Goal: Transaction & Acquisition: Register for event/course

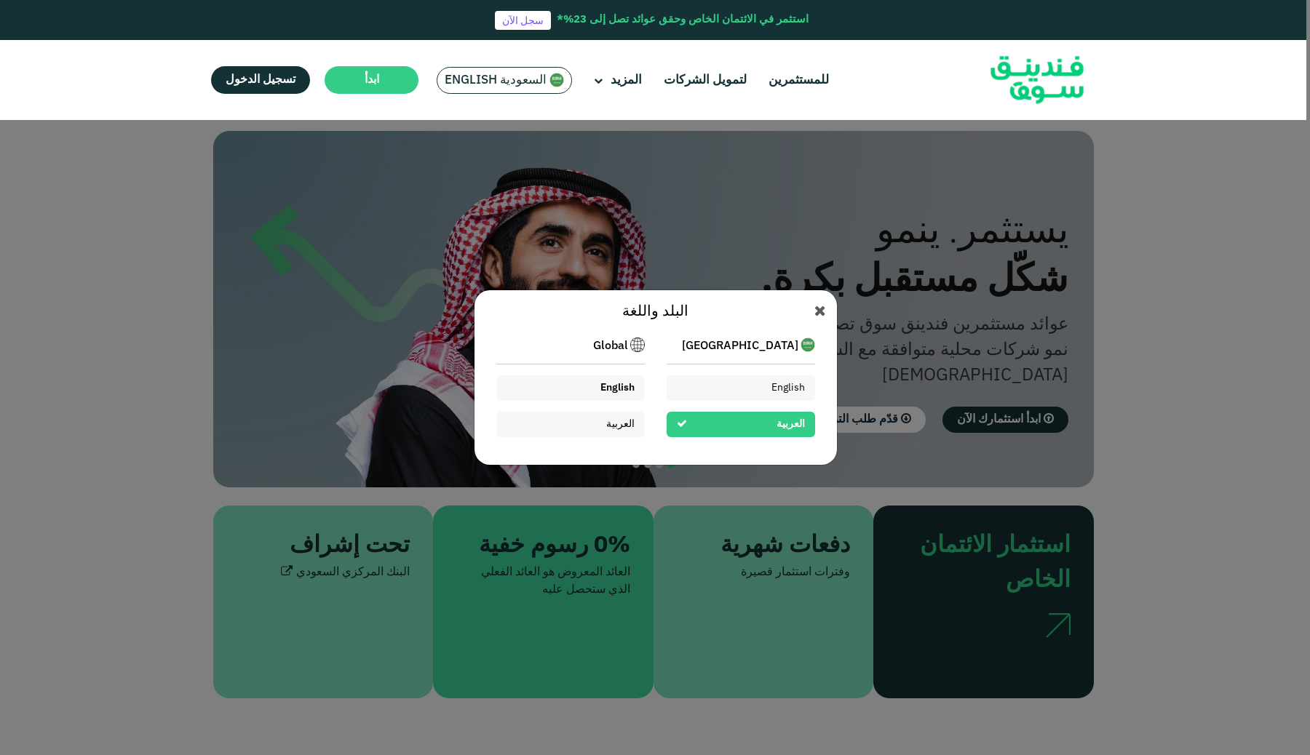
click at [619, 392] on span "English" at bounding box center [617, 388] width 34 height 10
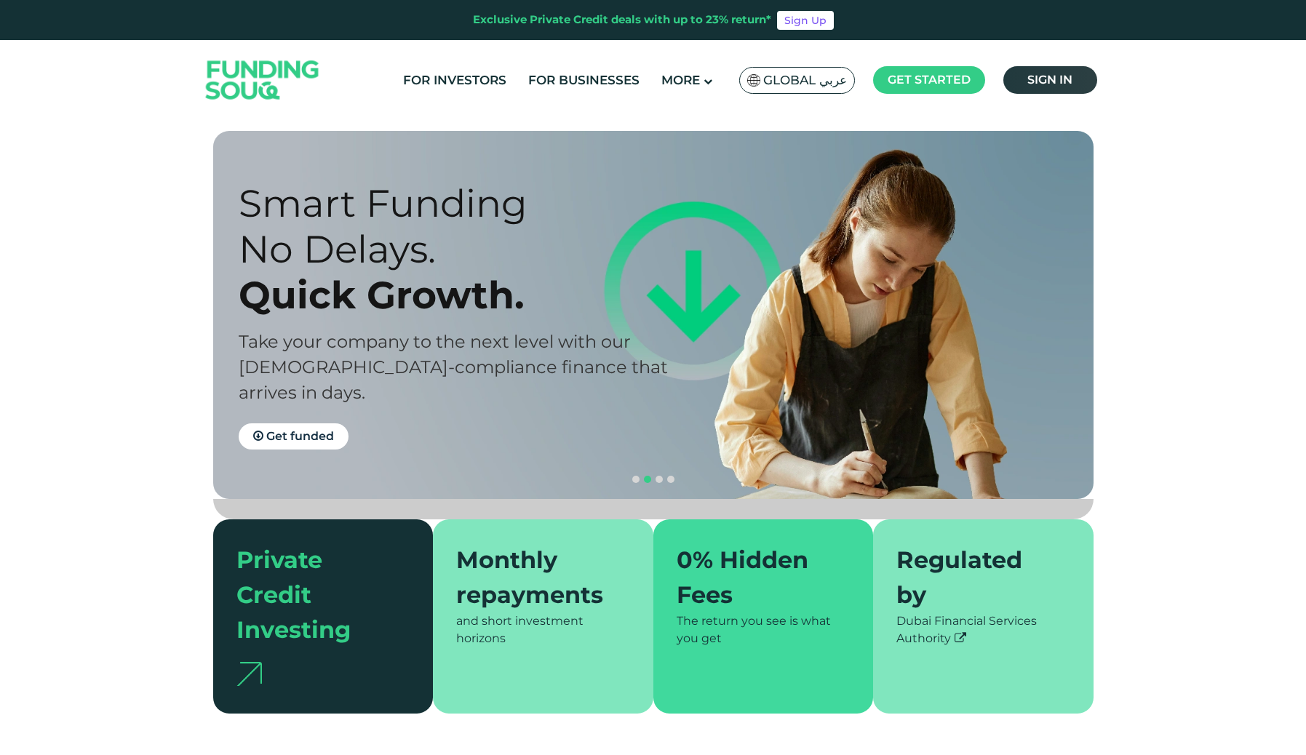
click at [1033, 66] on link "Sign in" at bounding box center [1051, 80] width 94 height 28
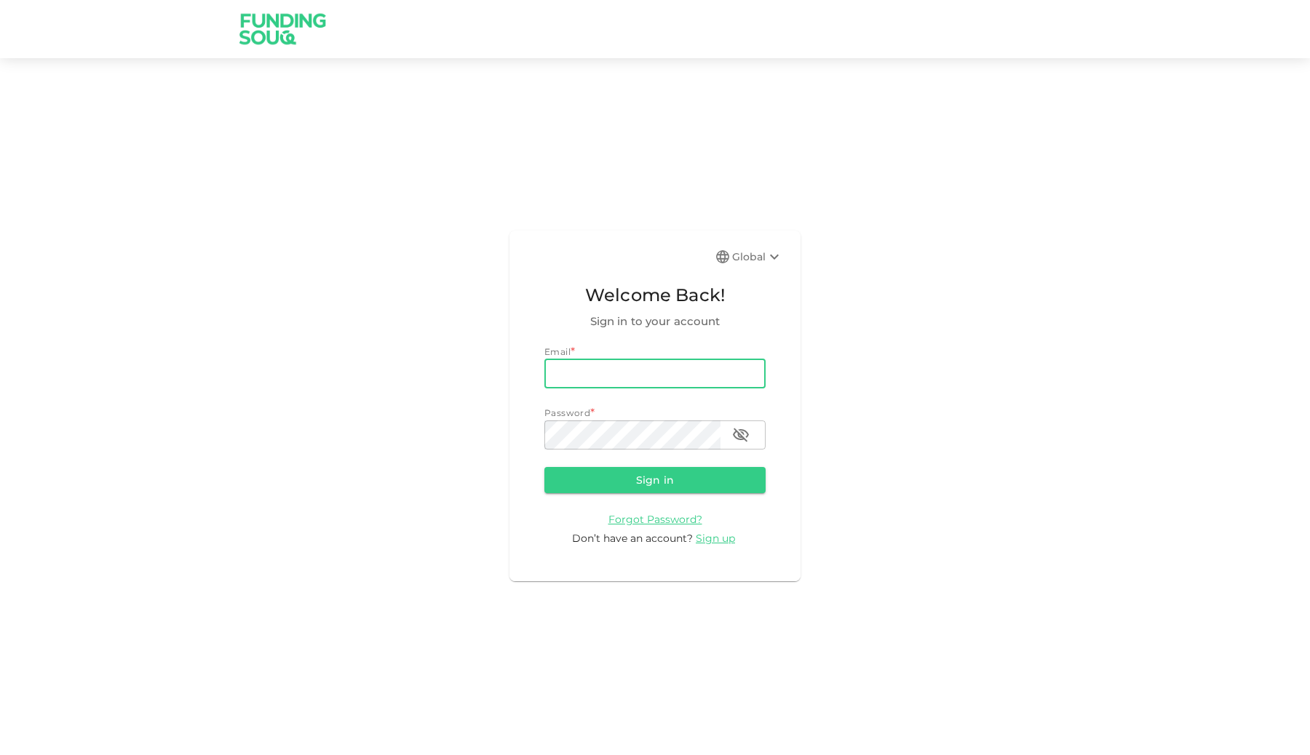
click at [634, 371] on input "email" at bounding box center [654, 374] width 221 height 29
type input "[EMAIL_ADDRESS][DOMAIN_NAME]"
click at [640, 485] on button "Sign in" at bounding box center [654, 480] width 221 height 26
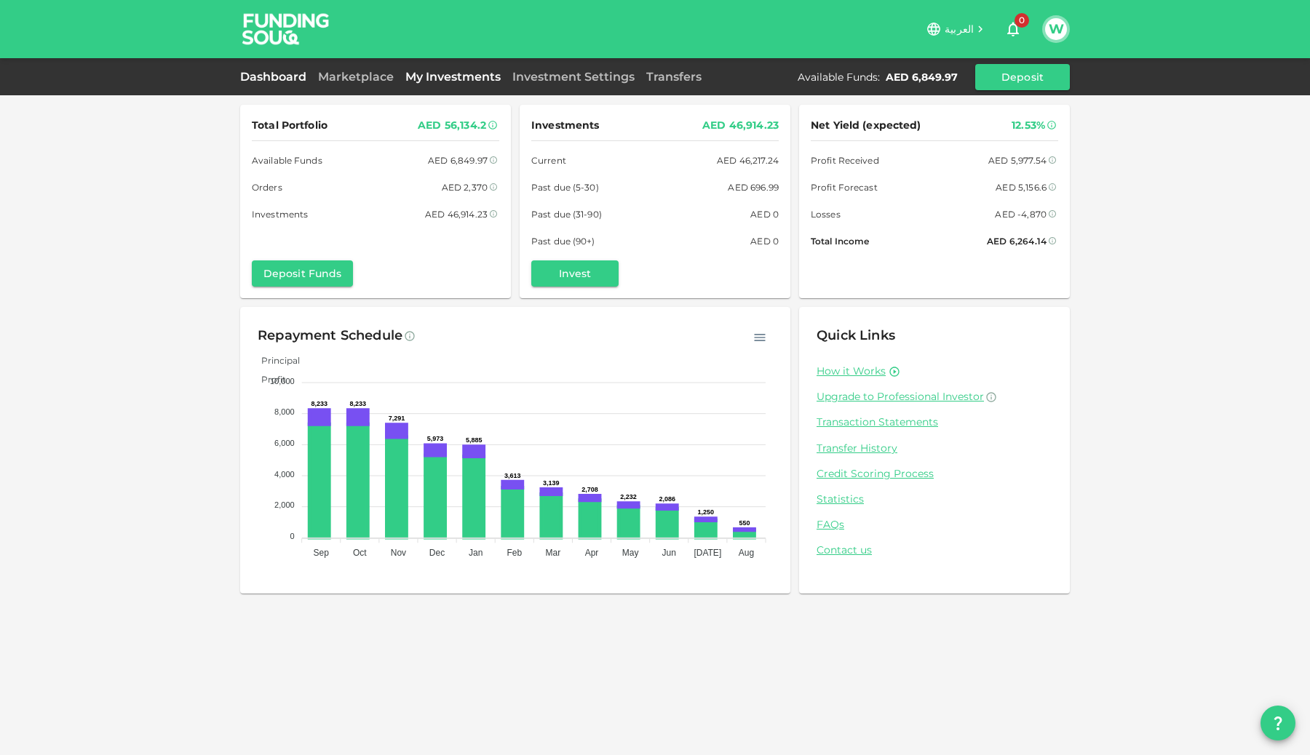
click at [416, 76] on link "My Investments" at bounding box center [453, 77] width 107 height 14
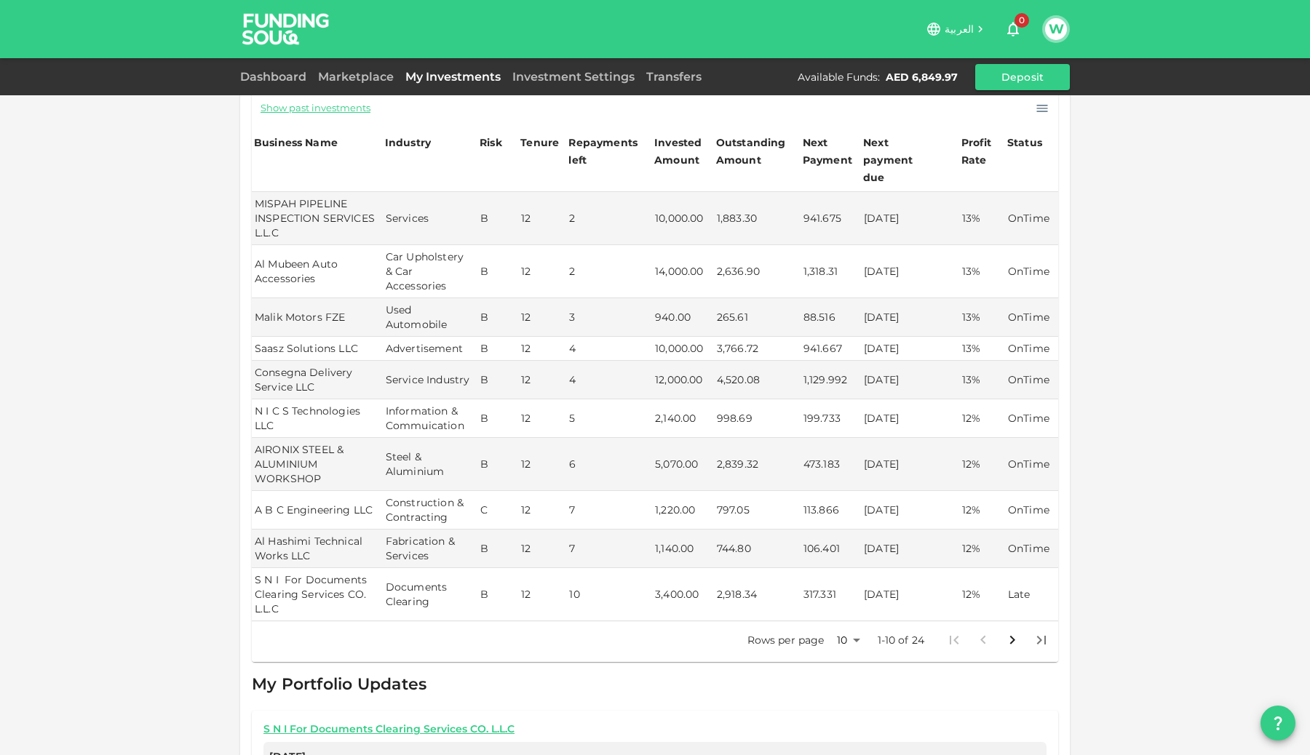
scroll to position [292, 0]
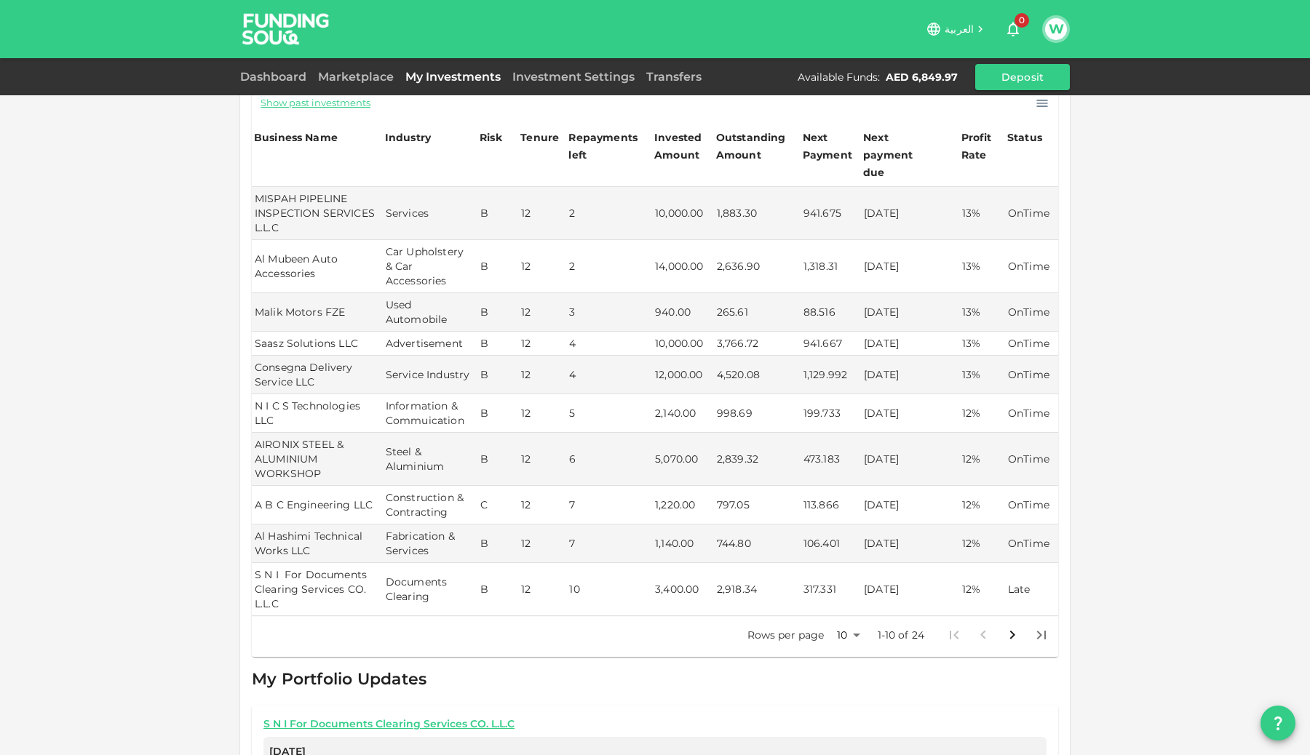
click at [851, 624] on body "العربية 0 W Dashboard Marketplace My Investments Investment Settings Transfers …" at bounding box center [655, 377] width 1310 height 755
click at [854, 716] on li "100" at bounding box center [849, 720] width 44 height 26
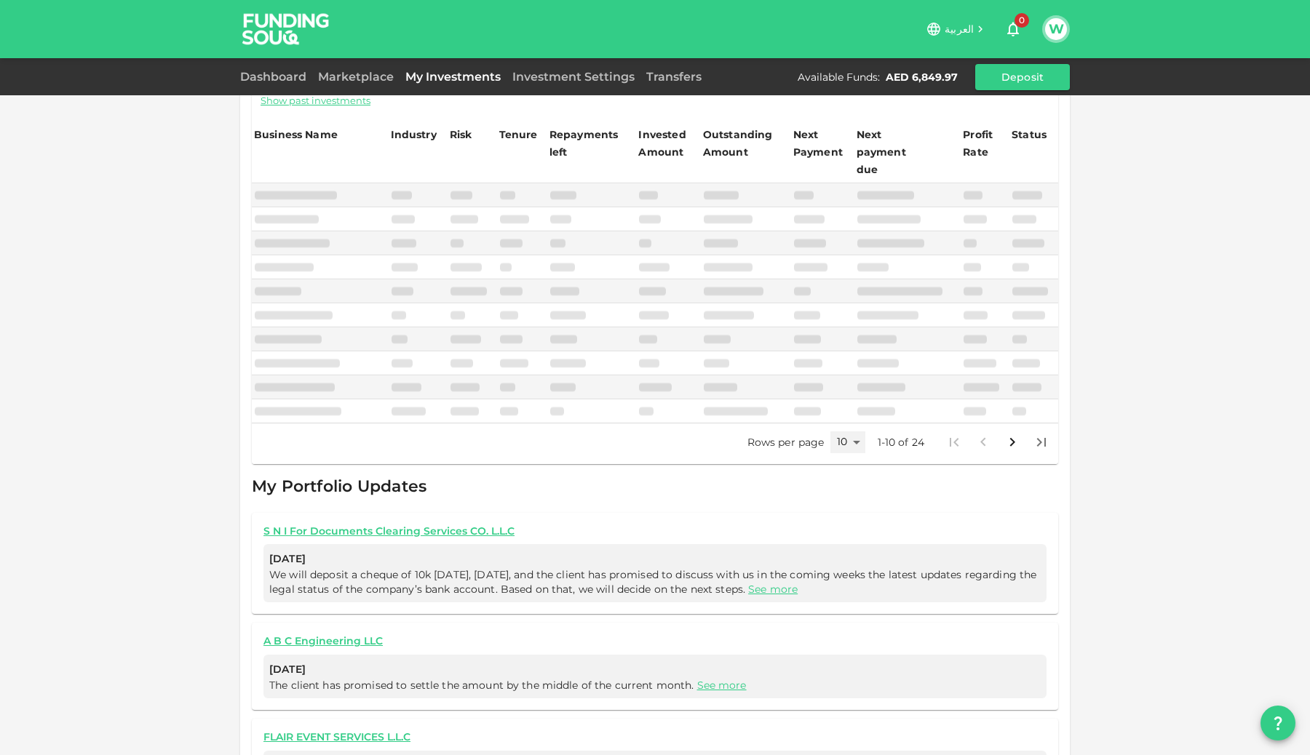
type input "100"
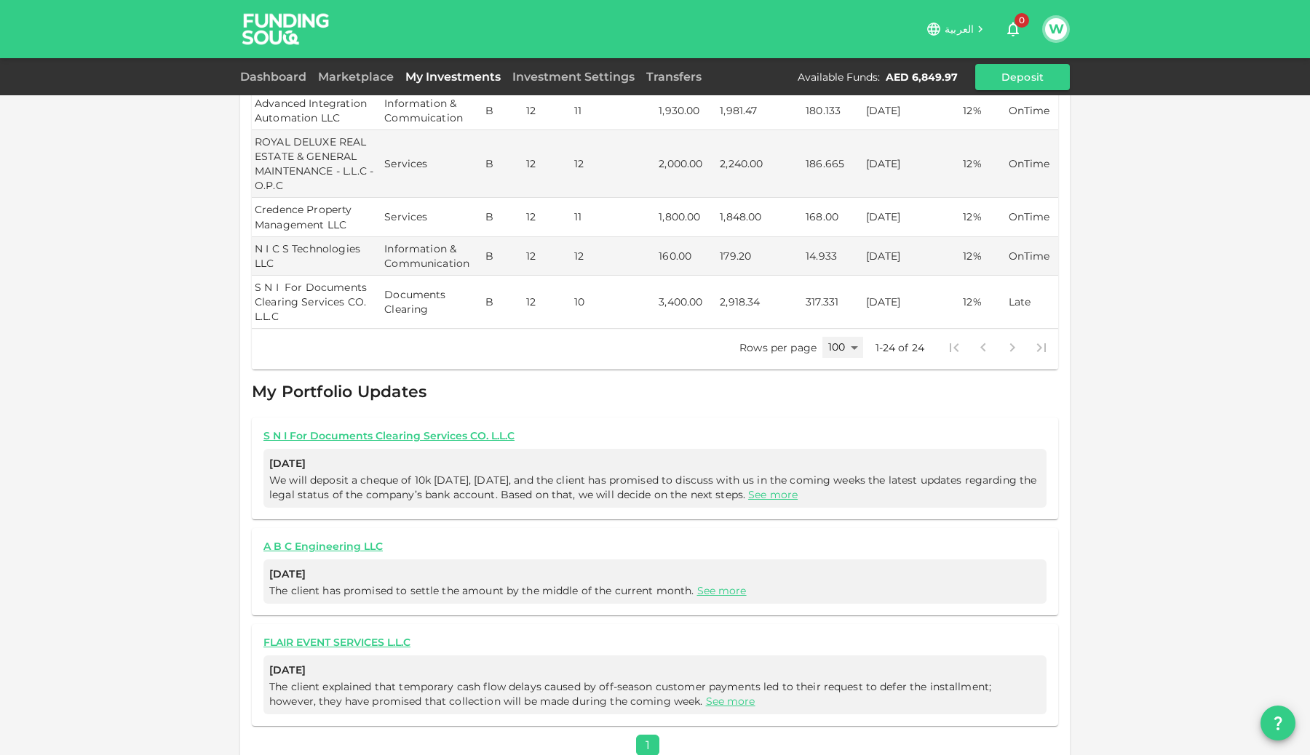
scroll to position [1123, 0]
click at [798, 485] on link "See more" at bounding box center [772, 491] width 49 height 13
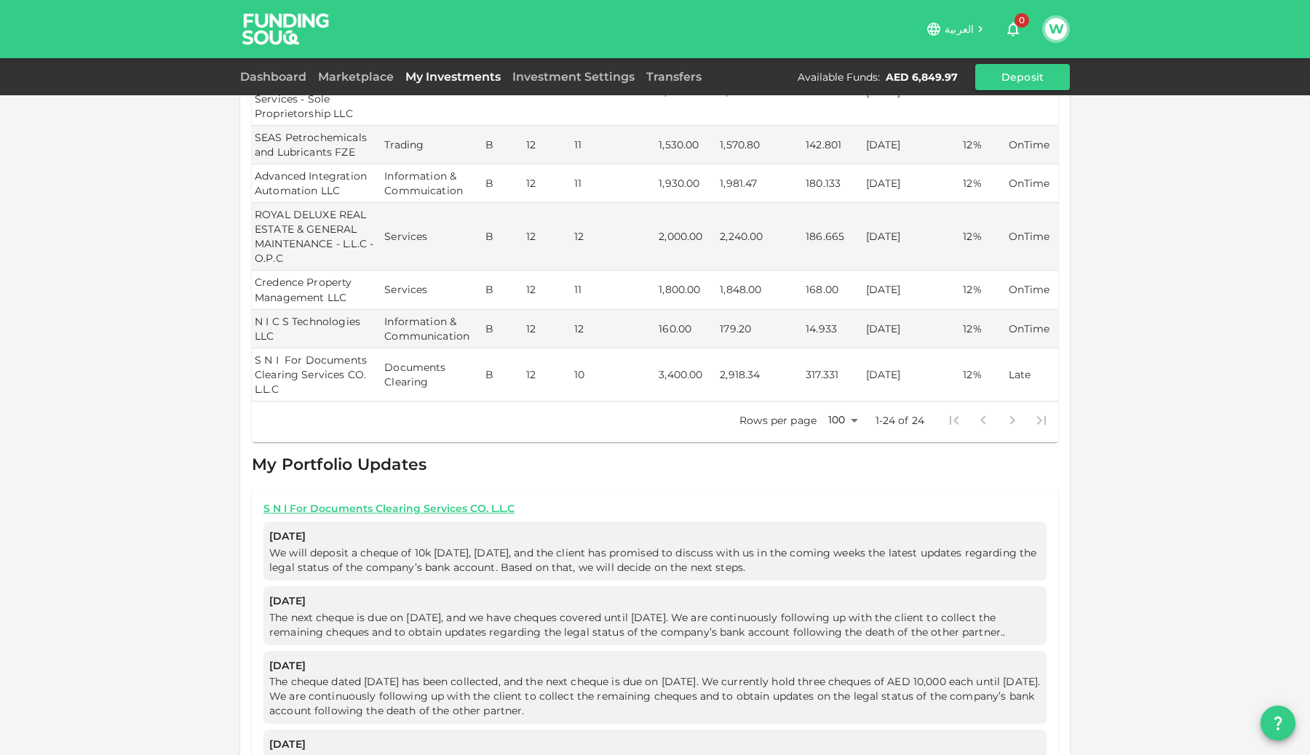
scroll to position [1045, 0]
click at [443, 504] on link "S N I For Documents Clearing Services CO. L.L.C" at bounding box center [654, 511] width 783 height 14
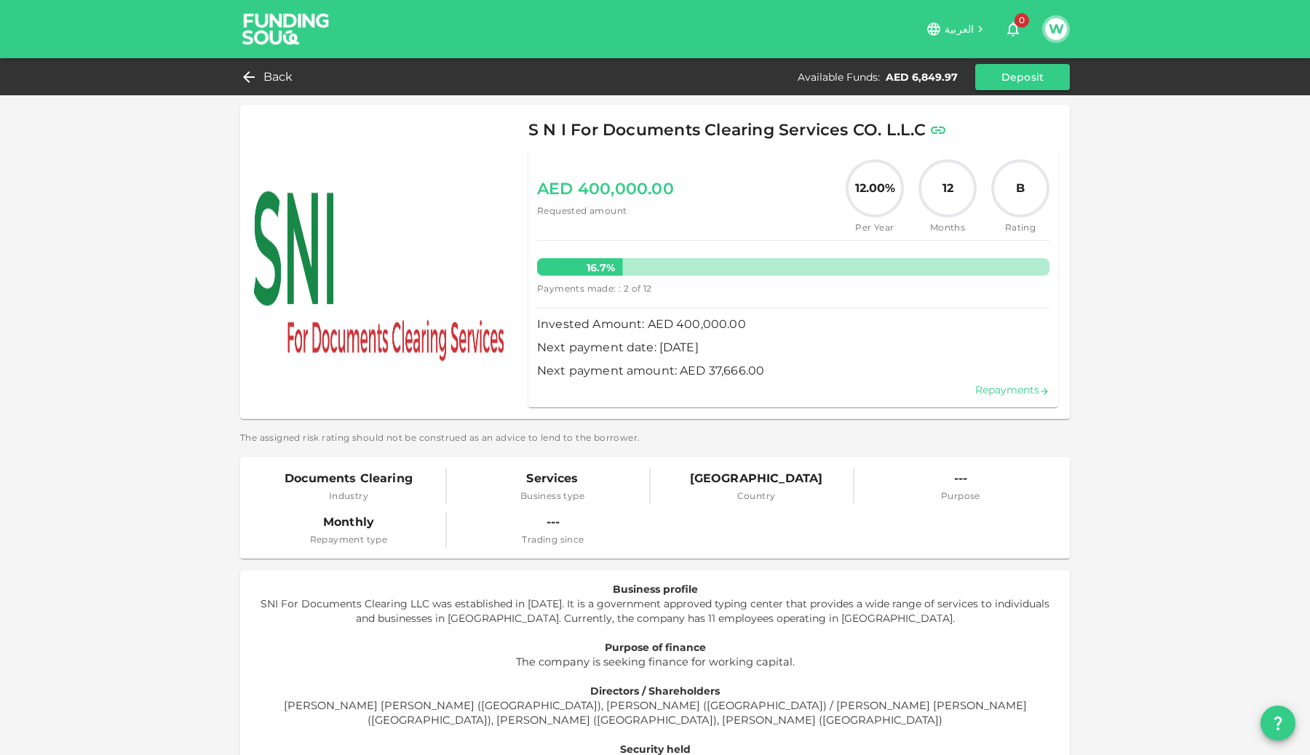
click at [1001, 392] on link "Repayments" at bounding box center [1012, 390] width 74 height 13
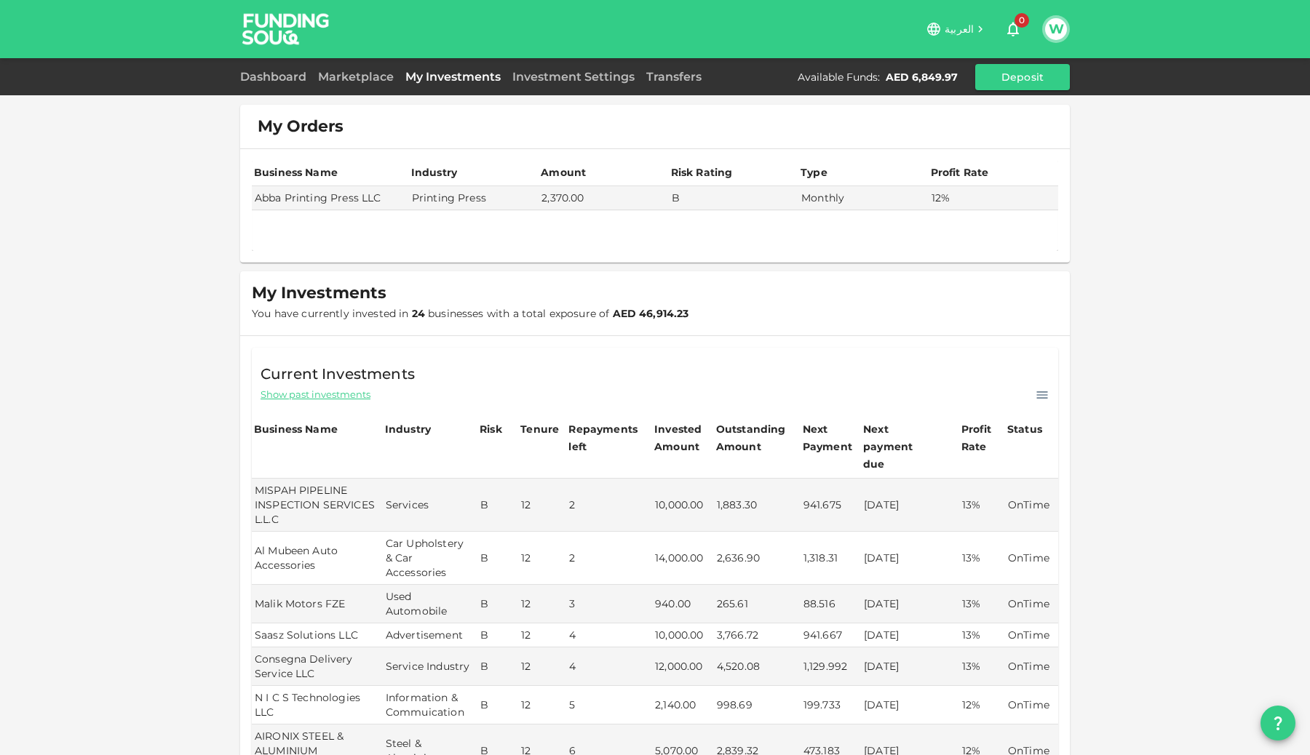
click at [293, 22] on img at bounding box center [285, 28] width 109 height 57
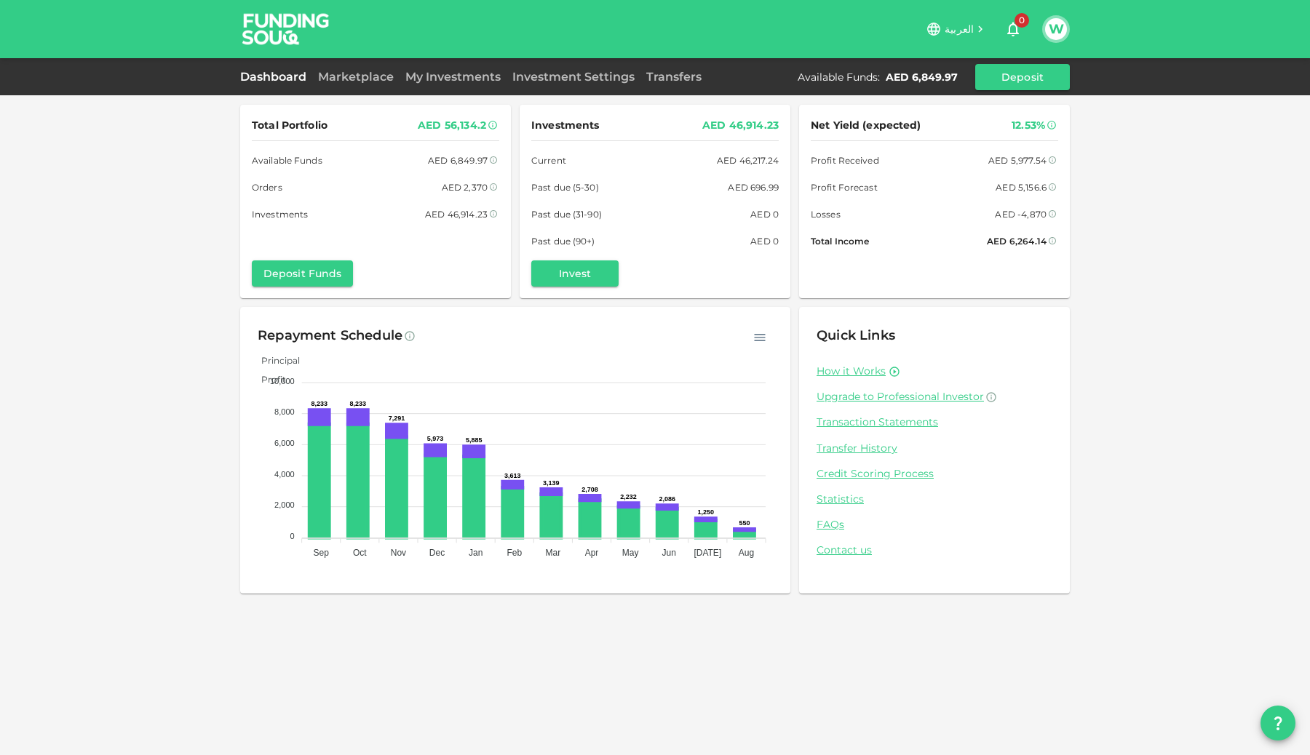
click at [1065, 33] on button "W" at bounding box center [1056, 29] width 22 height 22
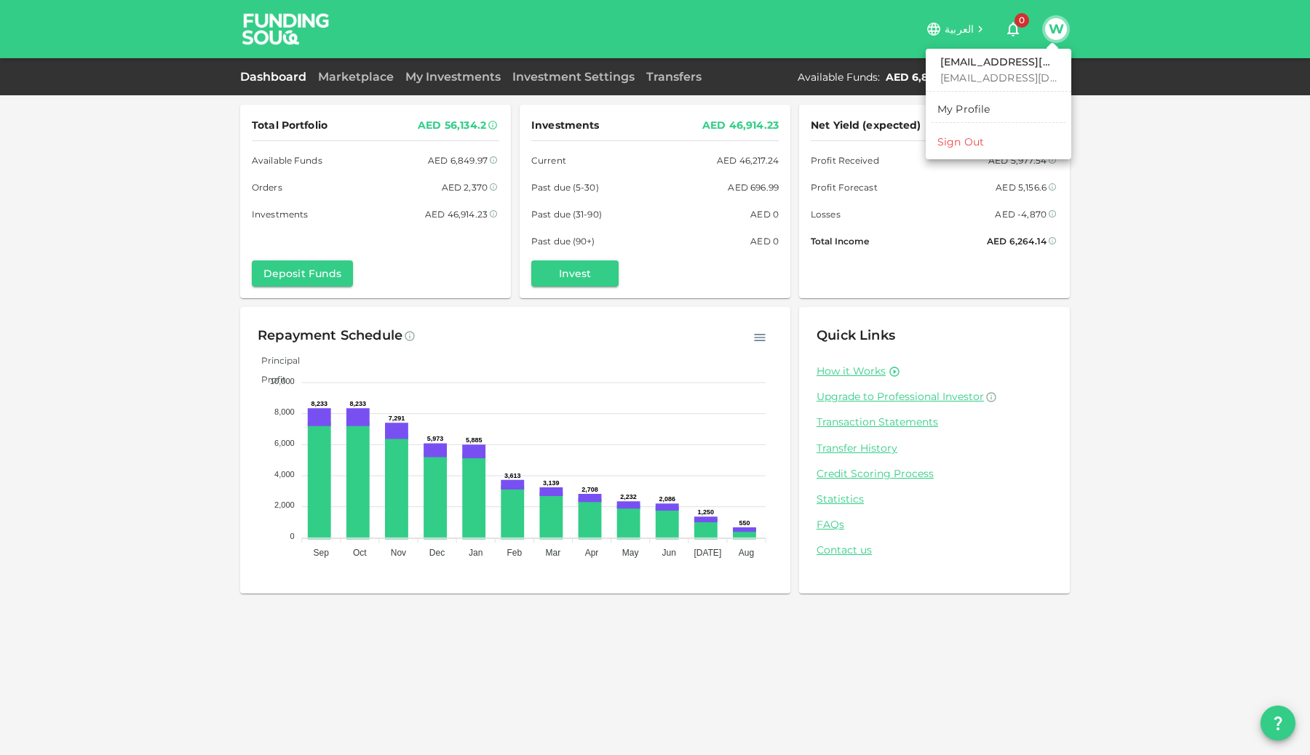
click at [971, 138] on div "Sign Out" at bounding box center [960, 142] width 47 height 15
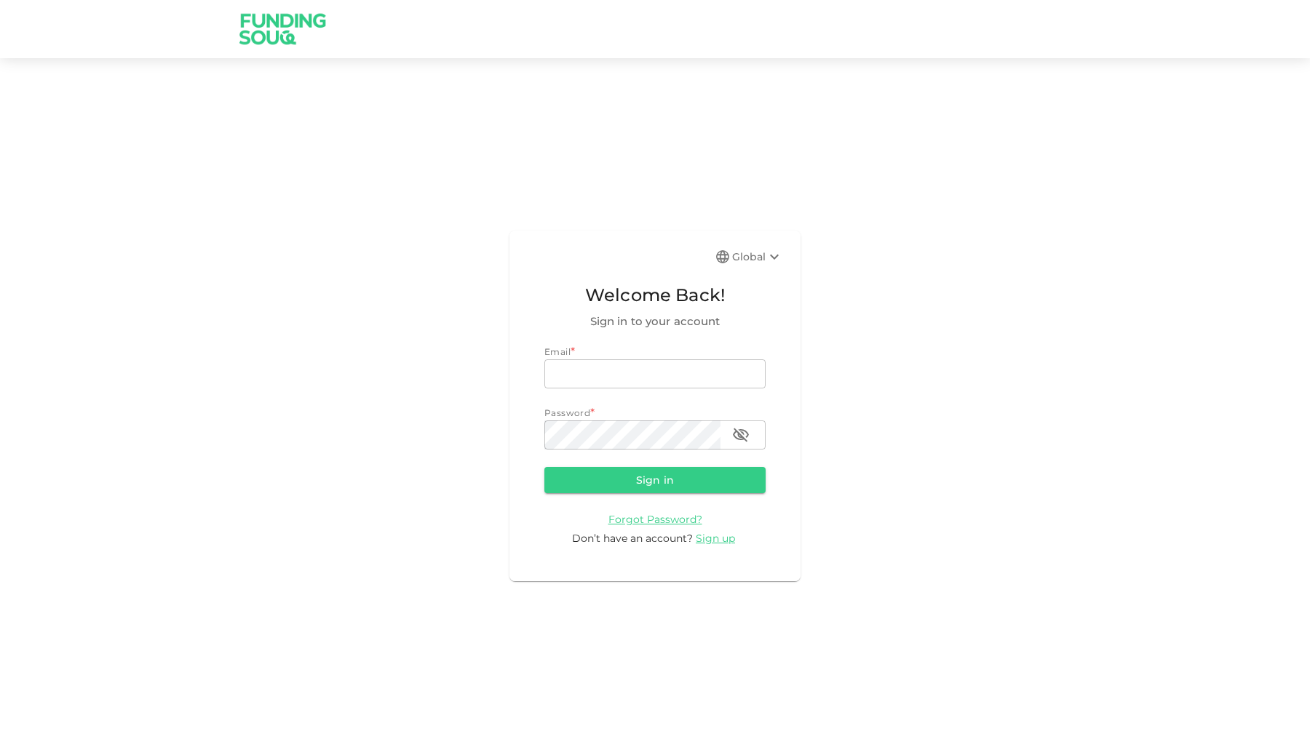
click at [758, 255] on div "Global" at bounding box center [757, 256] width 51 height 17
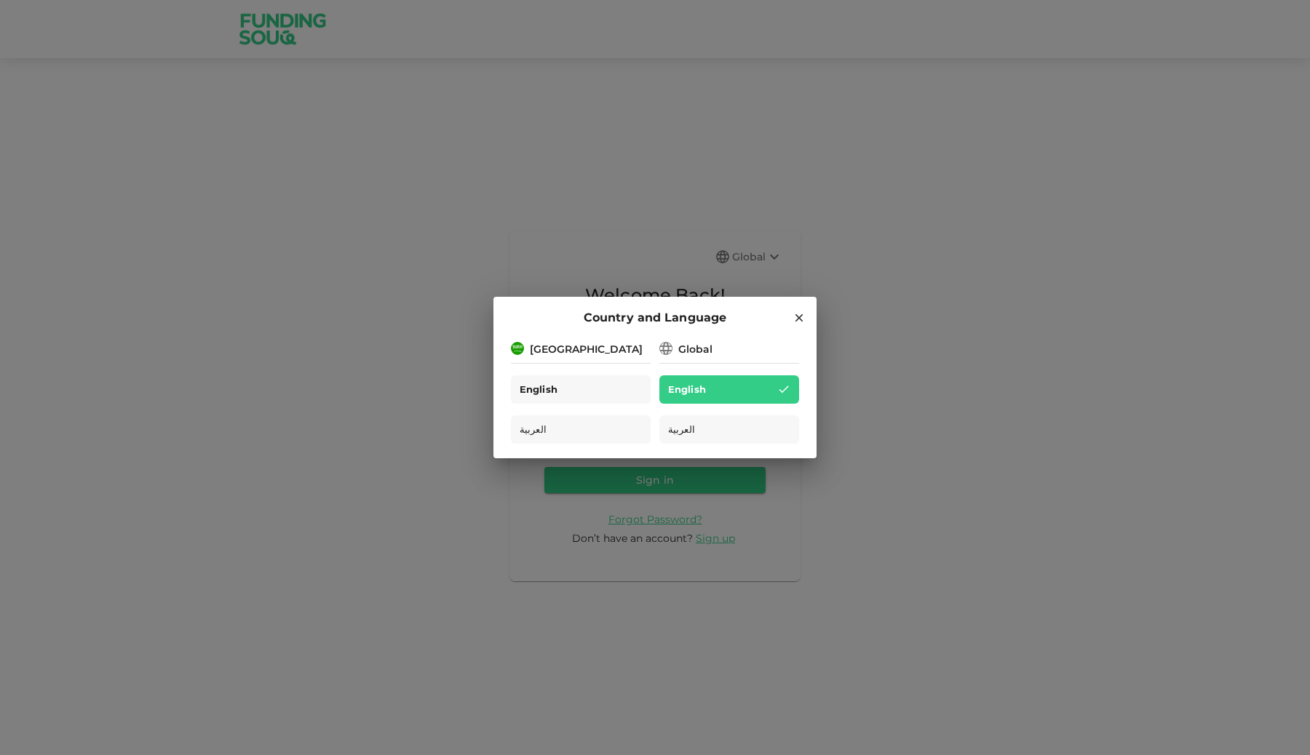
click at [600, 387] on div "English" at bounding box center [581, 390] width 140 height 28
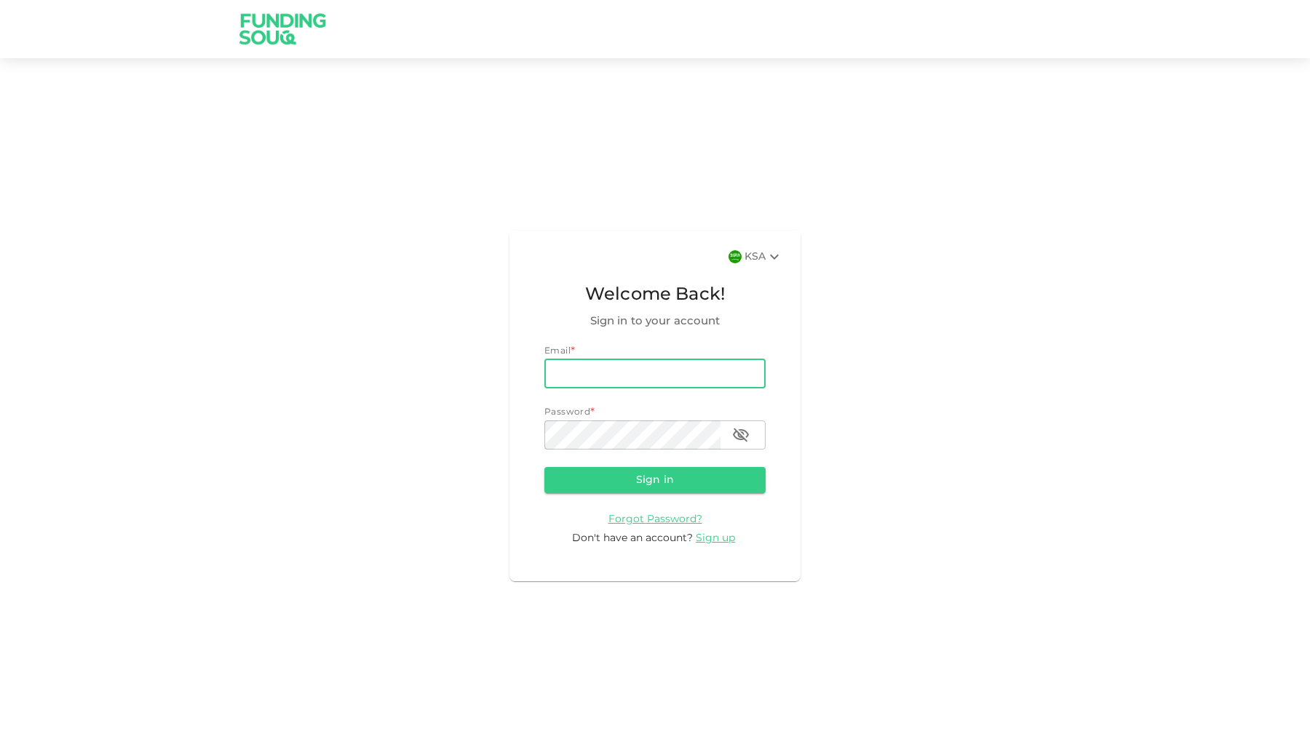
click at [610, 378] on input "email" at bounding box center [654, 374] width 221 height 29
type input "waleedamjad.97@gmail.com"
click at [662, 480] on button "Sign in" at bounding box center [654, 480] width 221 height 26
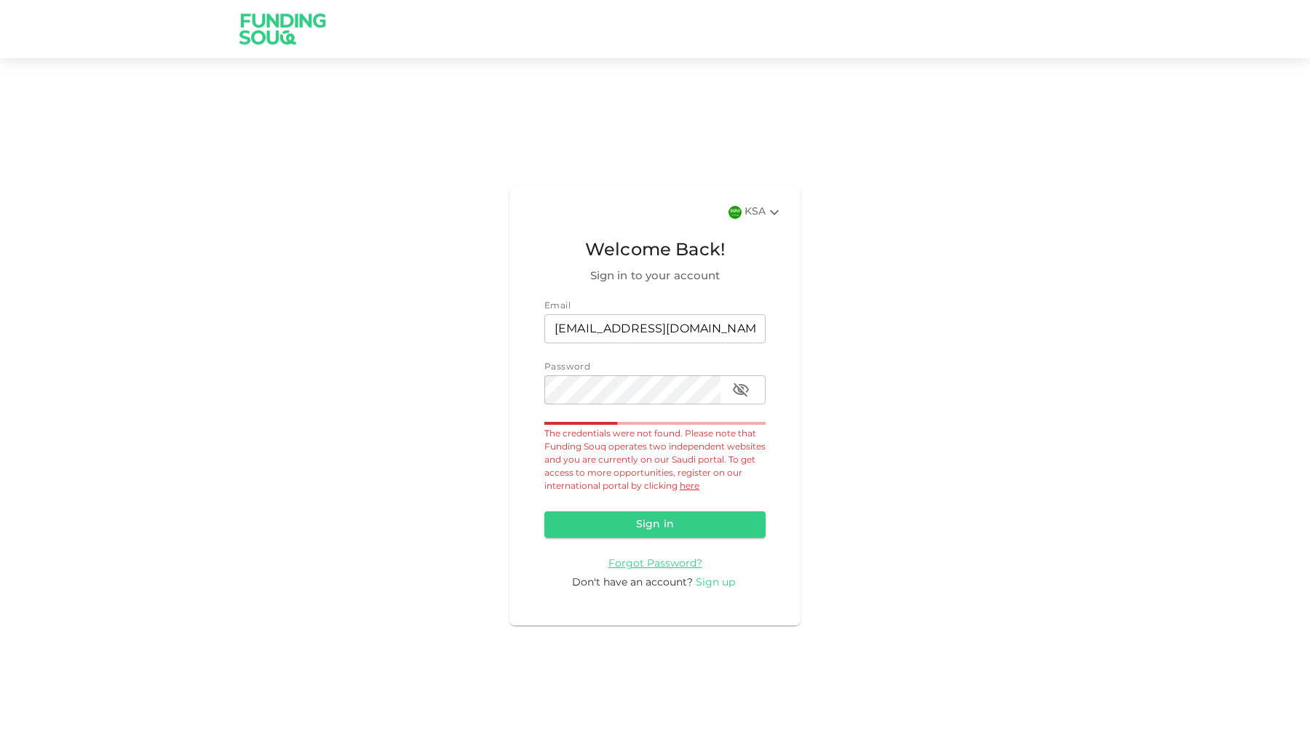
click at [718, 584] on span "Sign up" at bounding box center [715, 583] width 39 height 10
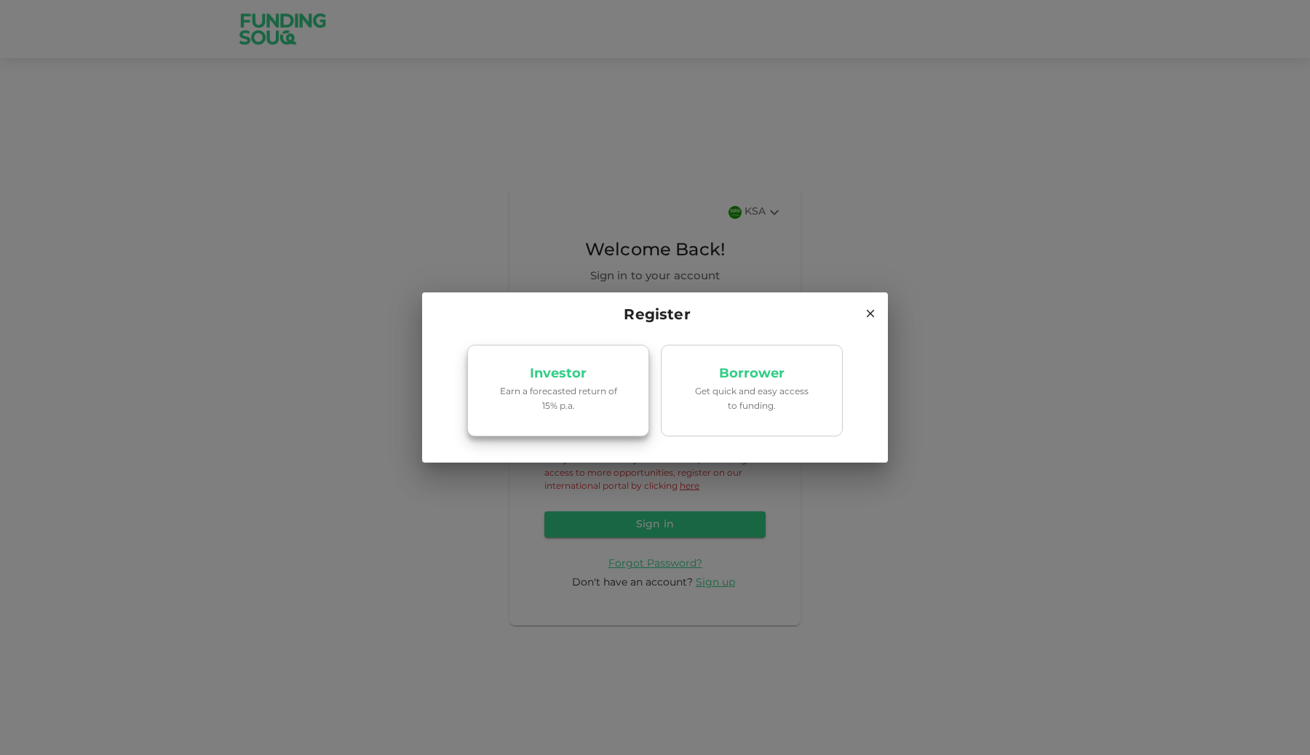
click at [602, 401] on p "Earn a forecasted return of 15% p.a." at bounding box center [558, 400] width 124 height 28
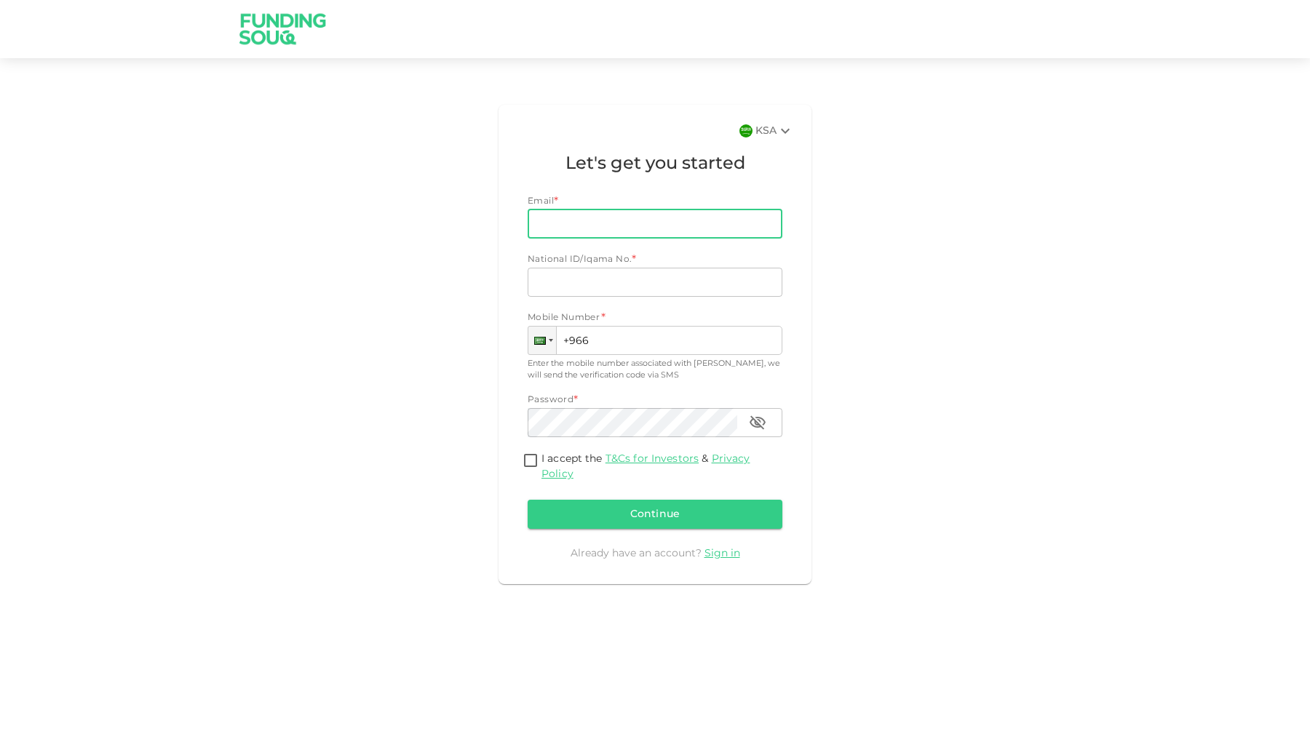
click at [629, 218] on input "Email" at bounding box center [647, 224] width 239 height 29
type input "[EMAIL_ADDRESS][DOMAIN_NAME]"
click at [635, 281] on input "National ID/Iqama No." at bounding box center [655, 282] width 255 height 29
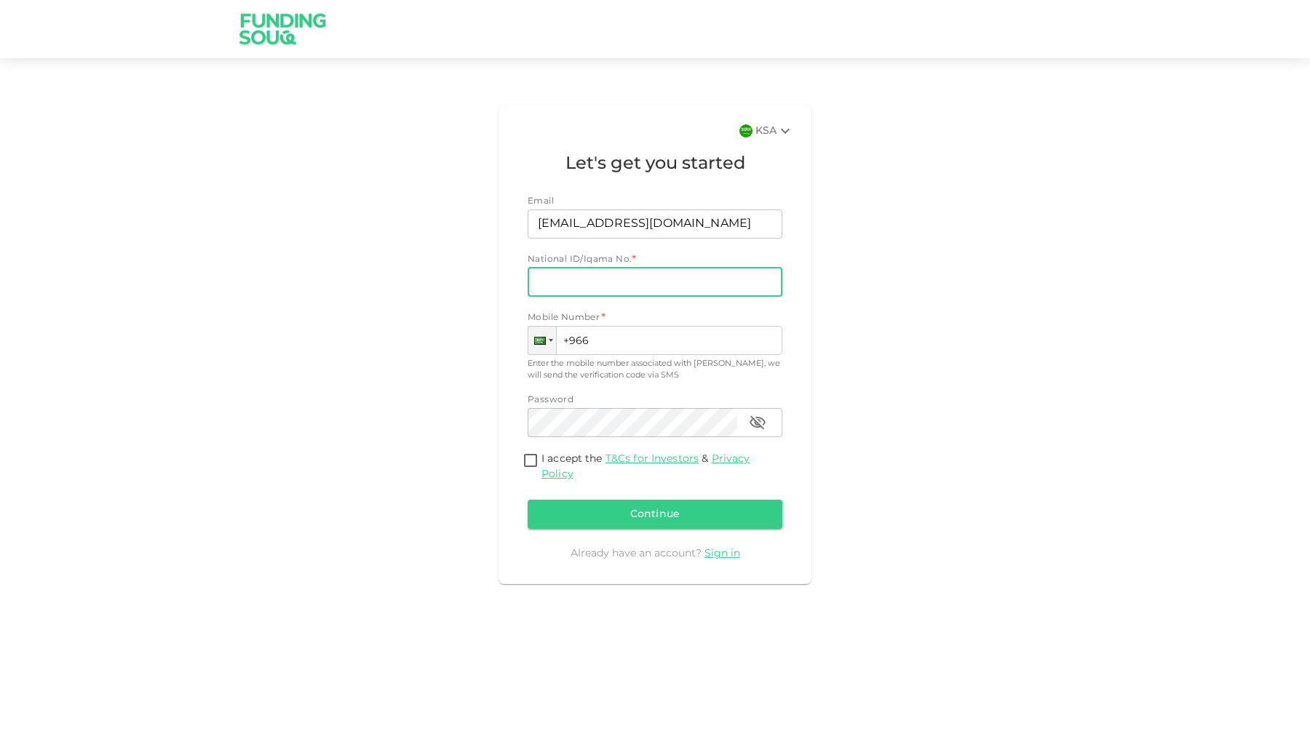
click at [573, 275] on input "National ID/Iqama No." at bounding box center [655, 282] width 255 height 29
paste input "2613982269"
type input "2613982269"
click at [643, 343] on input "+966" at bounding box center [655, 340] width 255 height 29
type input "+966 536 832 369"
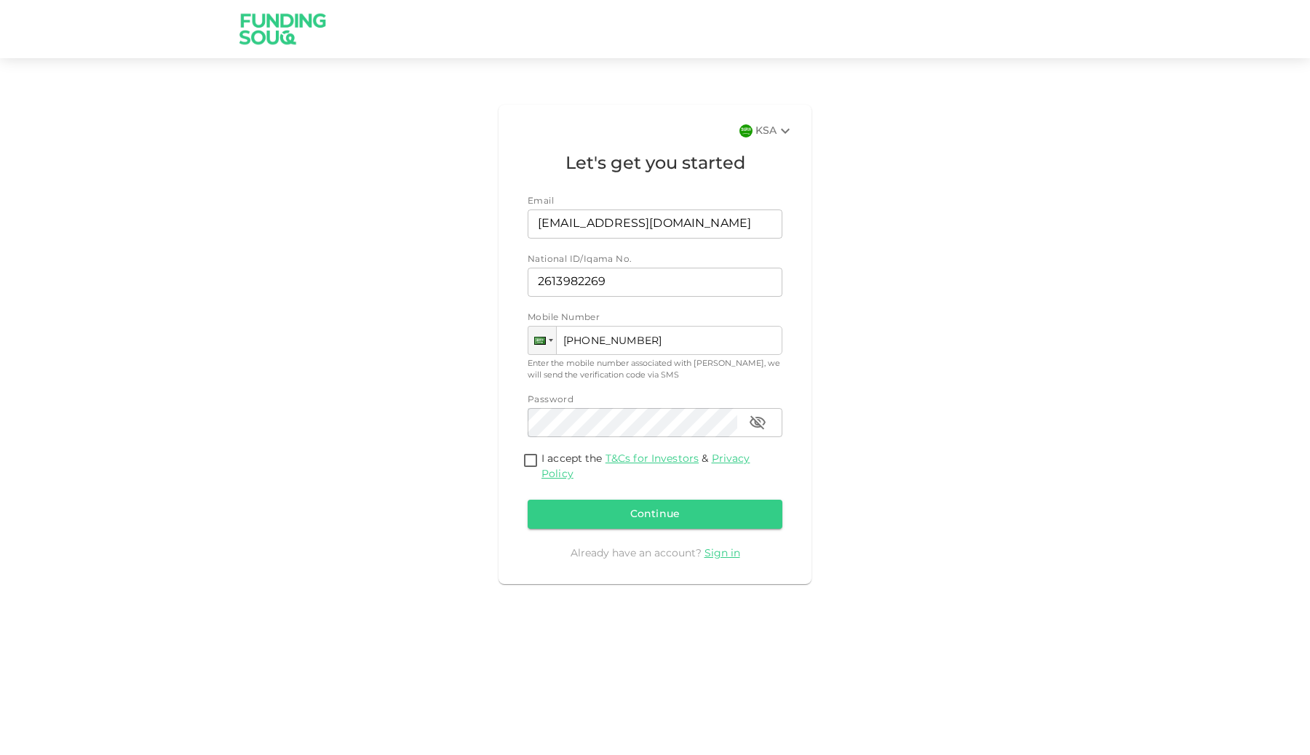
click at [540, 457] on input "I accept the T&Cs for Investors & Privacy Policy" at bounding box center [531, 462] width 22 height 20
checkbox input "true"
click at [643, 513] on button "Continue" at bounding box center [655, 514] width 255 height 29
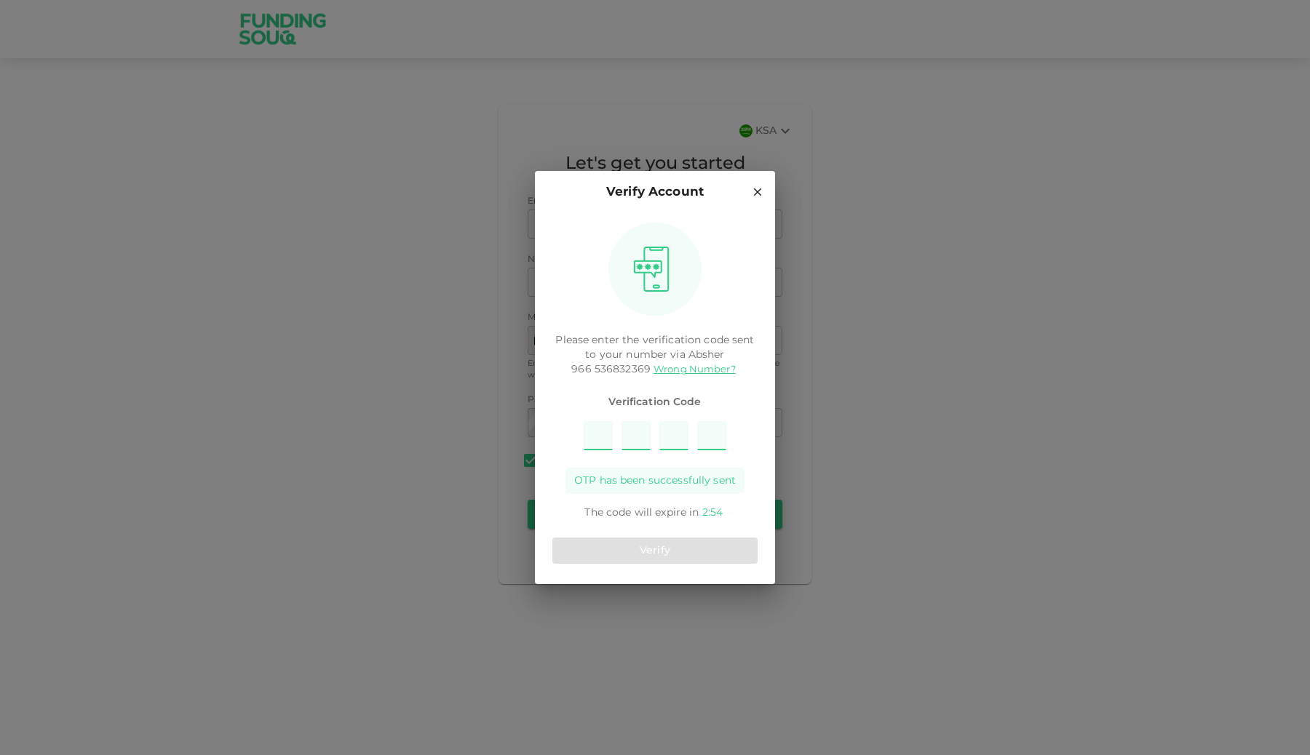
type input "9"
type input "7"
type input "3"
type input "5"
click at [632, 563] on button "Verify" at bounding box center [654, 551] width 205 height 26
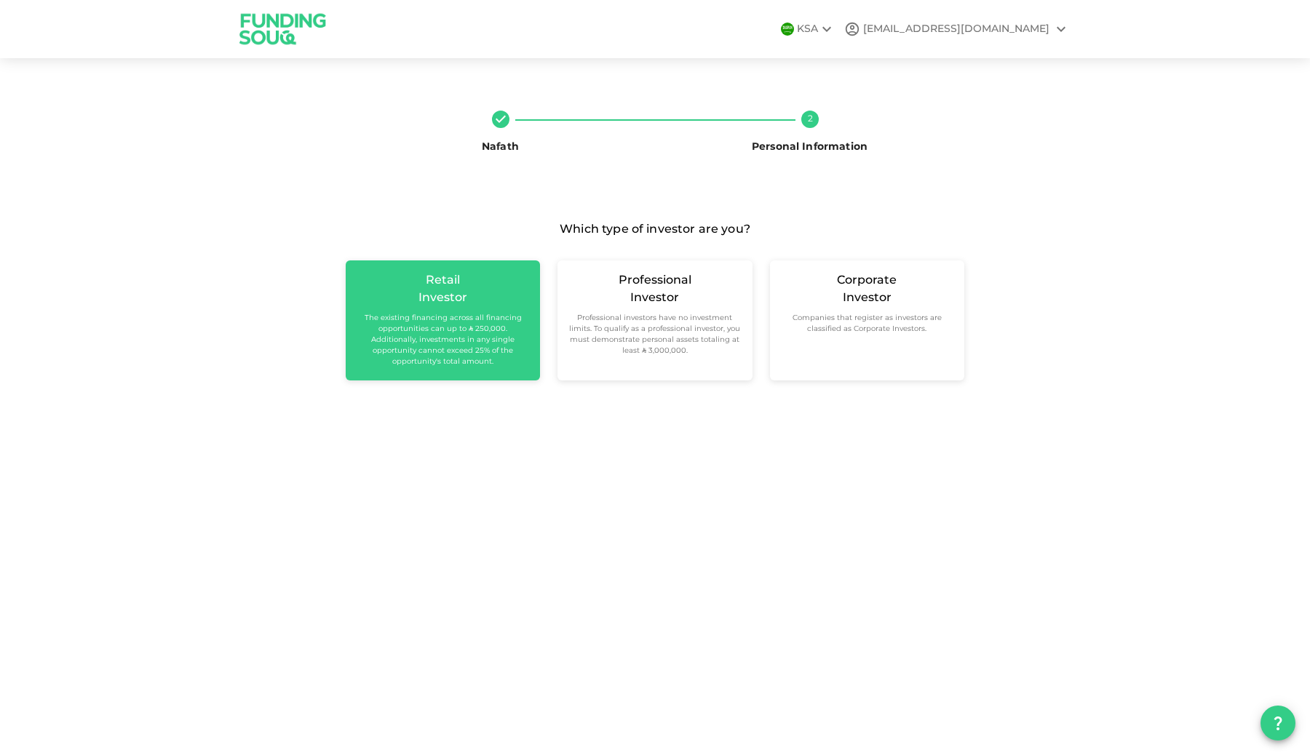
click at [500, 322] on small "The existing financing across all financing opportunities can up to ʢ 250,000. …" at bounding box center [442, 340] width 171 height 55
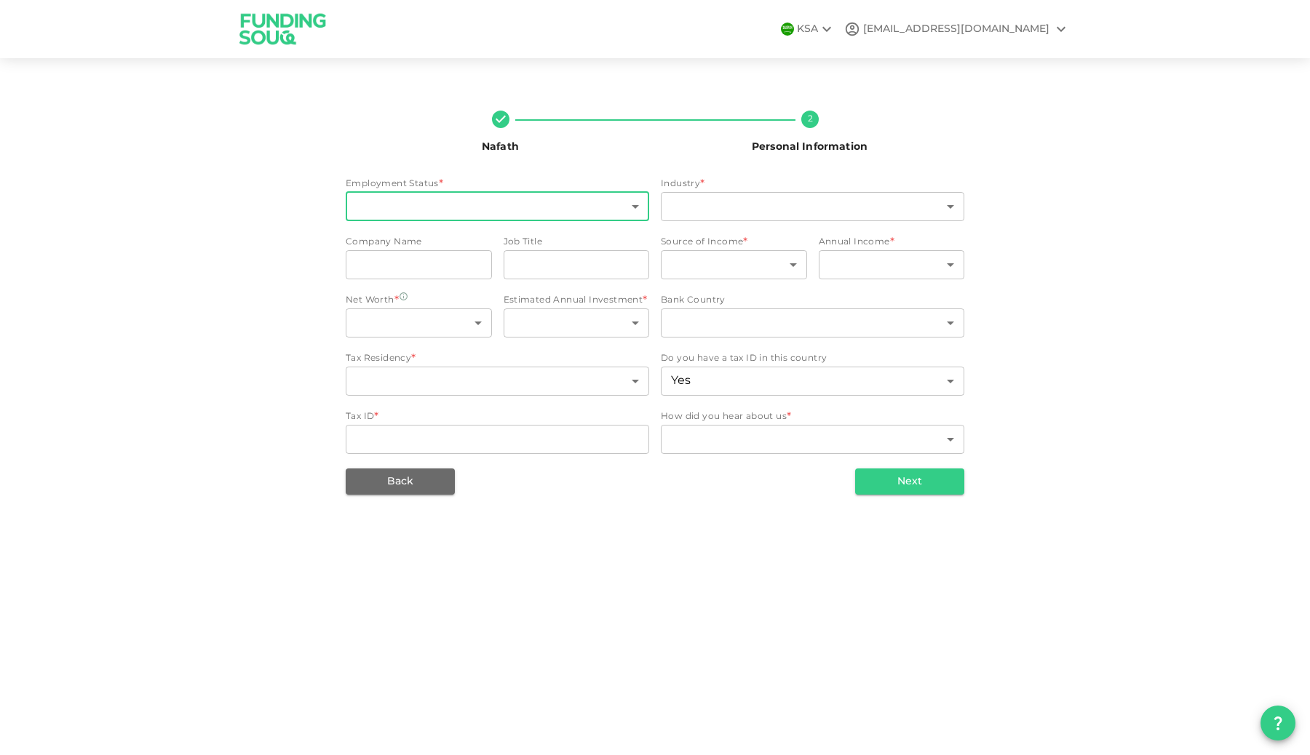
click at [504, 205] on body "KSA waleedamjad.97@gmail.com Nafath 2 Personal Information Employment Status * …" at bounding box center [655, 377] width 1310 height 755
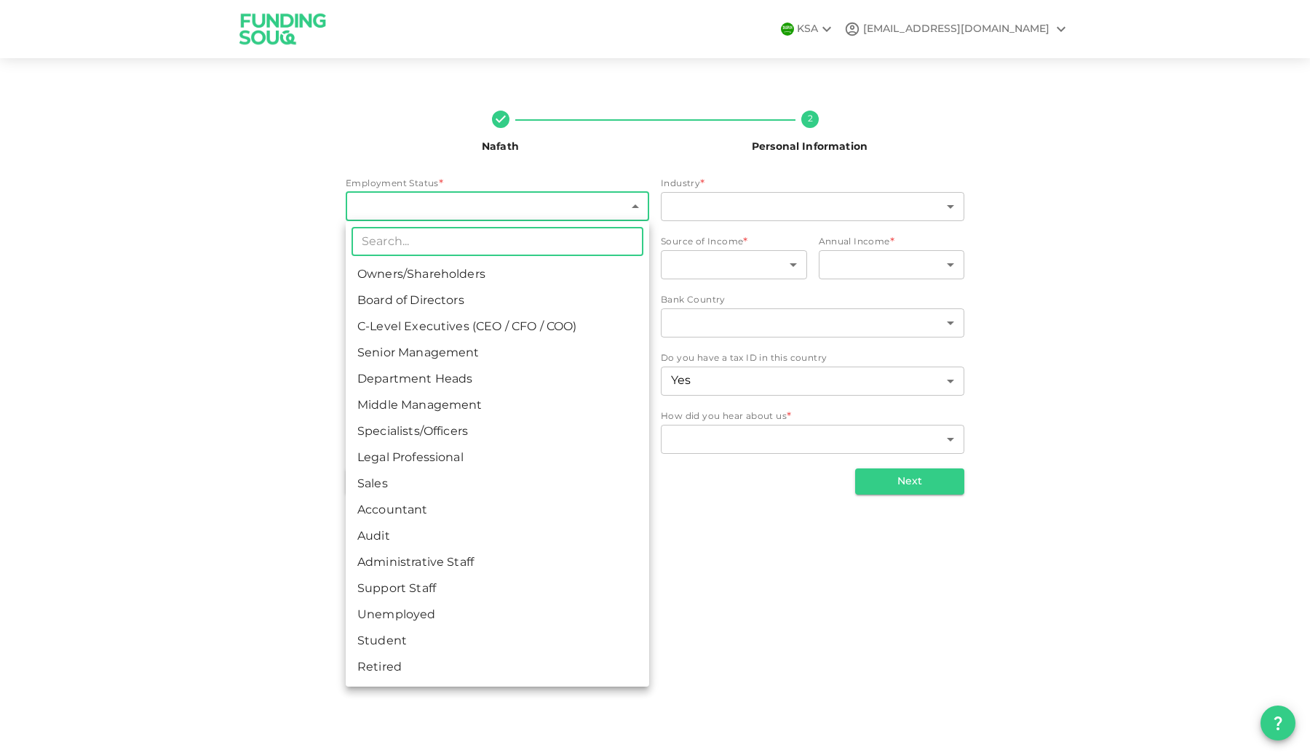
click at [470, 435] on li "Specialists/Officers" at bounding box center [497, 432] width 303 height 26
type input "7"
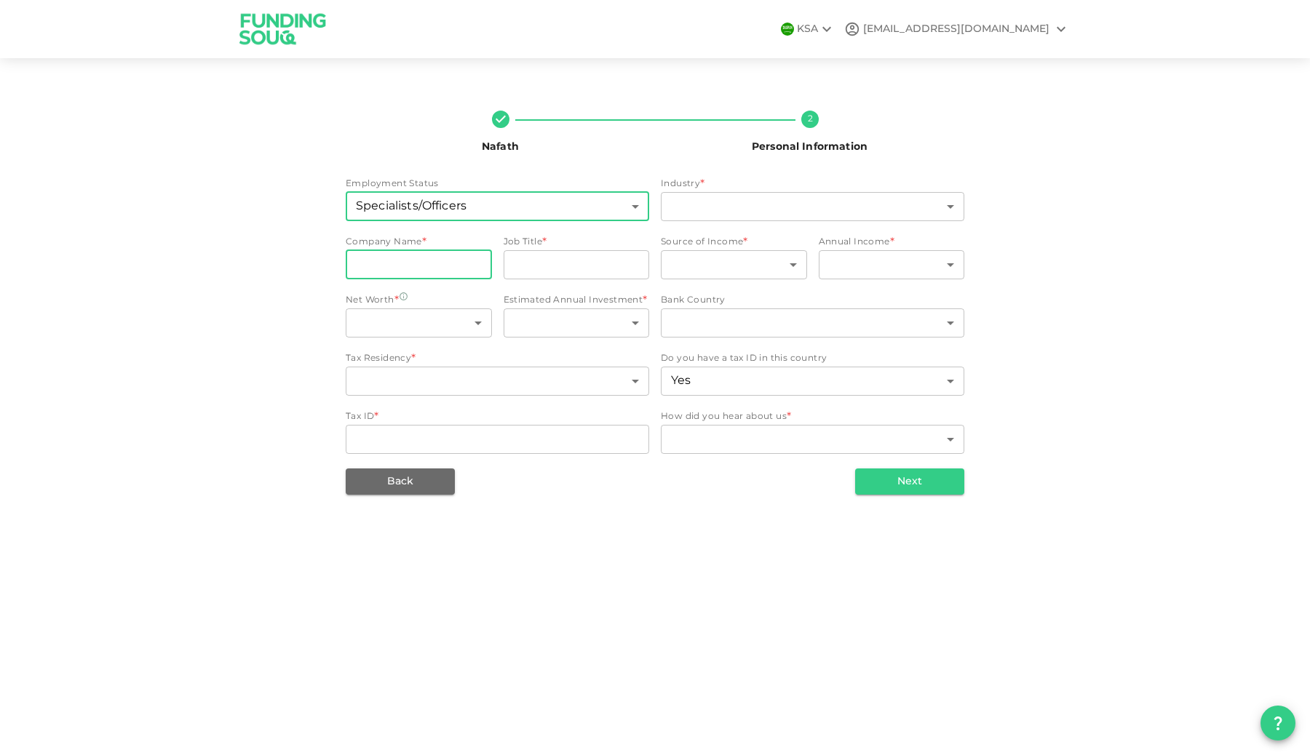
click at [465, 271] on input "companyName" at bounding box center [419, 264] width 146 height 29
type input "Ektis"
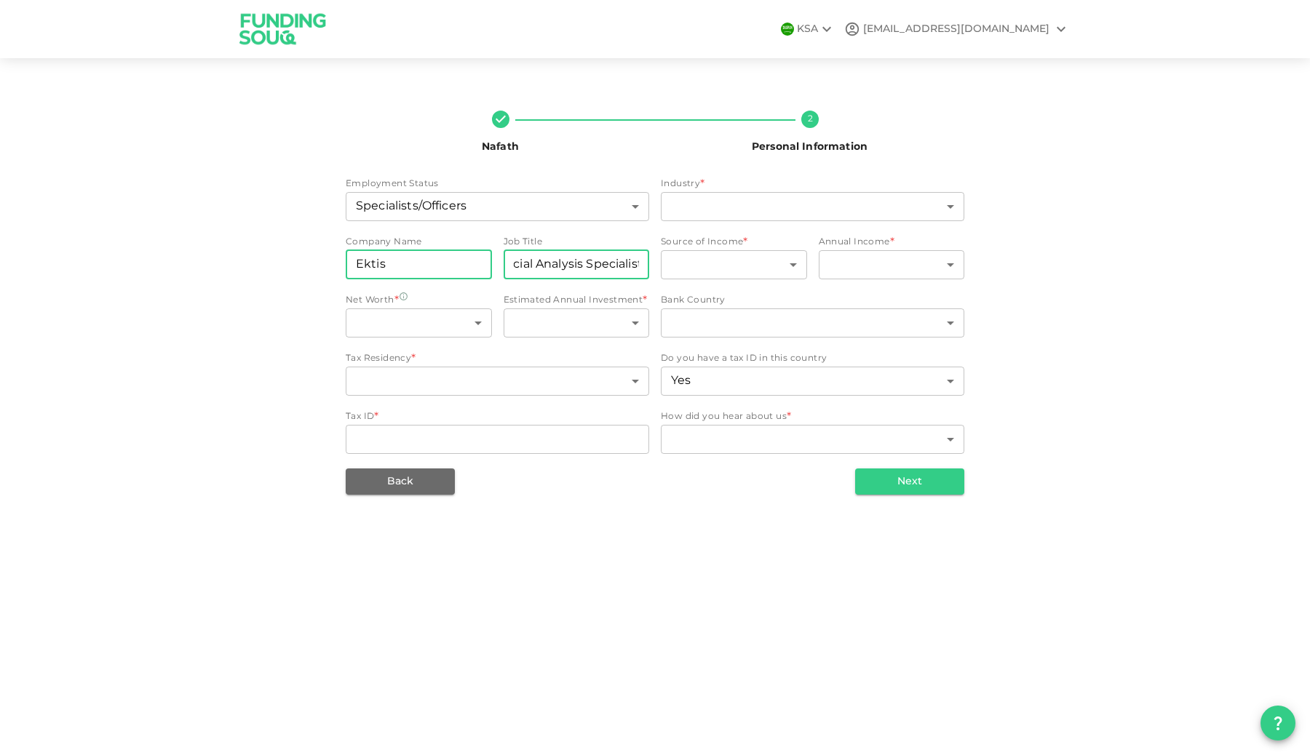
scroll to position [0, 39]
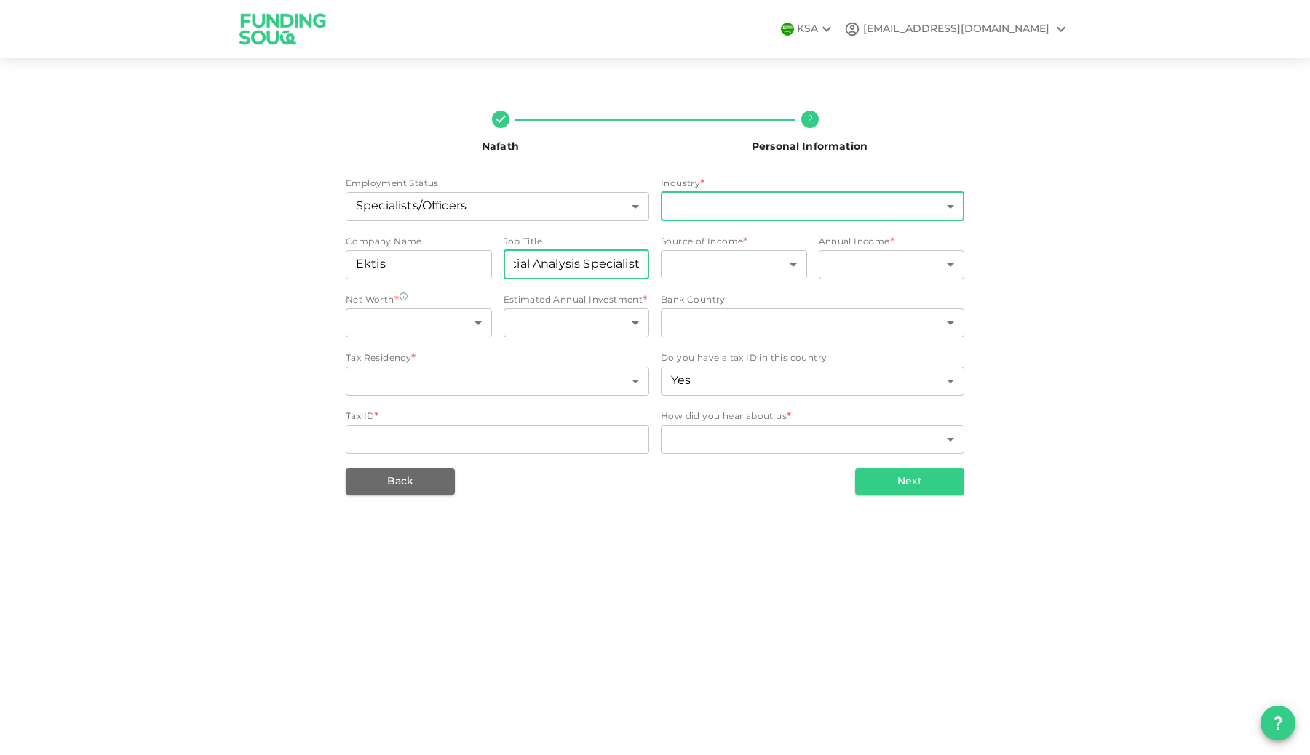
type input "Financial Analysis Specialist"
click at [752, 211] on body "KSA waleedamjad.97@gmail.com Nafath 2 Personal Information Employment Status Sp…" at bounding box center [655, 377] width 1310 height 755
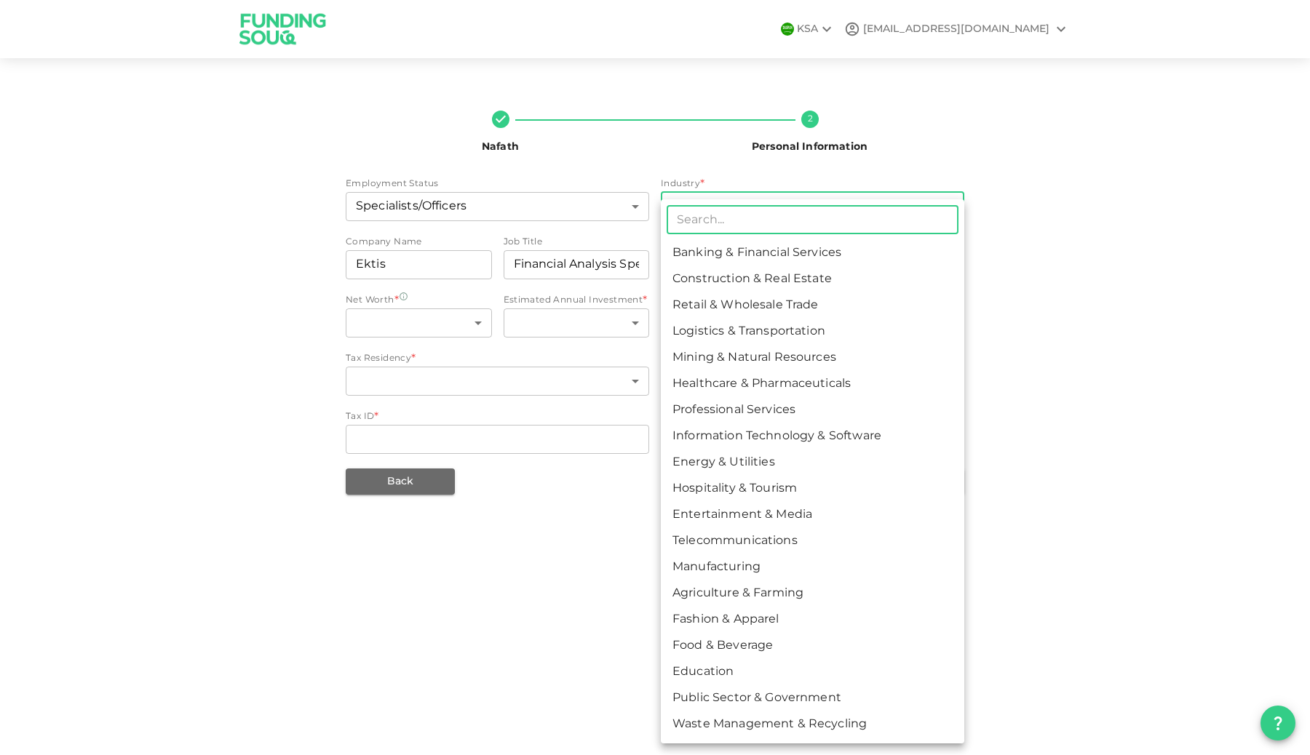
click at [753, 246] on li "Banking & Financial Services" at bounding box center [812, 253] width 303 height 26
type input "1"
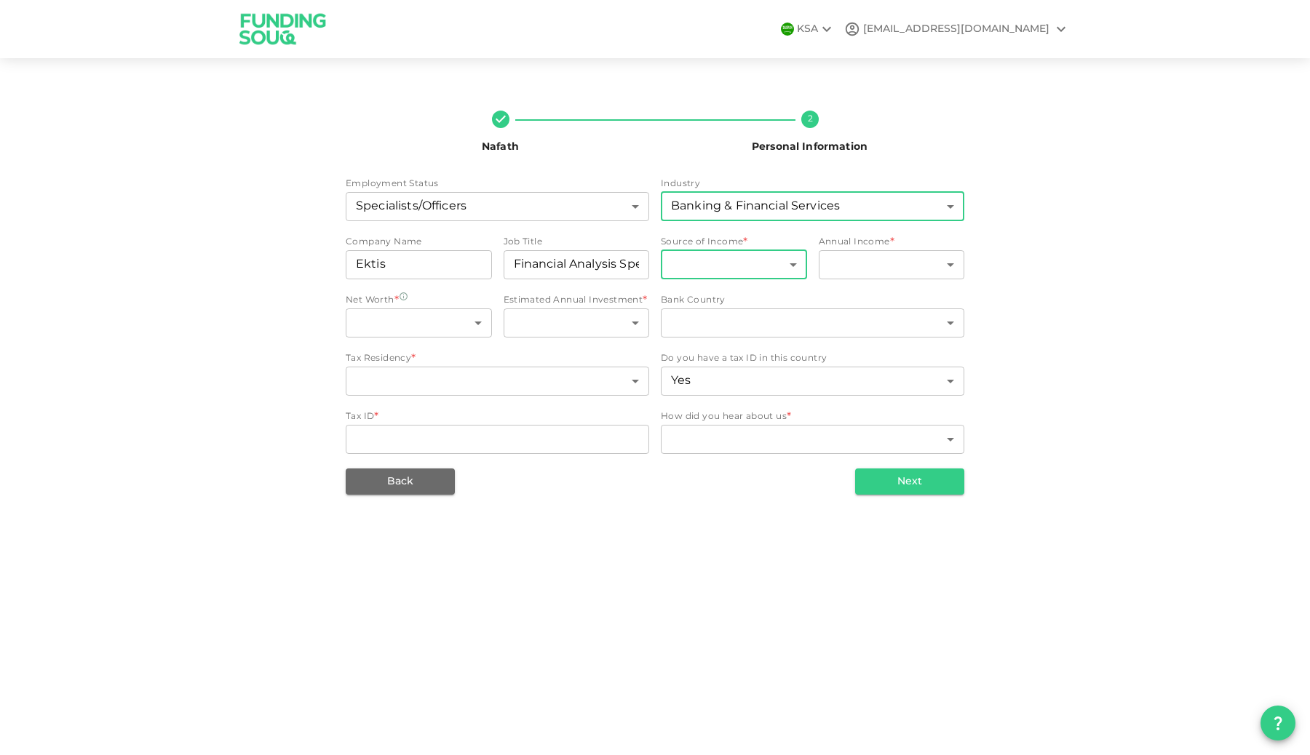
click at [752, 262] on body "KSA waleedamjad.97@gmail.com Nafath 2 Personal Information Employment Status Sp…" at bounding box center [655, 377] width 1310 height 755
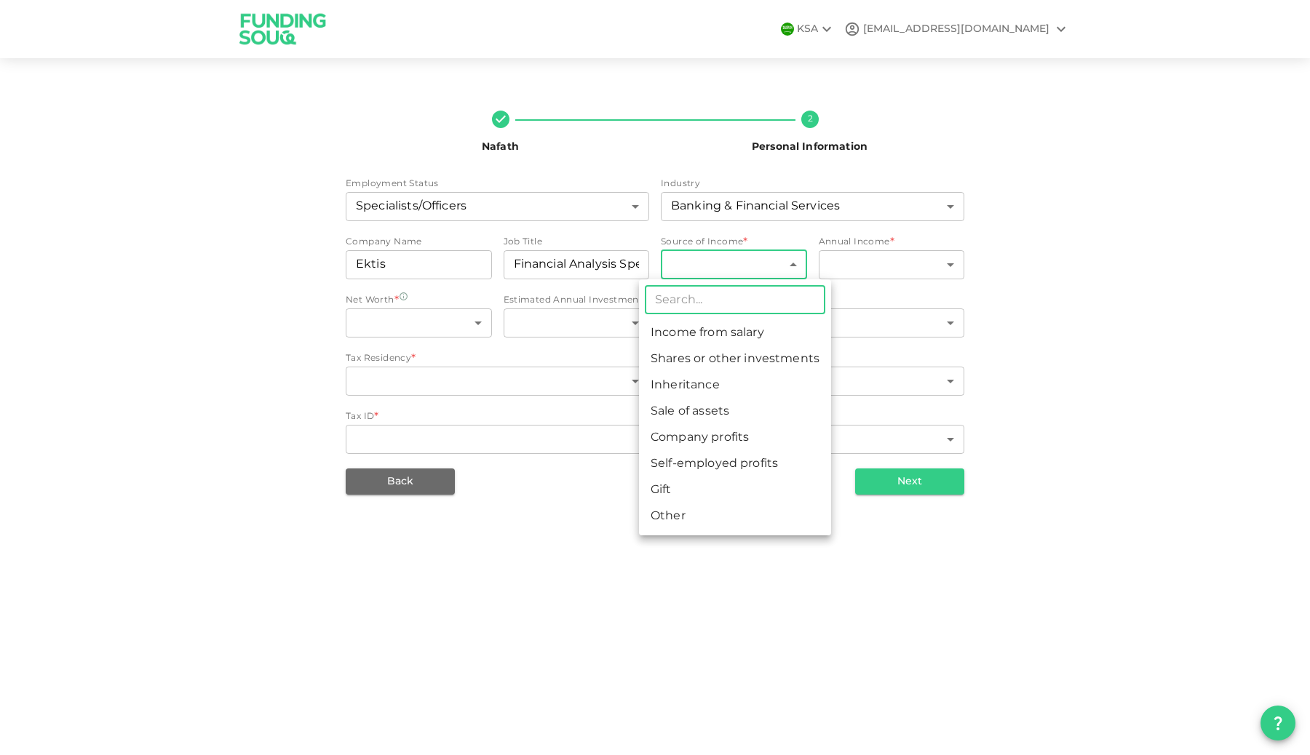
click at [736, 322] on li "Income from salary" at bounding box center [735, 333] width 192 height 26
type input "1"
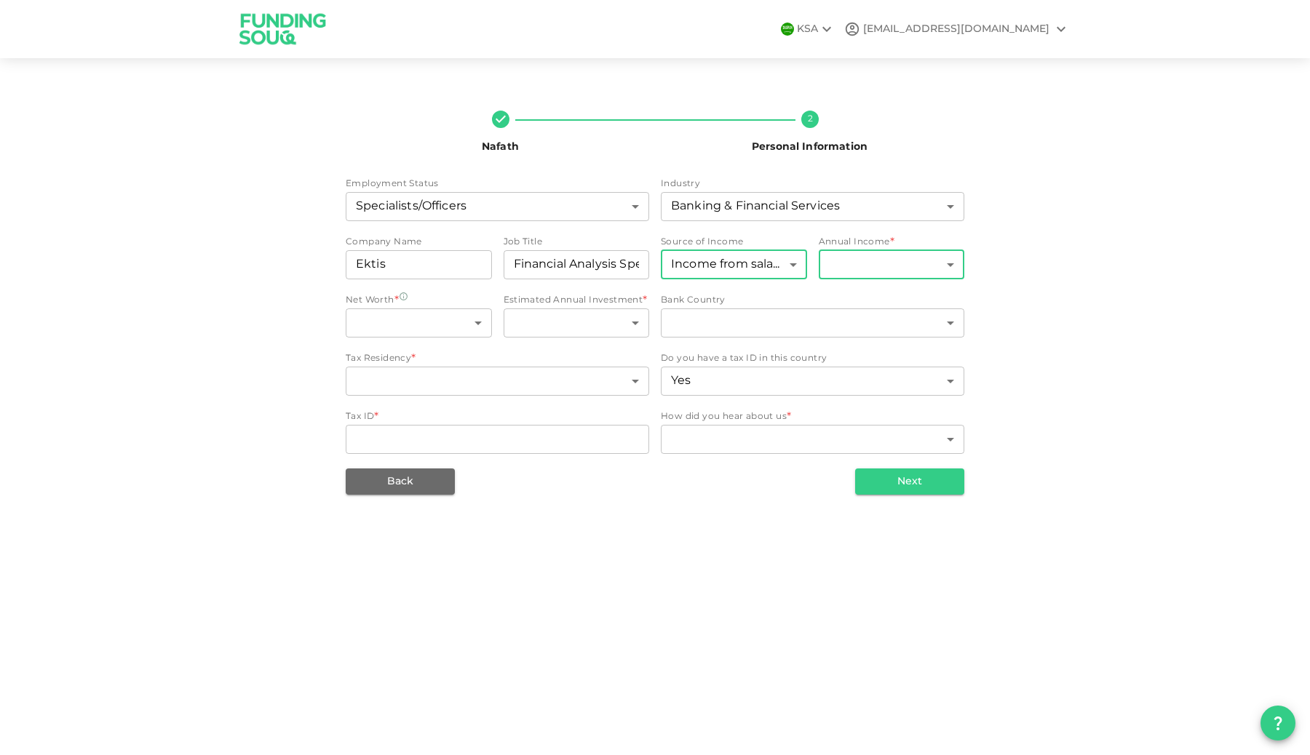
click at [939, 266] on body "KSA waleedamjad.97@gmail.com Nafath 2 Personal Information Employment Status Sp…" at bounding box center [655, 377] width 1310 height 755
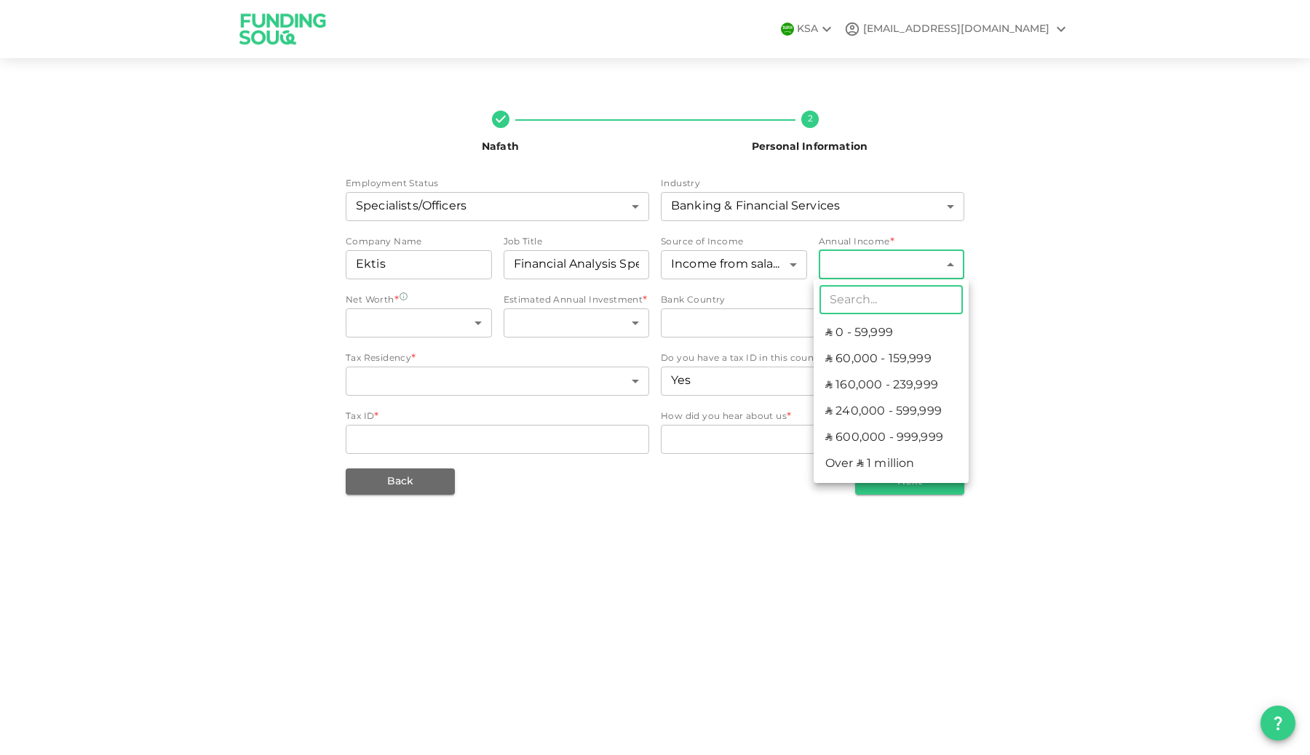
click at [917, 330] on li "ʢ 0 - 59,999" at bounding box center [891, 333] width 155 height 26
type input "1"
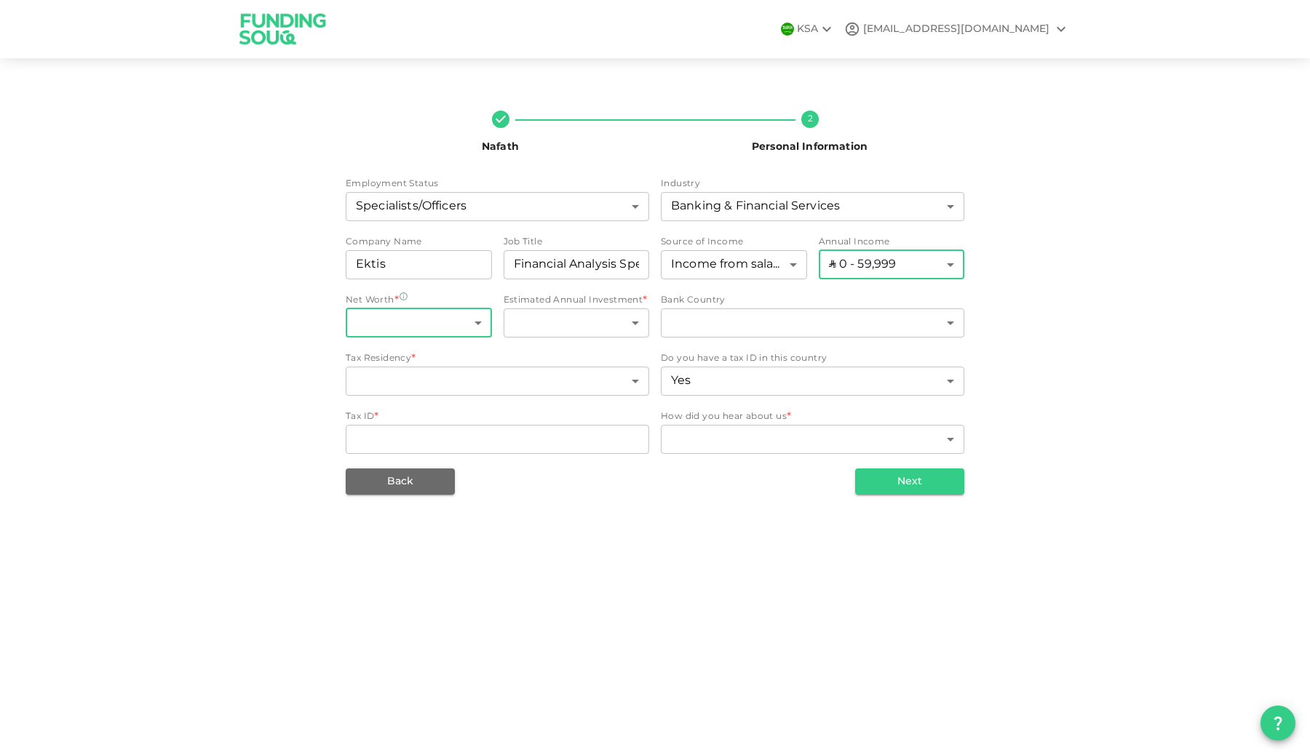
click at [463, 317] on body "KSA waleedamjad.97@gmail.com Nafath 2 Personal Information Employment Status Sp…" at bounding box center [655, 377] width 1310 height 755
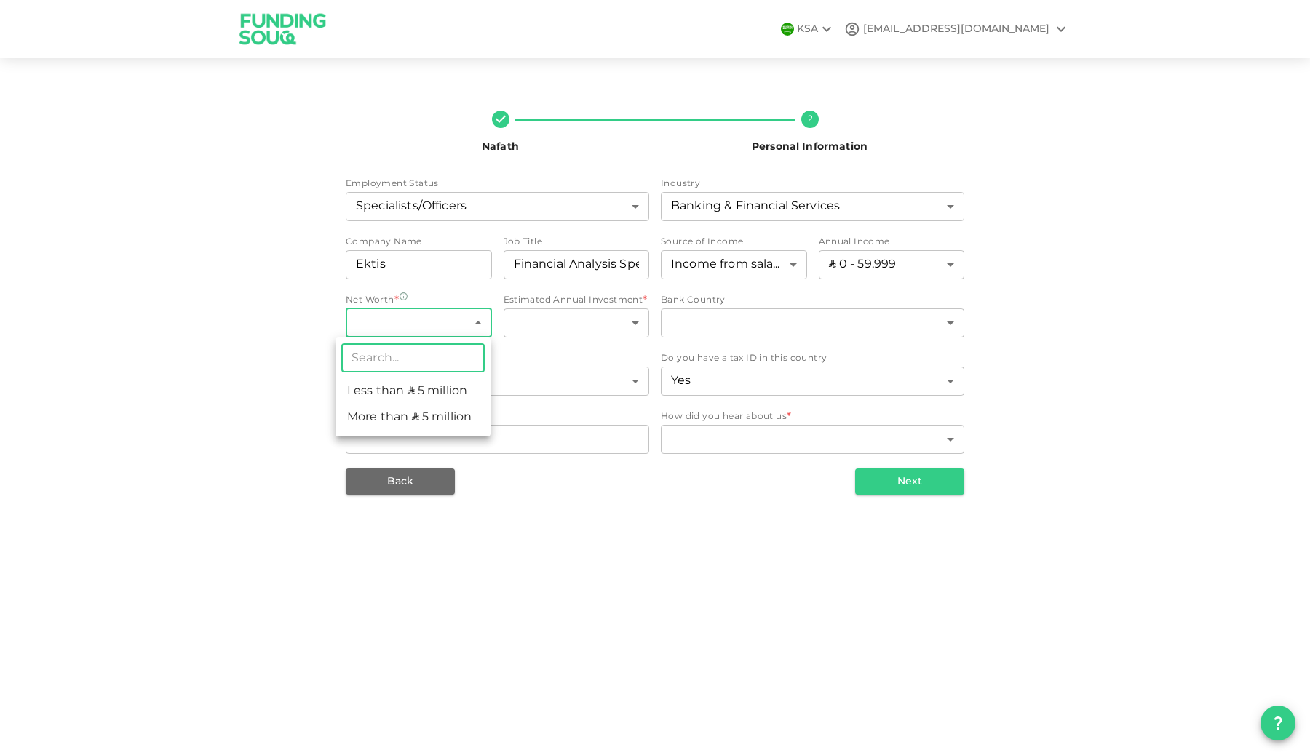
click at [447, 384] on li "Less than ʢ 5 million" at bounding box center [412, 391] width 155 height 26
type input "1"
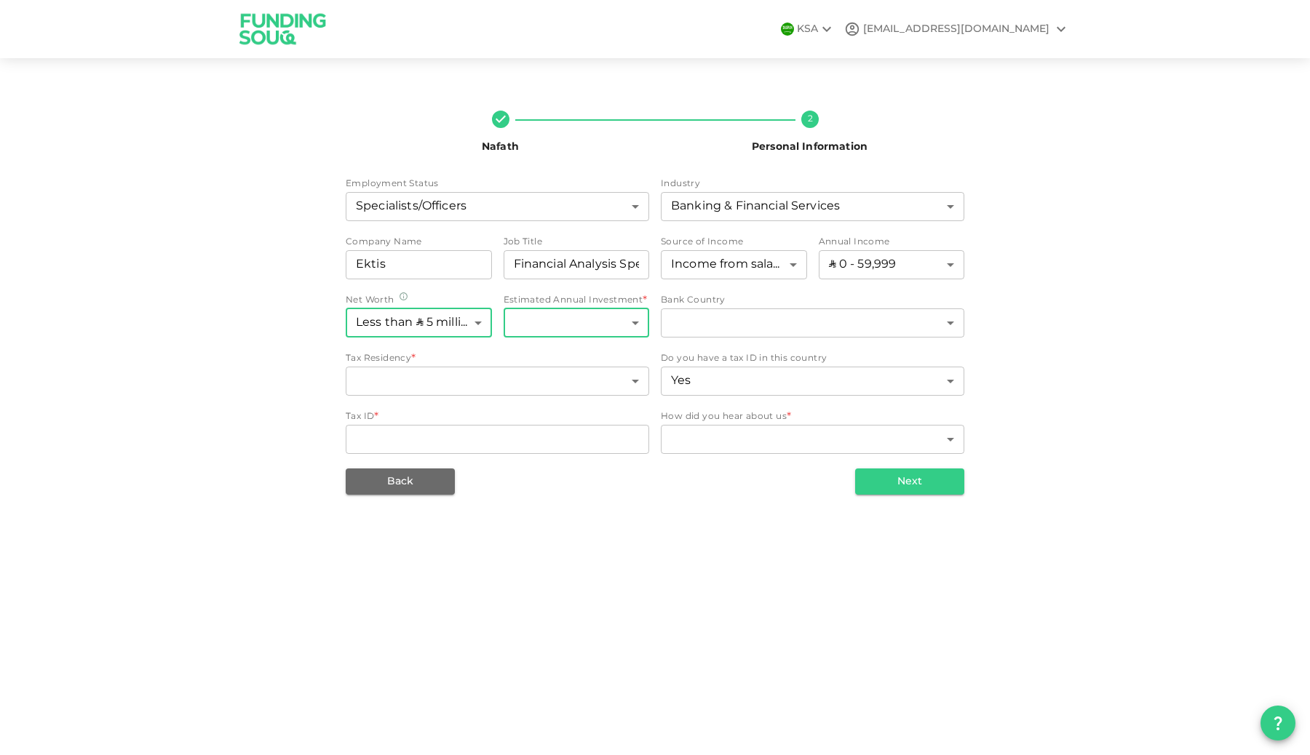
click at [603, 329] on body "KSA waleedamjad.97@gmail.com Nafath 2 Personal Information Employment Status Sp…" at bounding box center [655, 377] width 1310 height 755
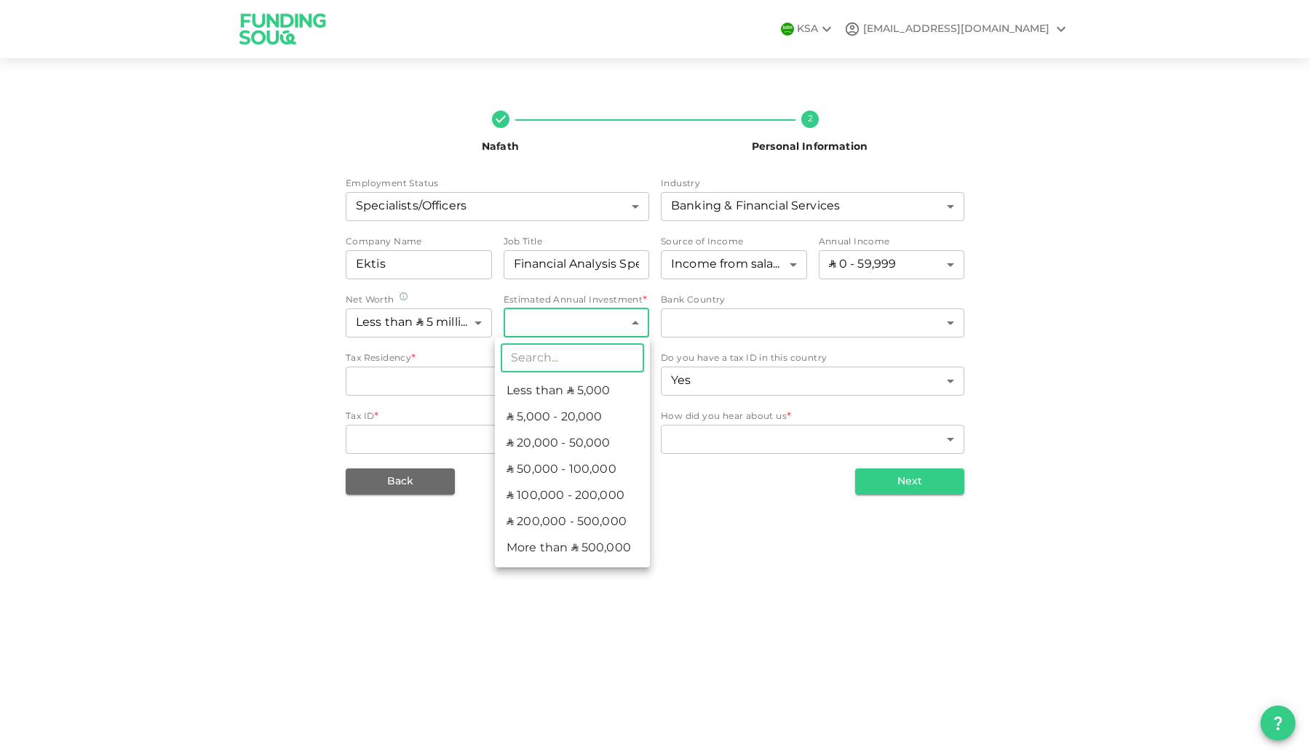
click at [589, 419] on li "ʢ 5,000 - 20,000" at bounding box center [572, 418] width 155 height 26
type input "2"
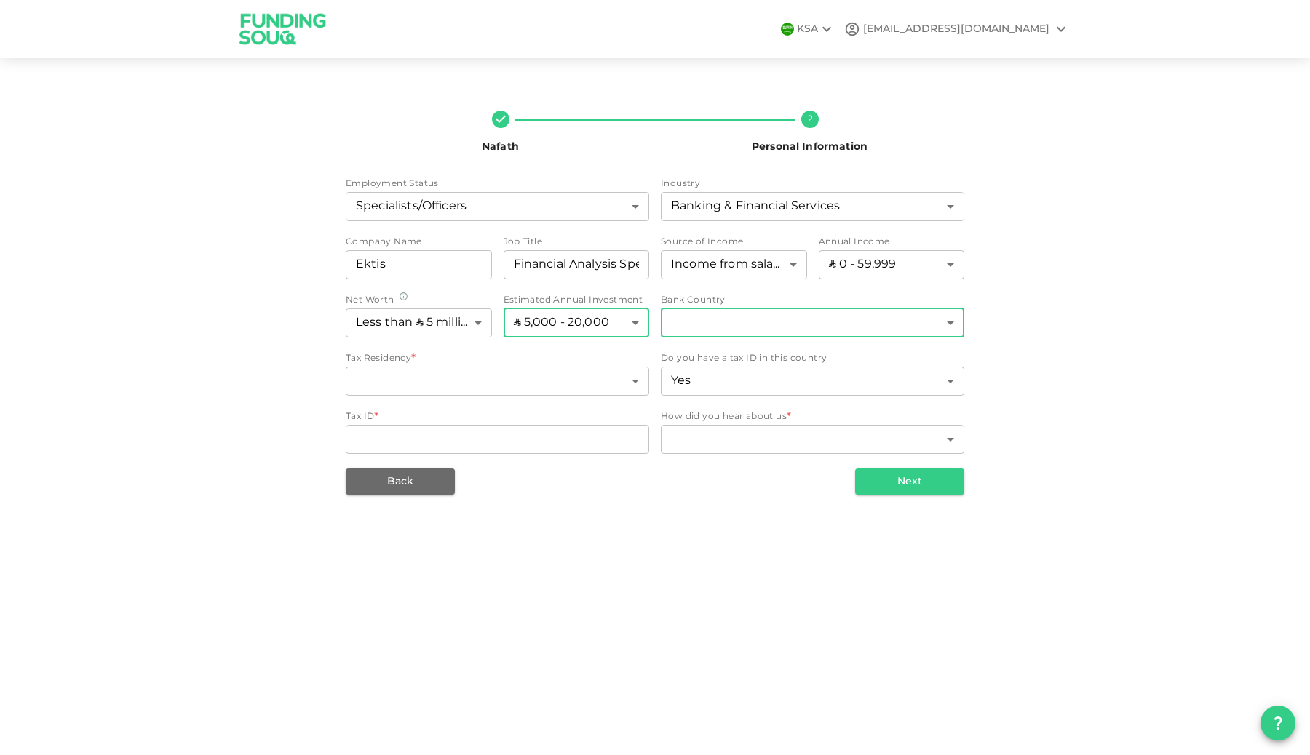
click at [777, 330] on body "KSA waleedamjad.97@gmail.com Nafath 2 Personal Information Employment Status Sp…" at bounding box center [655, 377] width 1310 height 755
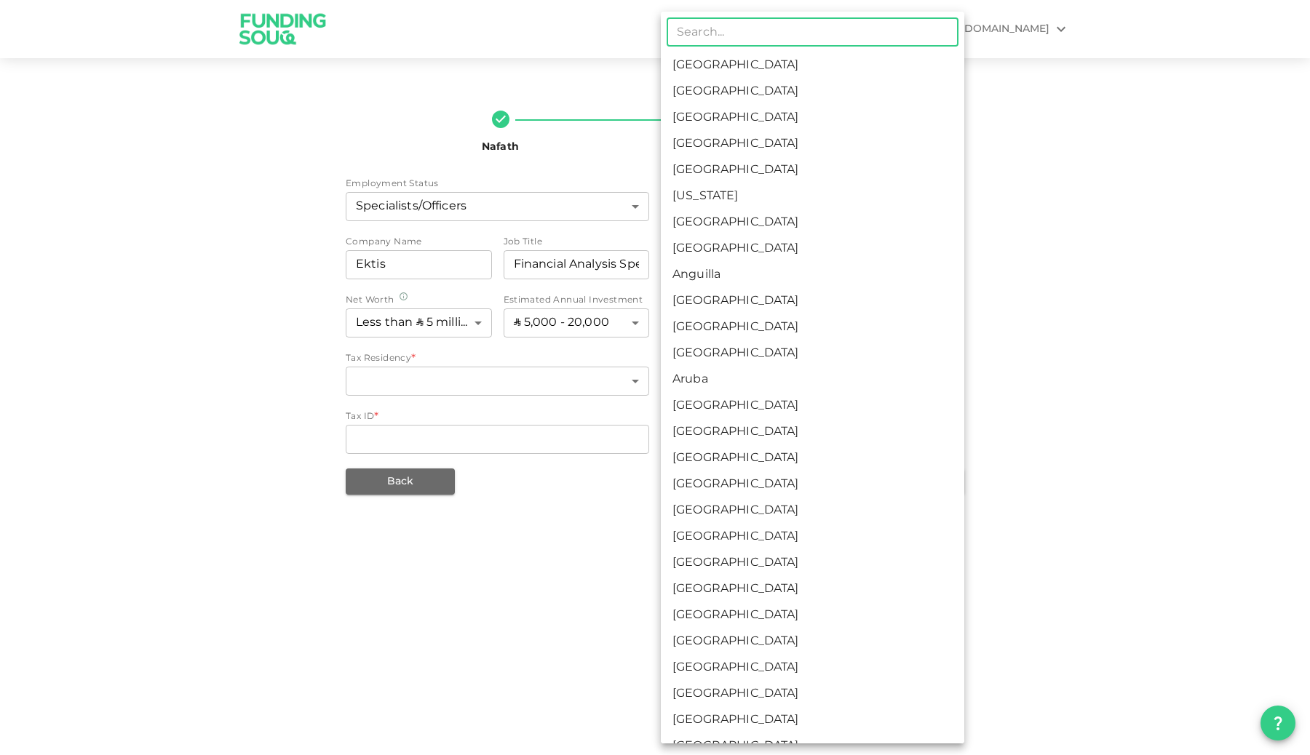
click at [750, 88] on li "United Arab Emirates" at bounding box center [812, 92] width 303 height 26
type input "2"
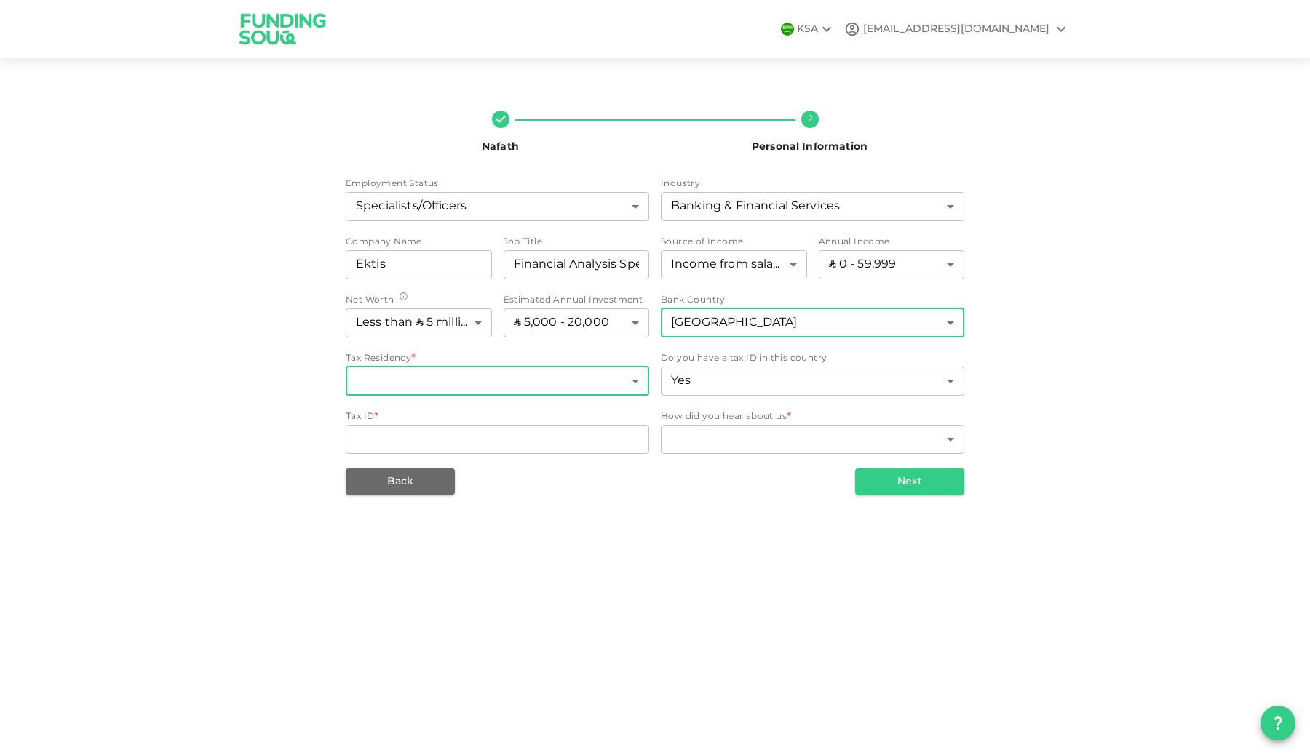
click at [579, 380] on body "KSA waleedamjad.97@gmail.com Nafath 2 Personal Information Employment Status Sp…" at bounding box center [655, 377] width 1310 height 755
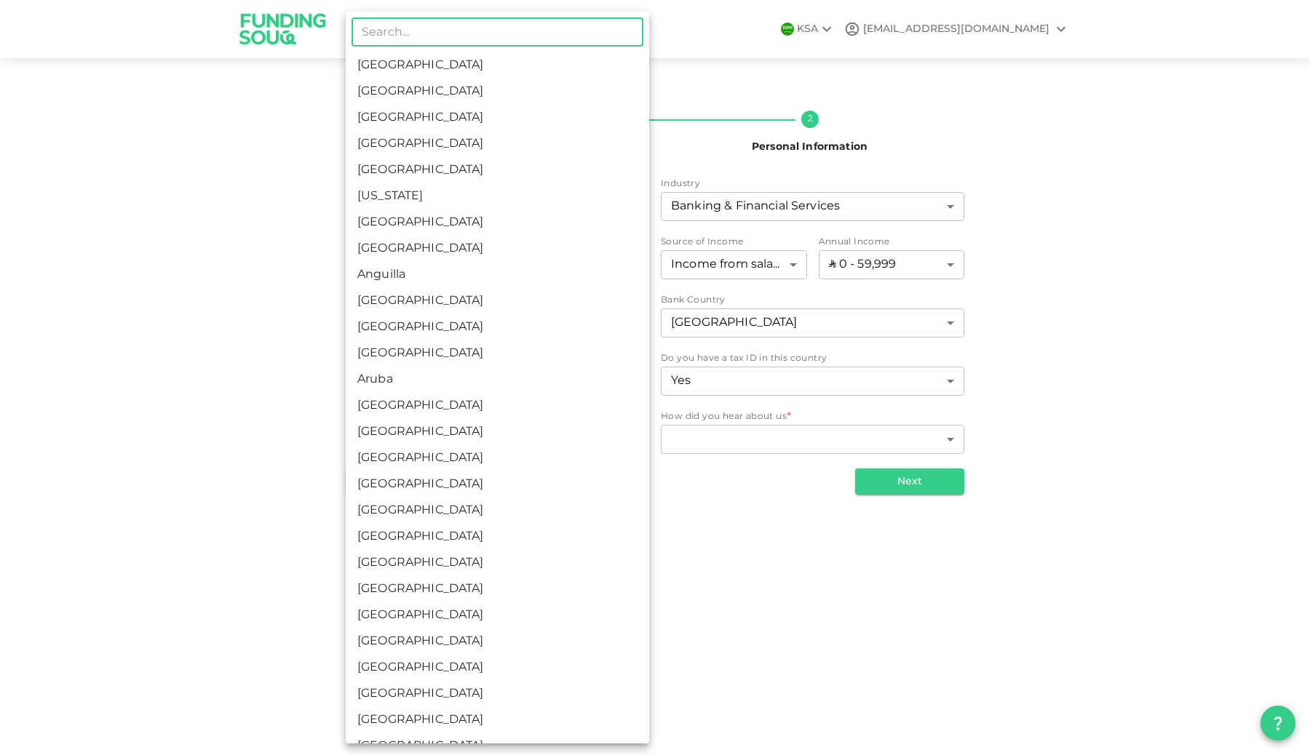
click at [520, 71] on li "[GEOGRAPHIC_DATA]" at bounding box center [497, 65] width 303 height 26
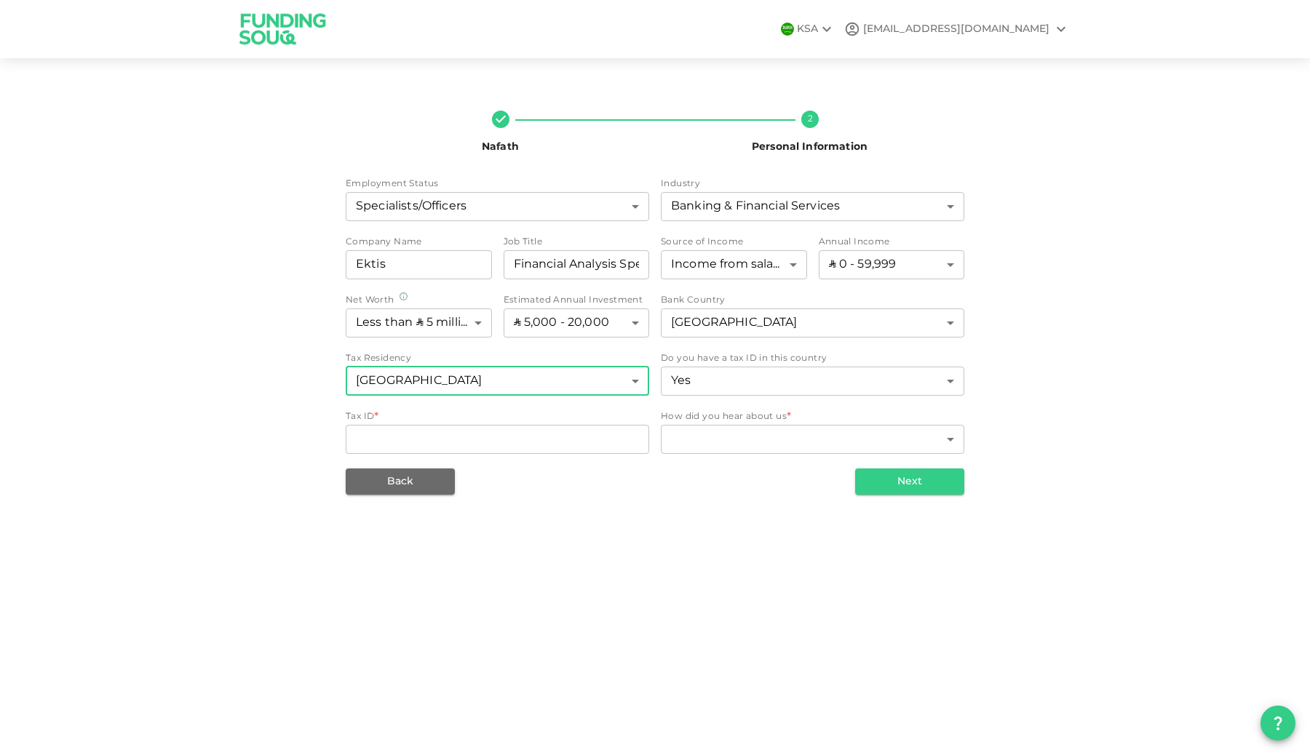
click at [571, 387] on body "KSA waleedamjad.97@gmail.com Nafath 2 Personal Information Employment Status Sp…" at bounding box center [655, 377] width 1310 height 755
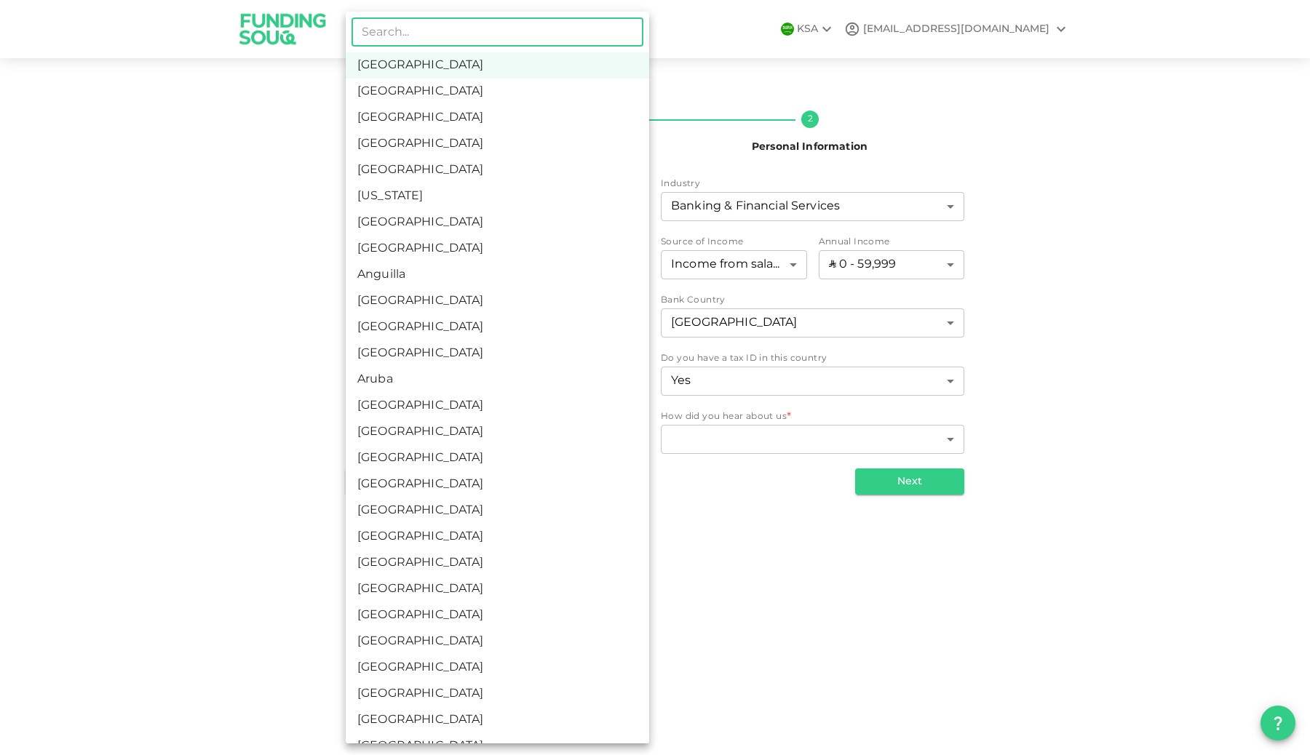
click at [477, 91] on li "United Arab Emirates" at bounding box center [497, 92] width 303 height 26
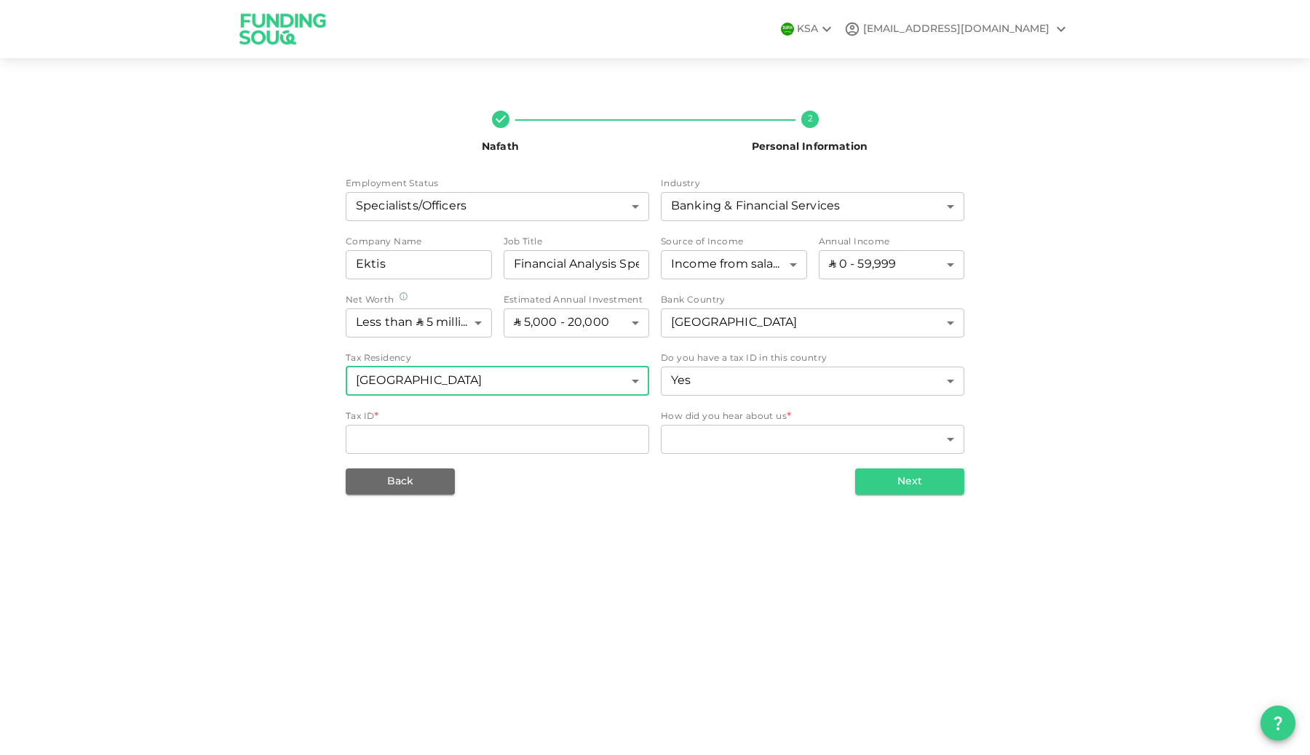
click at [616, 372] on body "KSA waleedamjad.97@gmail.com Nafath 2 Personal Information Employment Status Sp…" at bounding box center [655, 377] width 1310 height 755
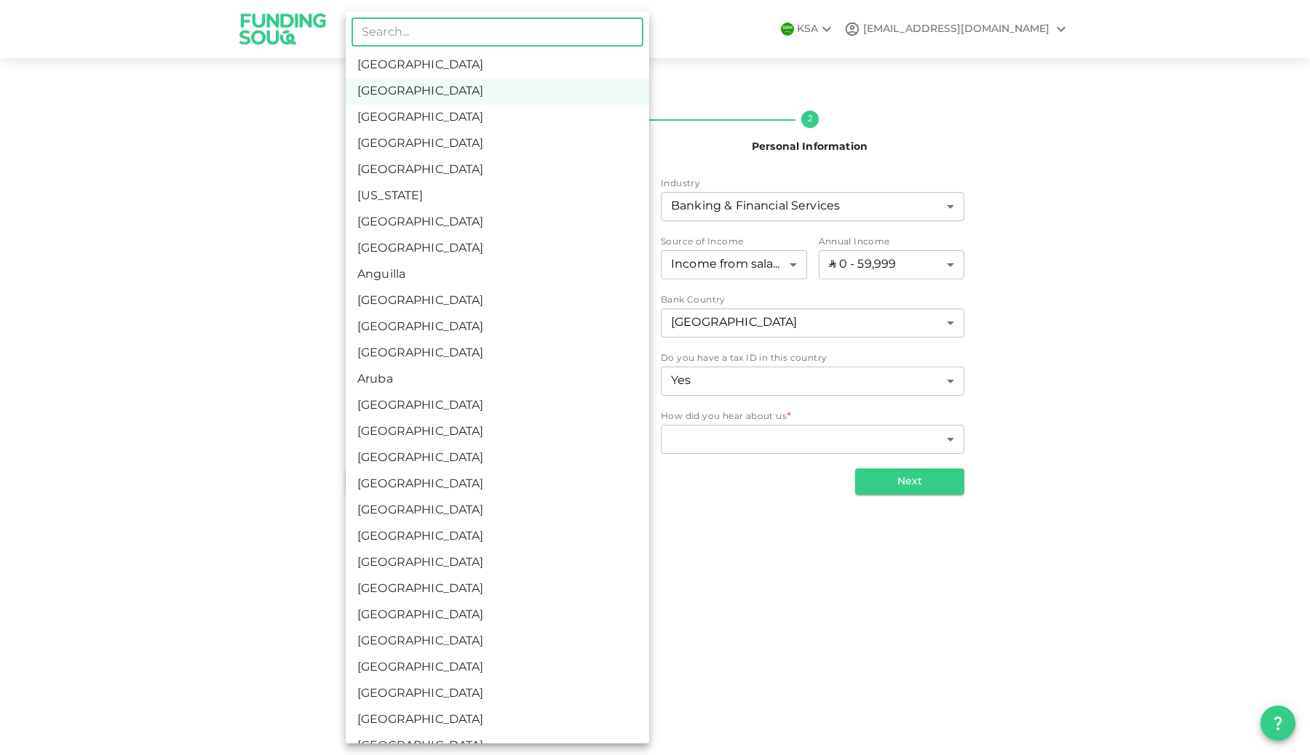
click at [542, 74] on li "[GEOGRAPHIC_DATA]" at bounding box center [497, 65] width 303 height 26
type input "1"
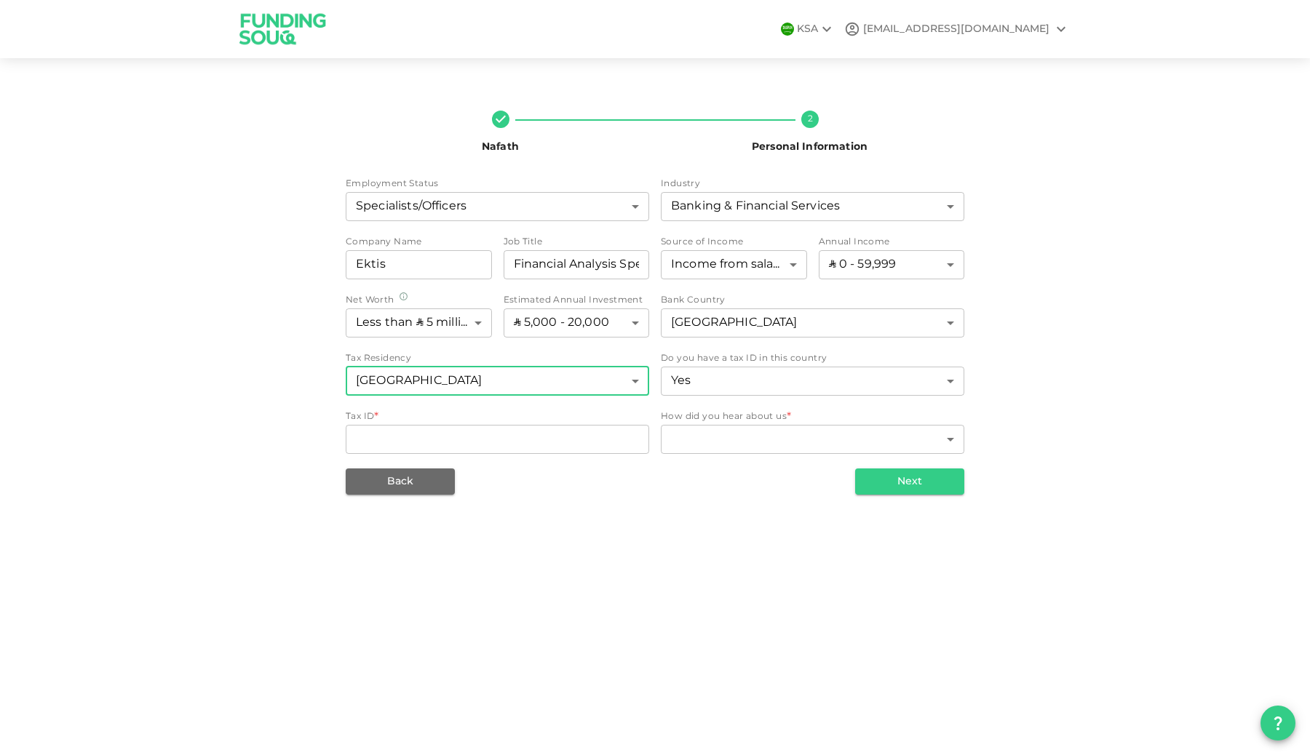
click at [594, 383] on body "KSA waleedamjad.97@gmail.com Nafath 2 Personal Information Employment Status Sp…" at bounding box center [655, 377] width 1310 height 755
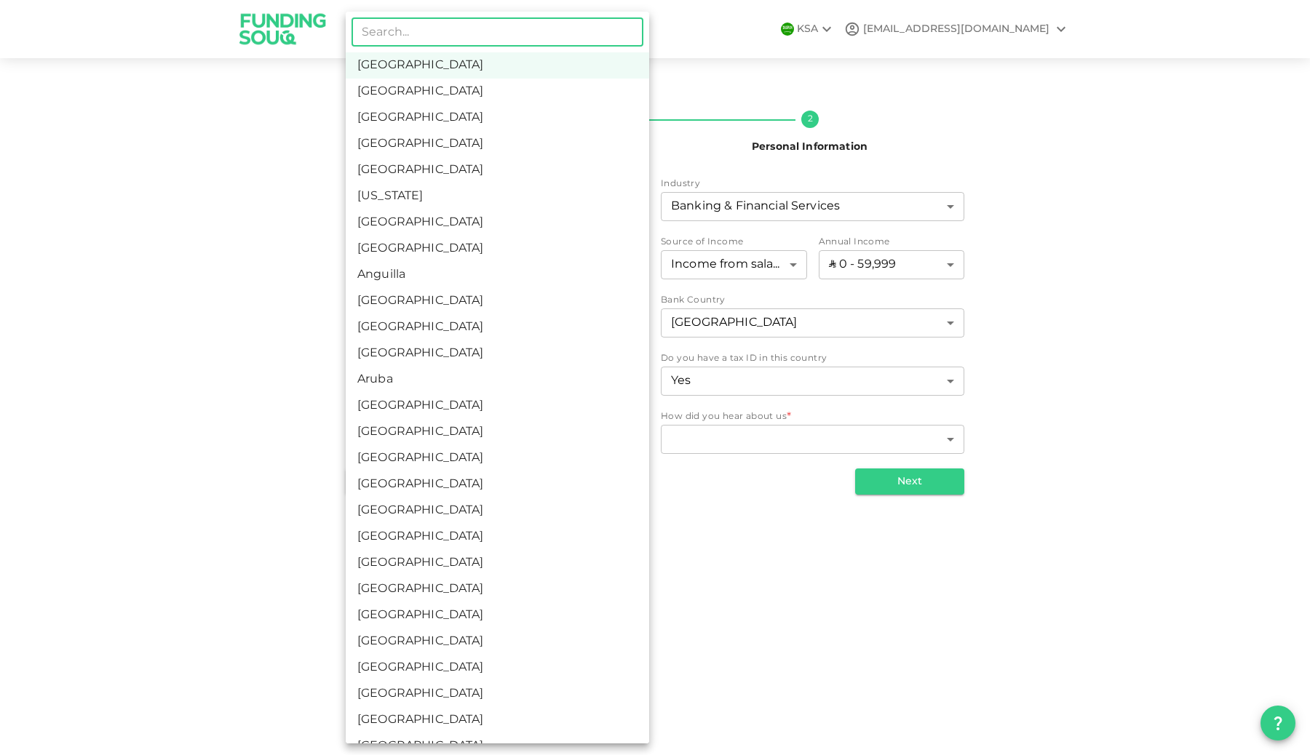
click at [491, 68] on li "[GEOGRAPHIC_DATA]" at bounding box center [497, 65] width 303 height 26
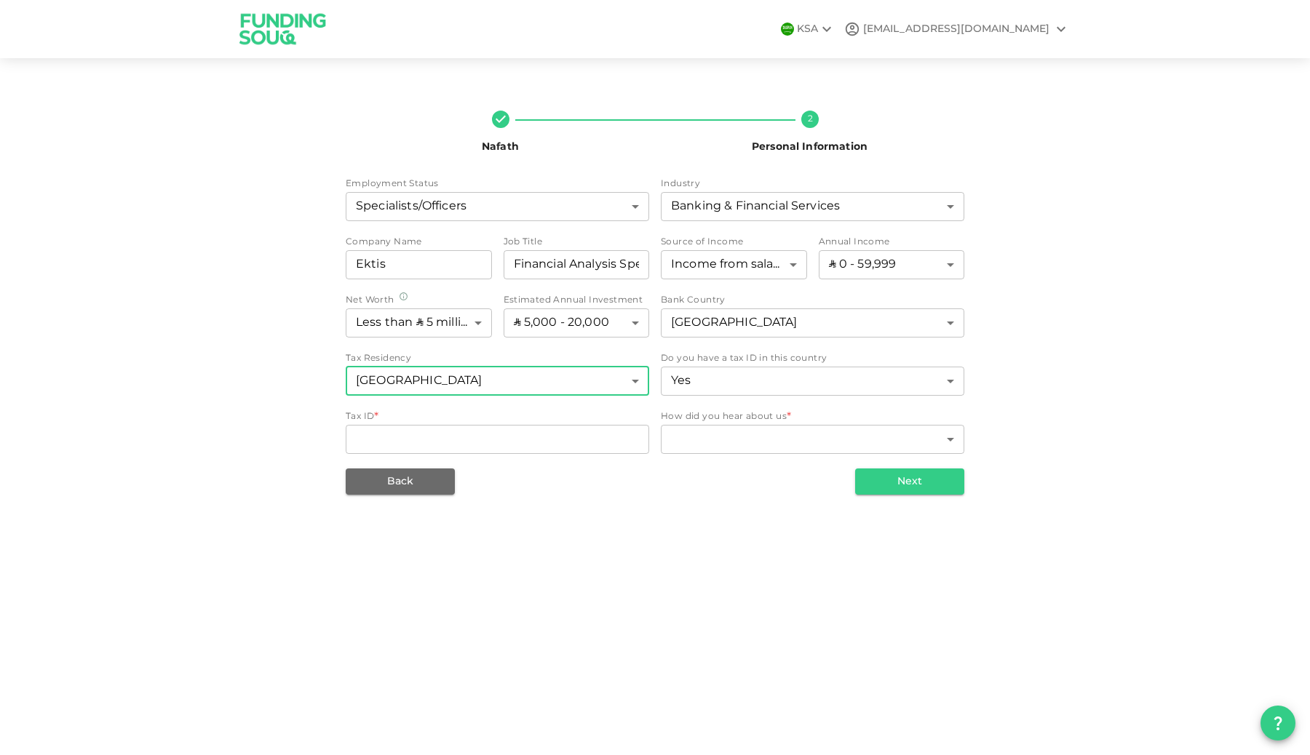
click at [741, 399] on div "Employment Status Specialists/Officers 7 ​ Industry Banking & Financial Service…" at bounding box center [655, 317] width 619 height 279
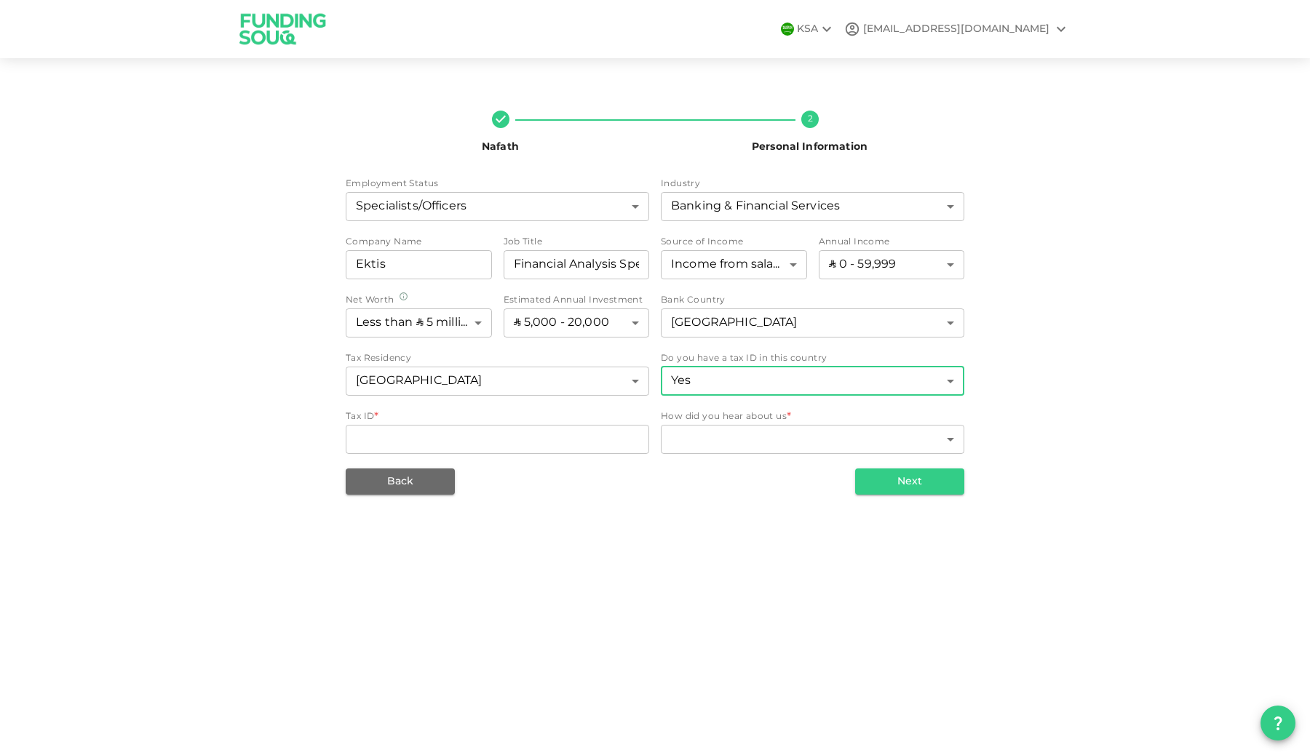
click at [745, 384] on body "KSA waleedamjad.97@gmail.com Nafath 2 Personal Information Employment Status Sp…" at bounding box center [655, 377] width 1310 height 755
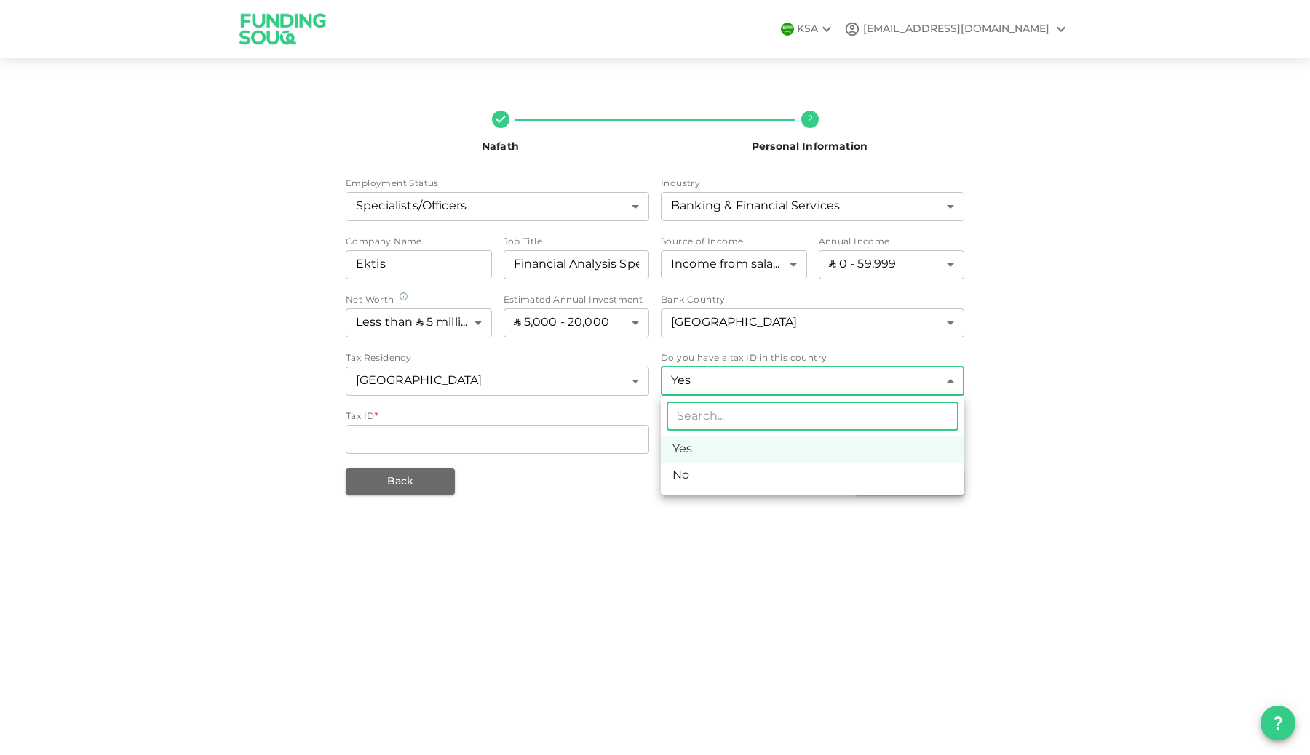
click at [735, 470] on li "No" at bounding box center [812, 476] width 303 height 26
type input "false"
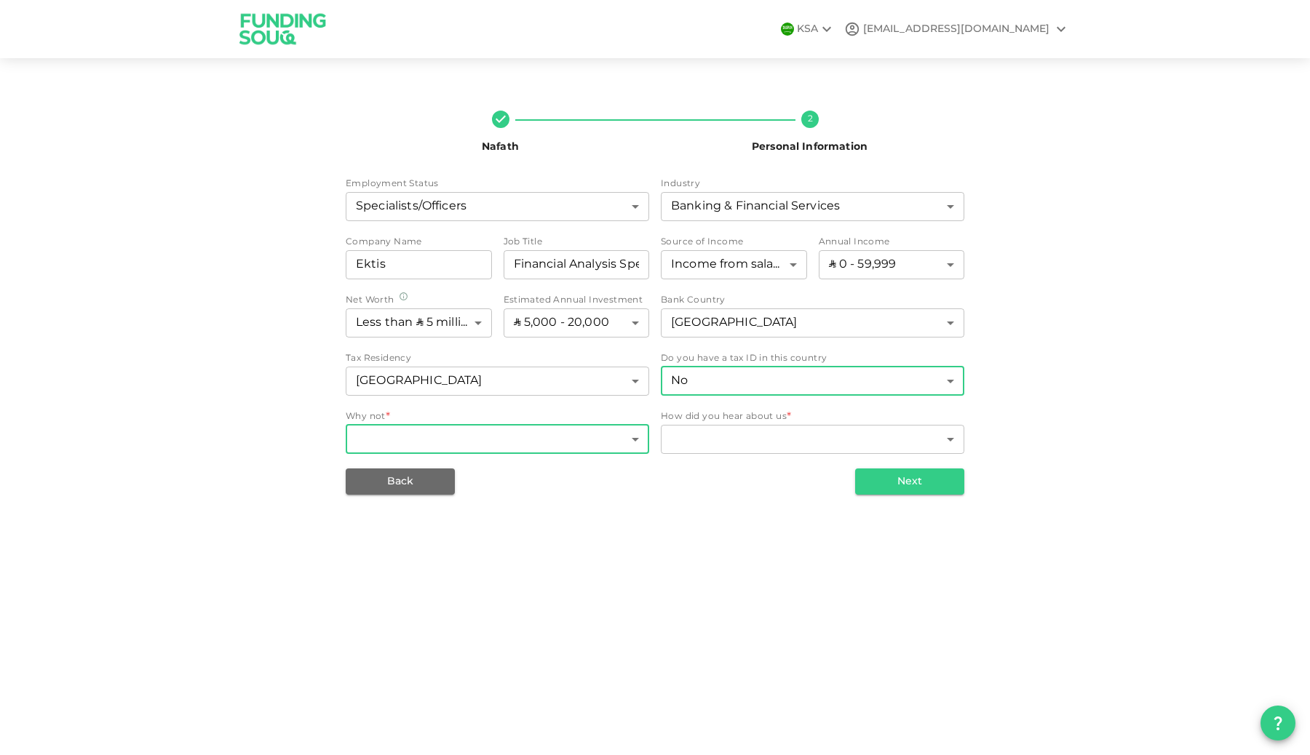
click at [628, 439] on body "KSA waleedamjad.97@gmail.com Nafath 2 Personal Information Employment Status Sp…" at bounding box center [655, 377] width 1310 height 755
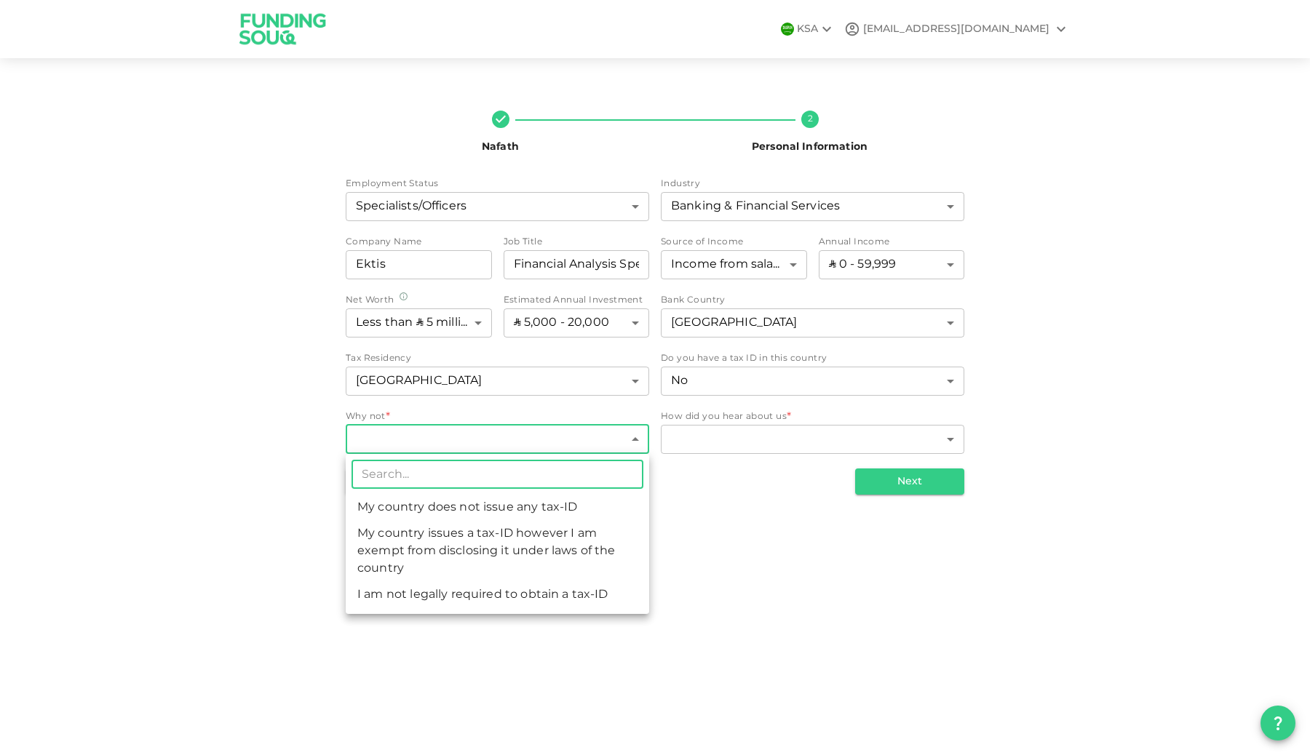
click at [618, 589] on li "I am not legally required to obtain a tax-ID" at bounding box center [497, 595] width 303 height 26
type input "3"
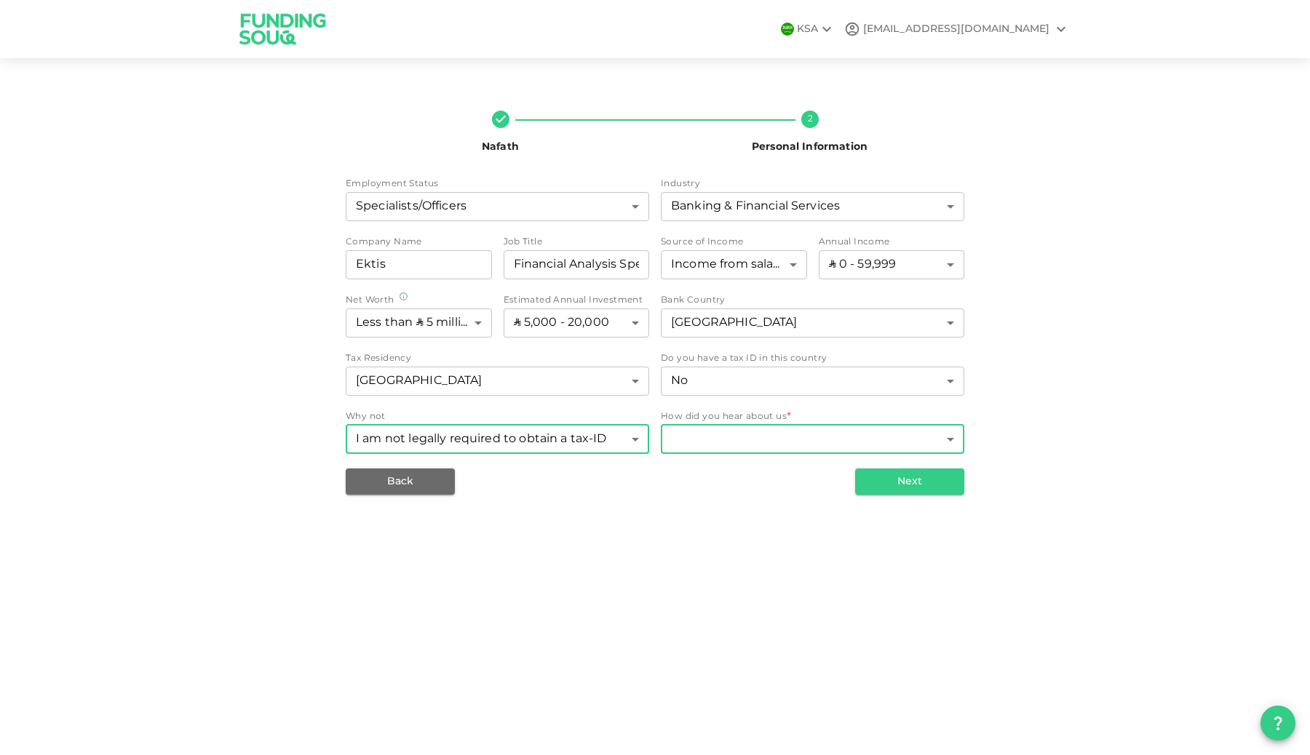
click at [722, 440] on body "KSA waleedamjad.97@gmail.com Nafath 2 Personal Information Employment Status Sp…" at bounding box center [655, 377] width 1310 height 755
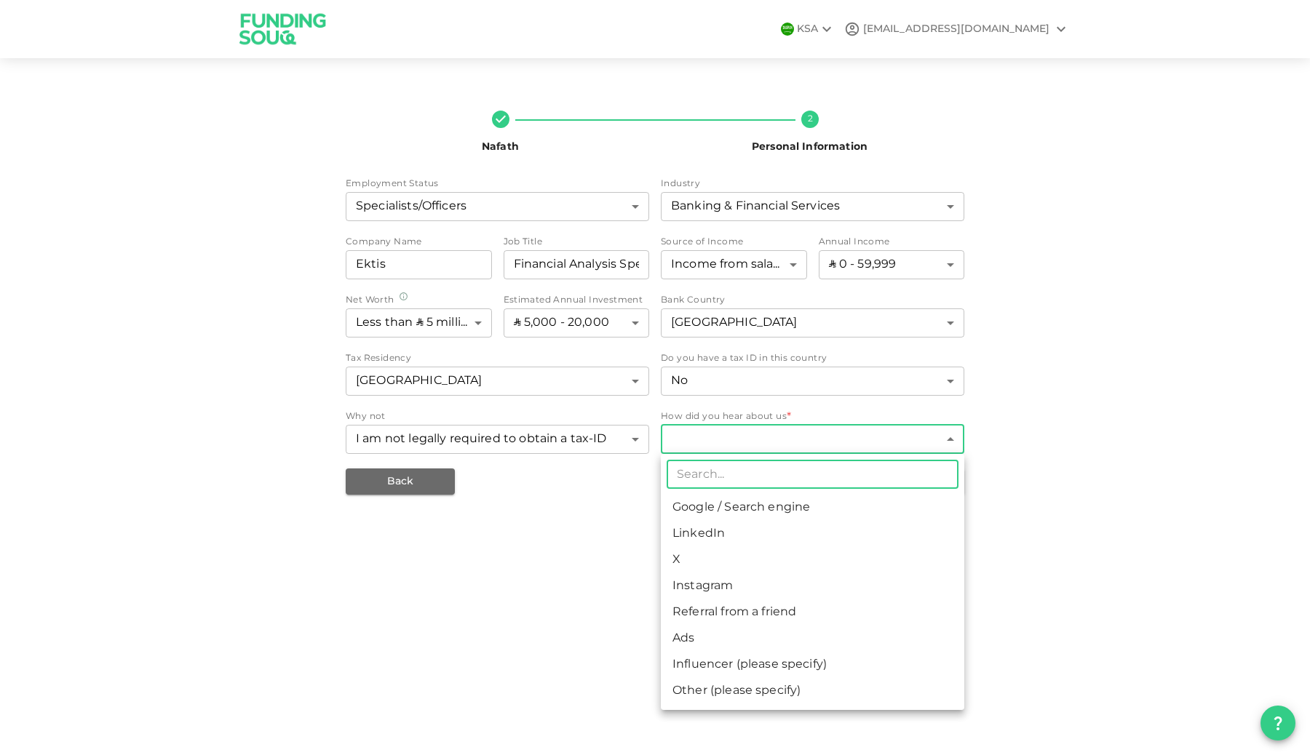
click at [779, 528] on li "LinkedIn" at bounding box center [812, 534] width 303 height 26
type input "3"
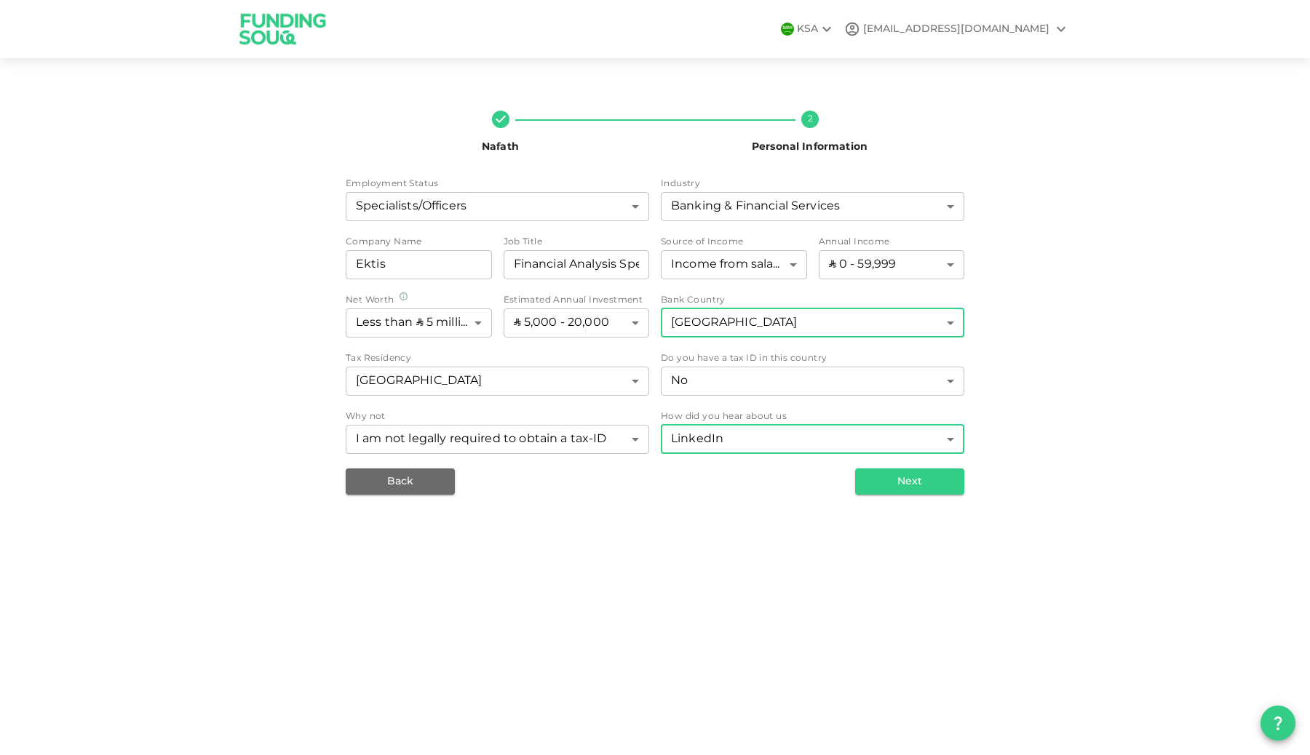
click at [852, 321] on body "KSA waleedamjad.97@gmail.com Nafath 2 Personal Information Employment Status Sp…" at bounding box center [655, 377] width 1310 height 755
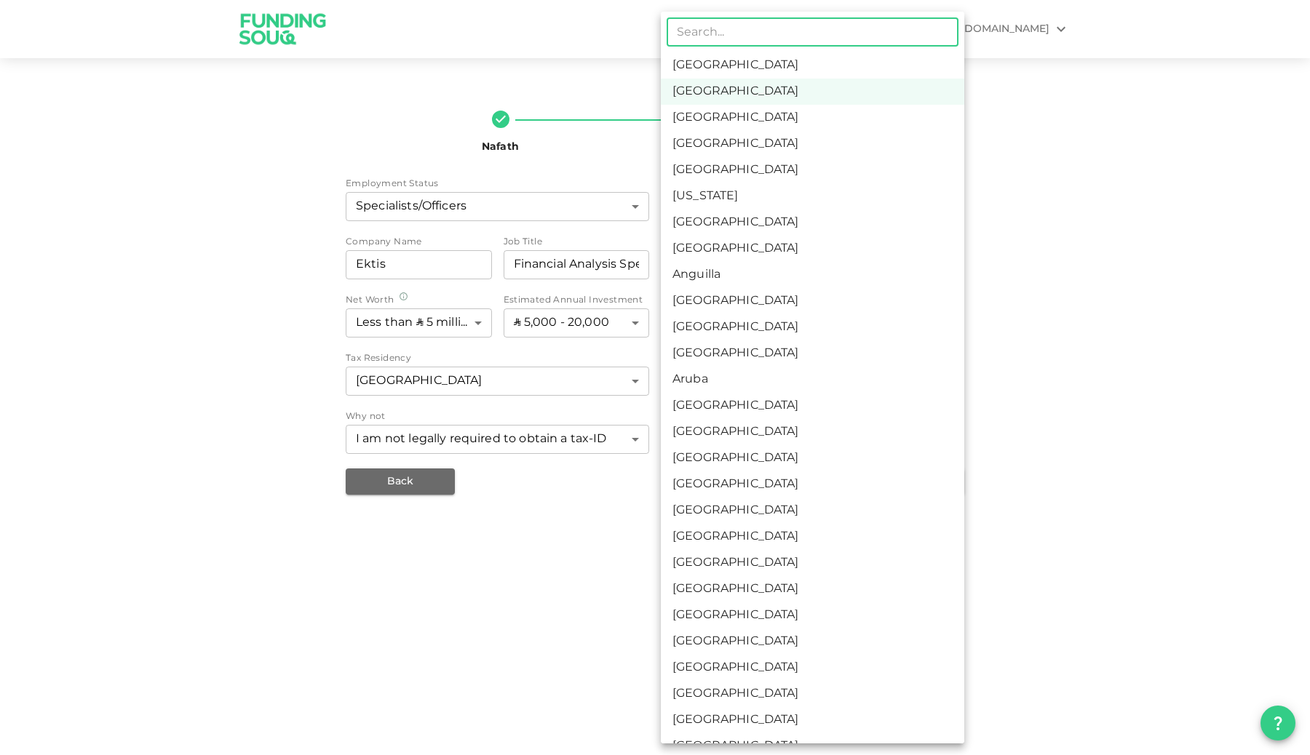
click at [766, 71] on li "Saudi Arabia" at bounding box center [812, 65] width 303 height 26
type input "1"
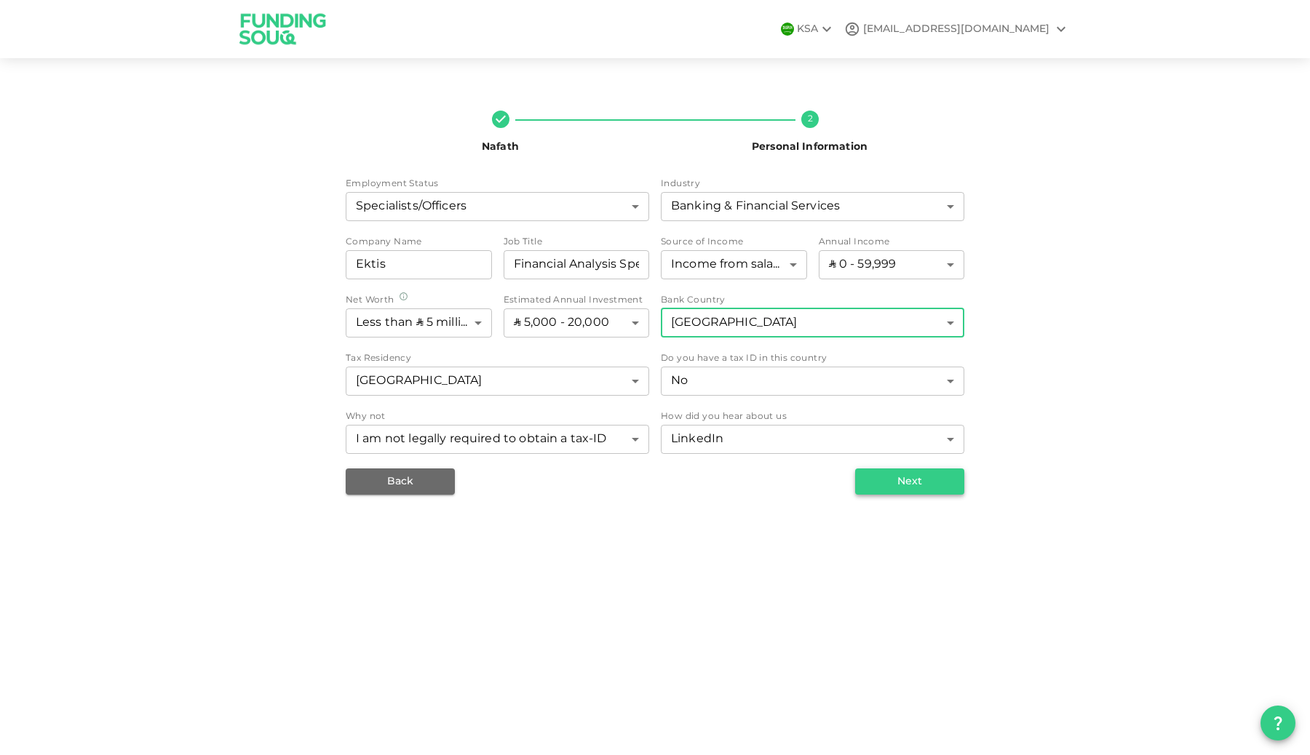
click at [900, 472] on button "Next" at bounding box center [909, 482] width 109 height 26
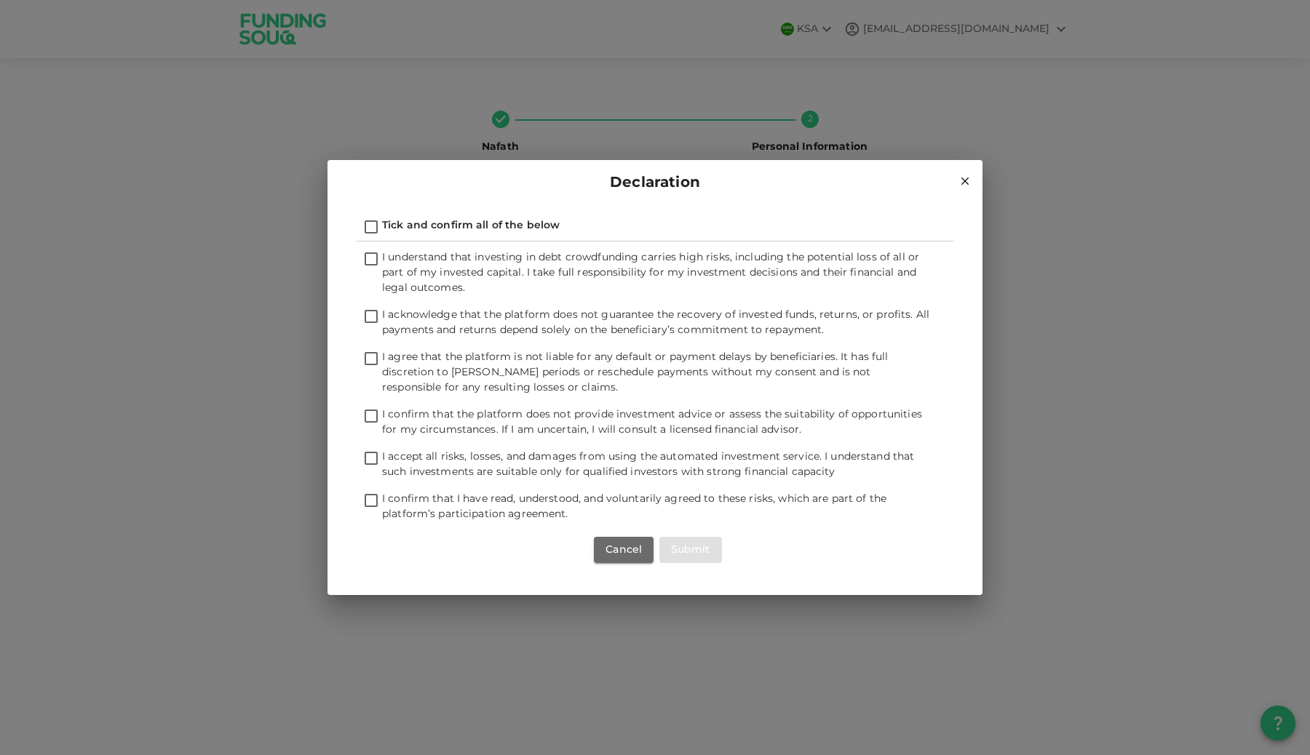
click at [469, 225] on span "Tick and confirm all of the below" at bounding box center [471, 226] width 178 height 10
click at [382, 225] on input "Tick and confirm all of the below" at bounding box center [371, 228] width 22 height 20
checkbox input "true"
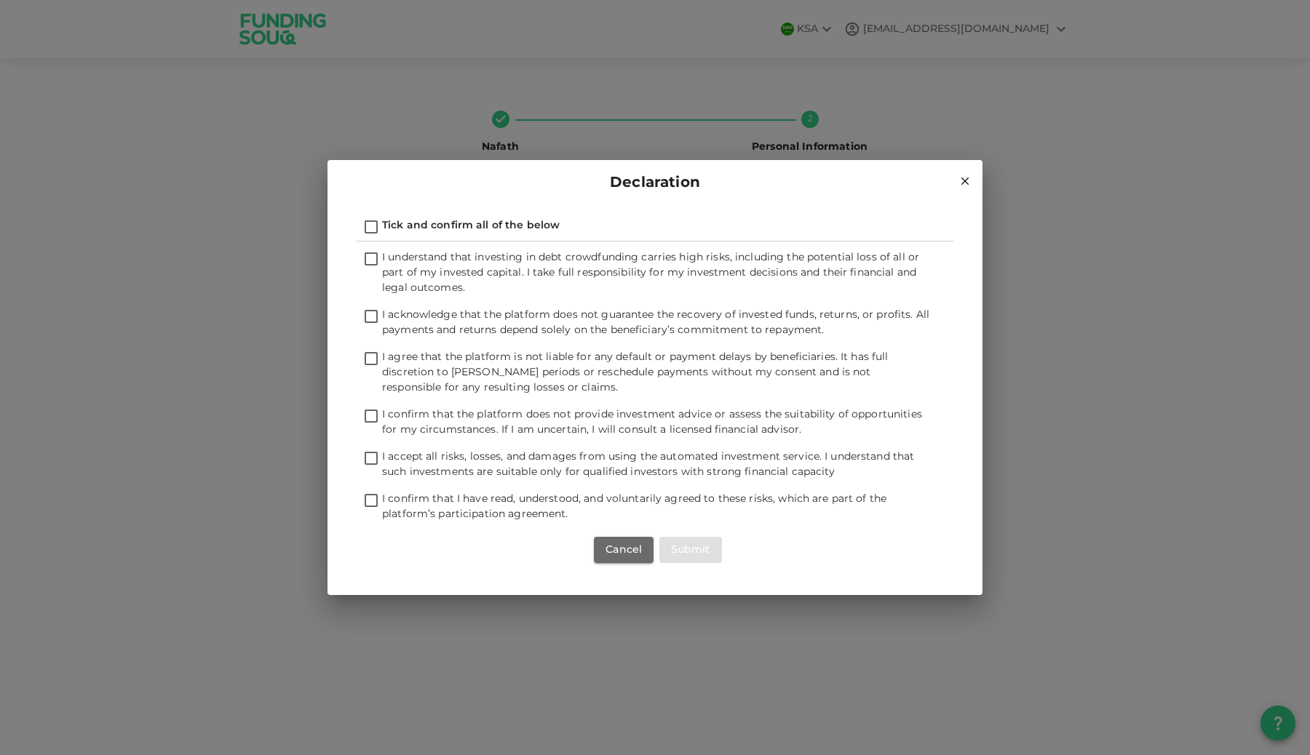
checkbox input "true"
click at [673, 542] on button "Submit" at bounding box center [690, 550] width 63 height 26
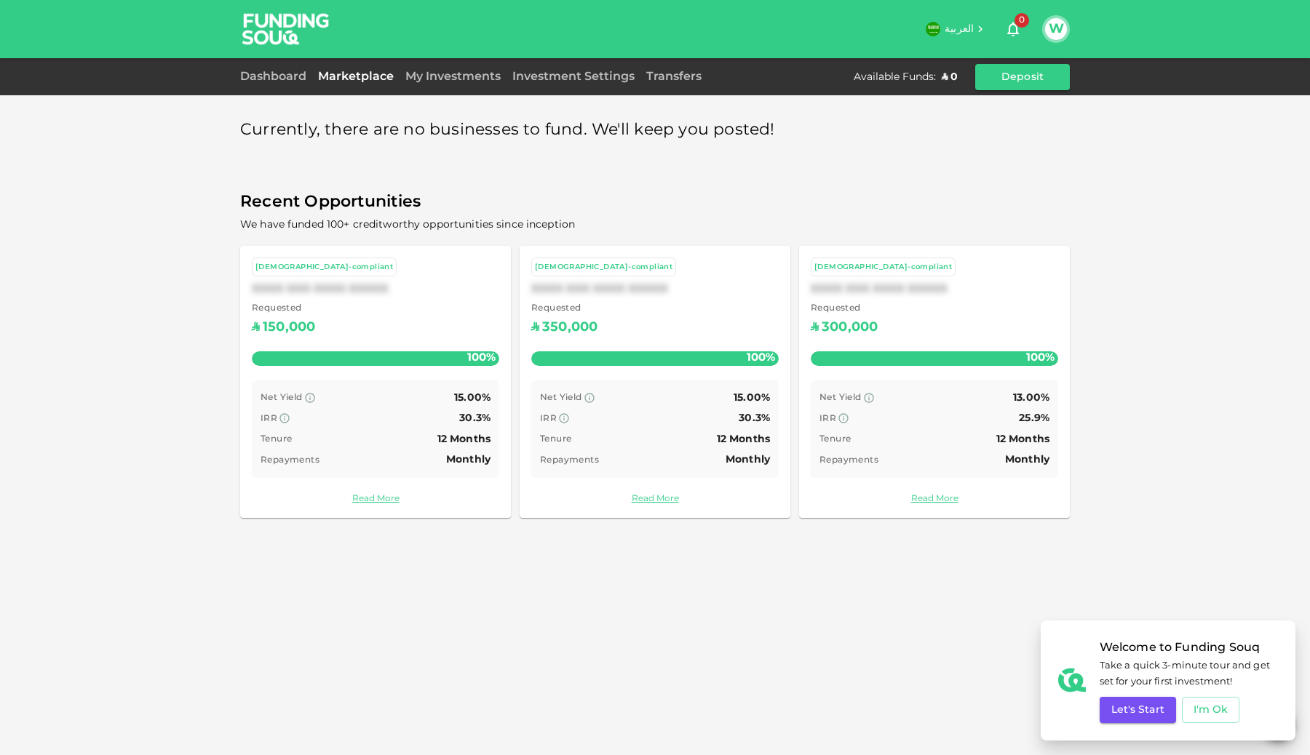
click at [312, 78] on link "Marketplace" at bounding box center [355, 76] width 87 height 11
click at [282, 75] on link "Dashboard" at bounding box center [276, 76] width 72 height 11
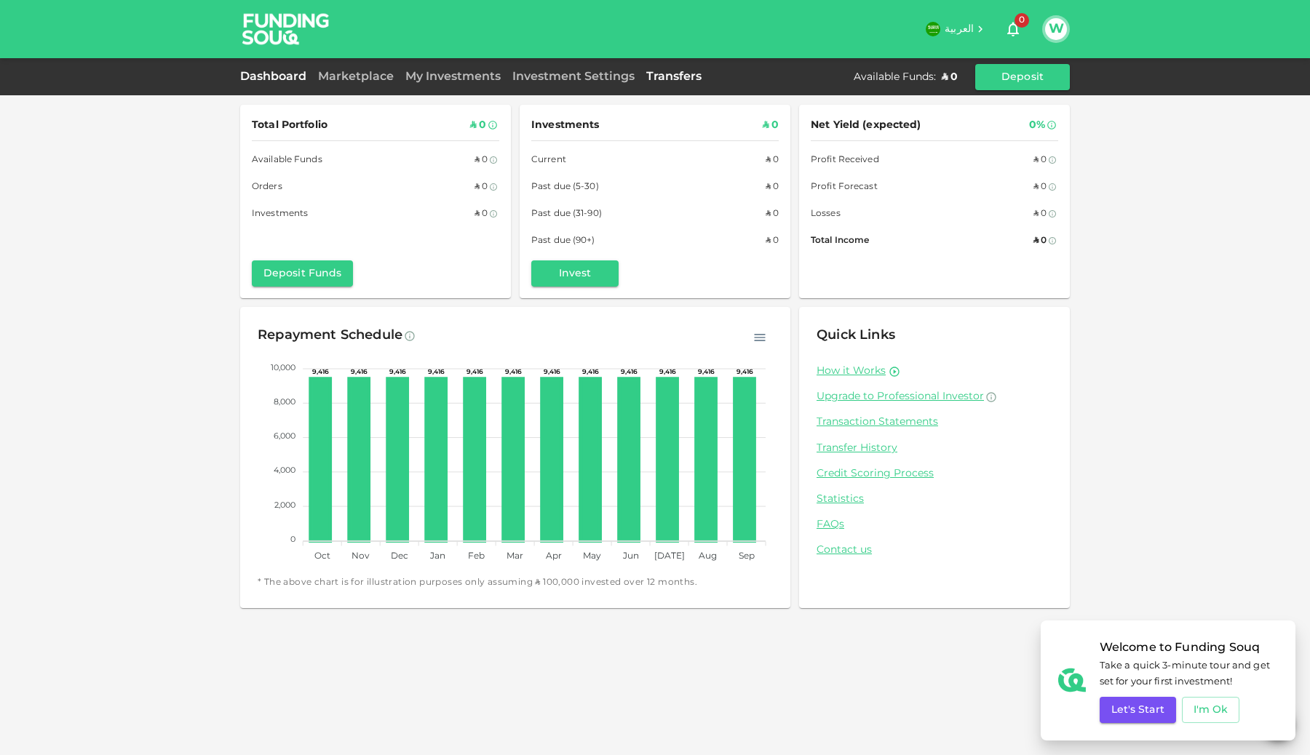
click at [675, 71] on link "Transfers" at bounding box center [673, 76] width 67 height 11
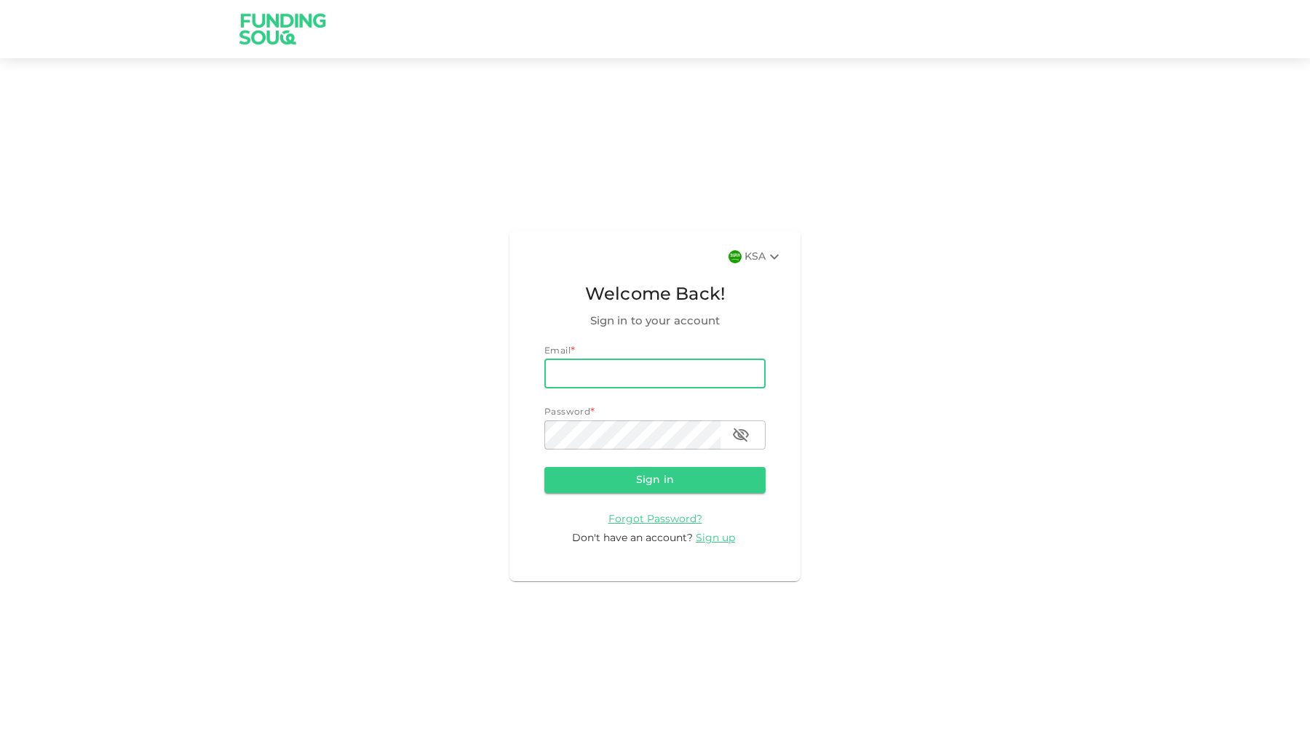
click at [659, 384] on input "email" at bounding box center [654, 374] width 221 height 29
type input "[EMAIL_ADDRESS][DOMAIN_NAME]"
click at [638, 479] on button "Sign in" at bounding box center [654, 480] width 221 height 26
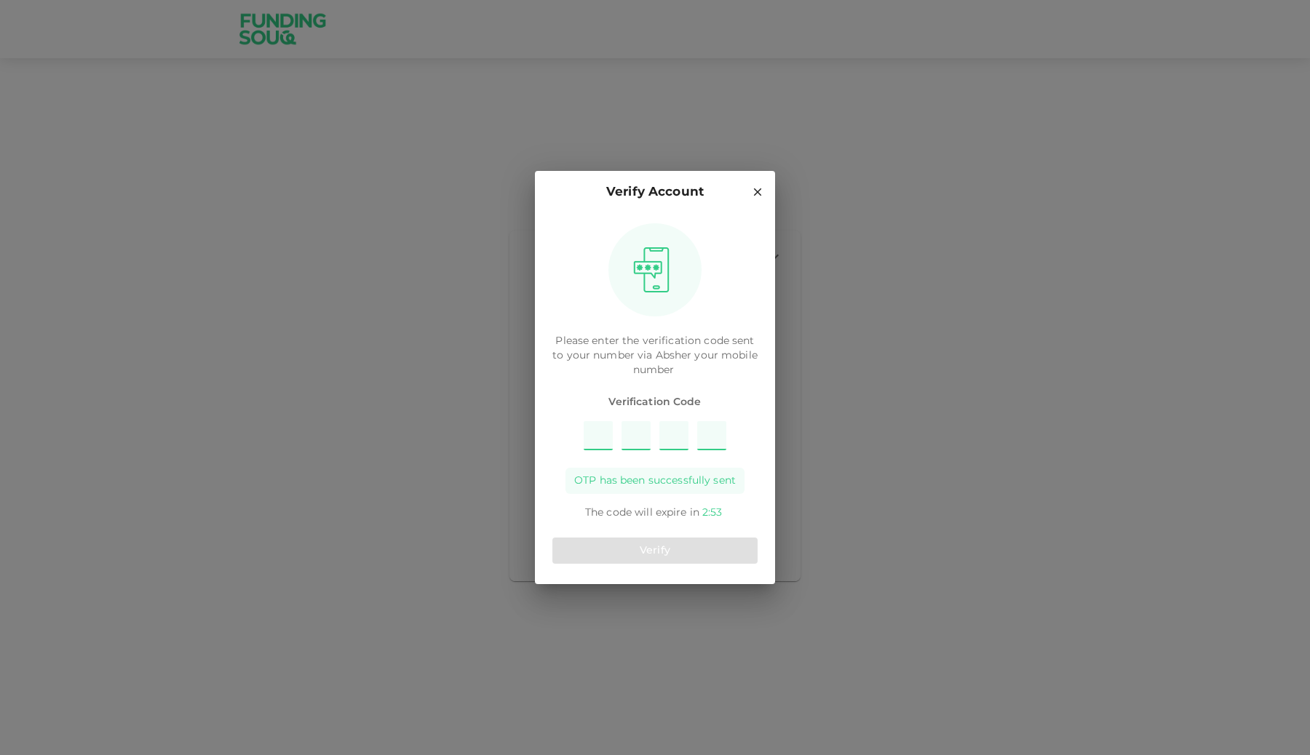
type input "9"
type input "2"
type input "6"
type input "4"
click at [638, 539] on button "Verify" at bounding box center [654, 551] width 205 height 26
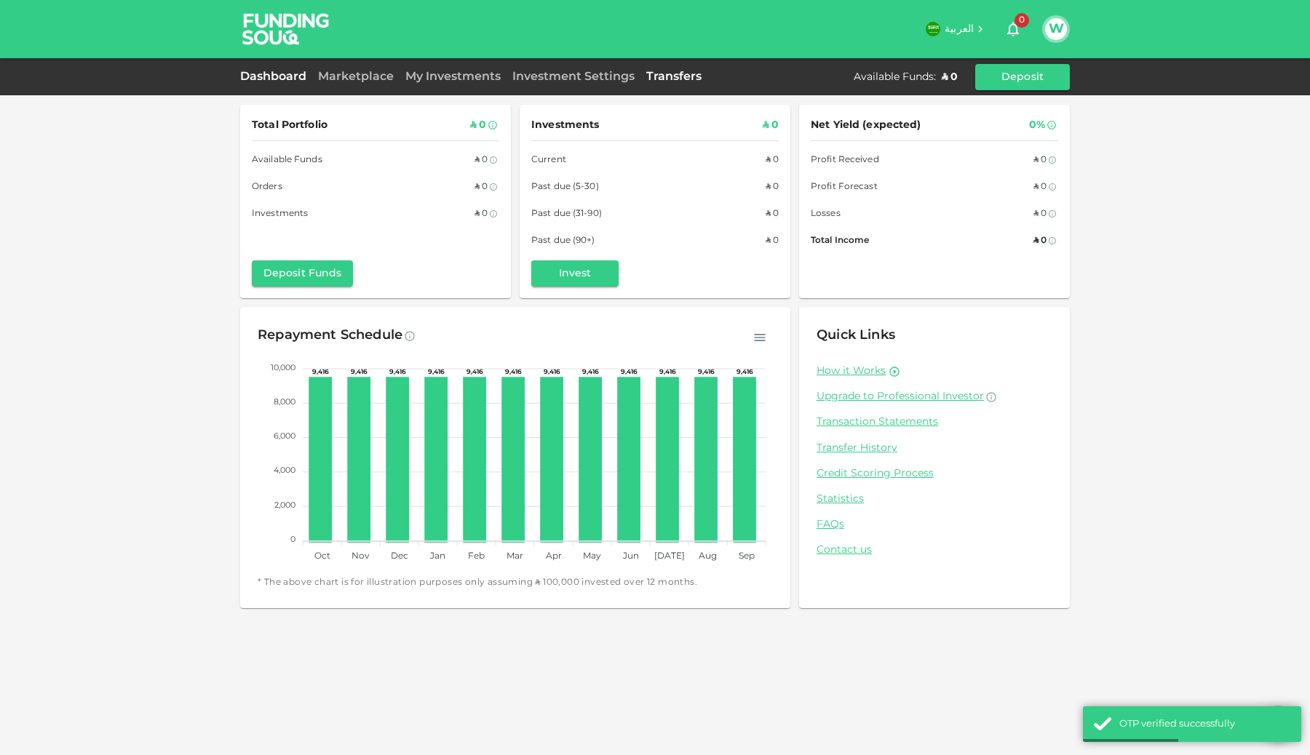
click at [673, 81] on link "Transfers" at bounding box center [673, 76] width 67 height 11
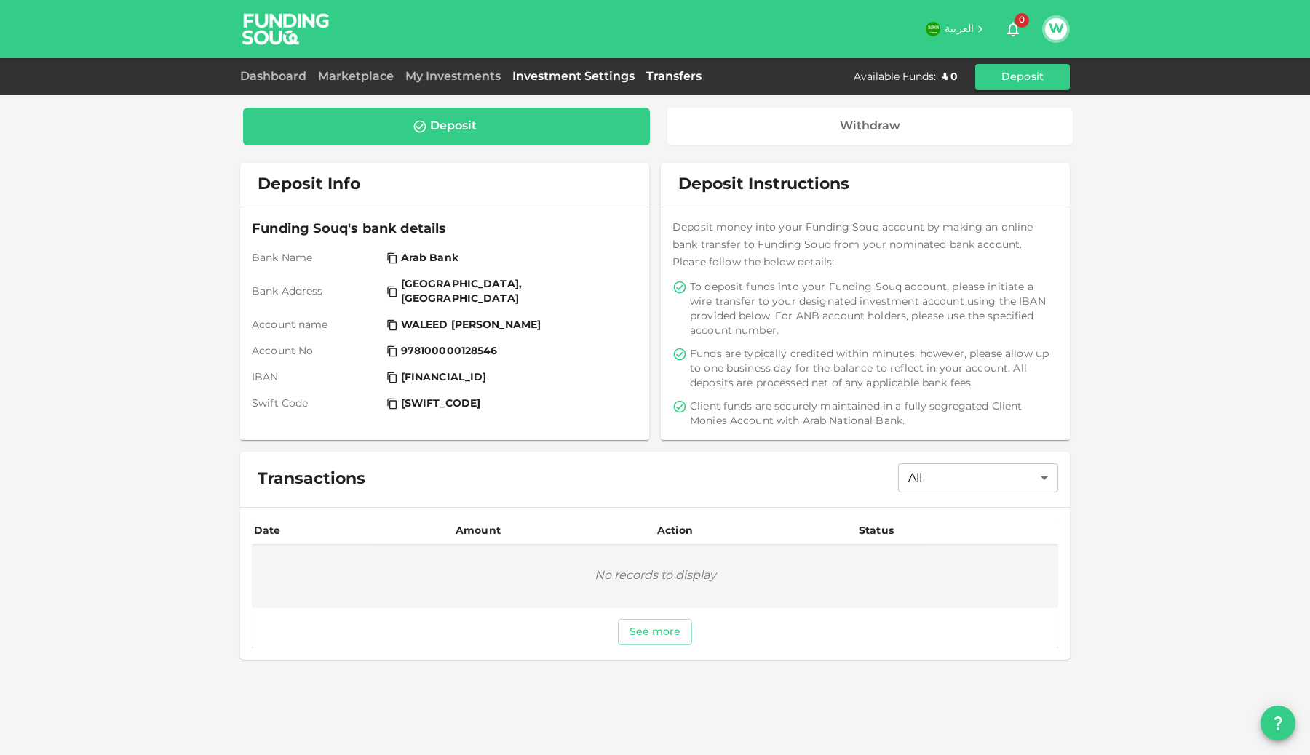
click at [592, 80] on link "Investment Settings" at bounding box center [574, 76] width 134 height 11
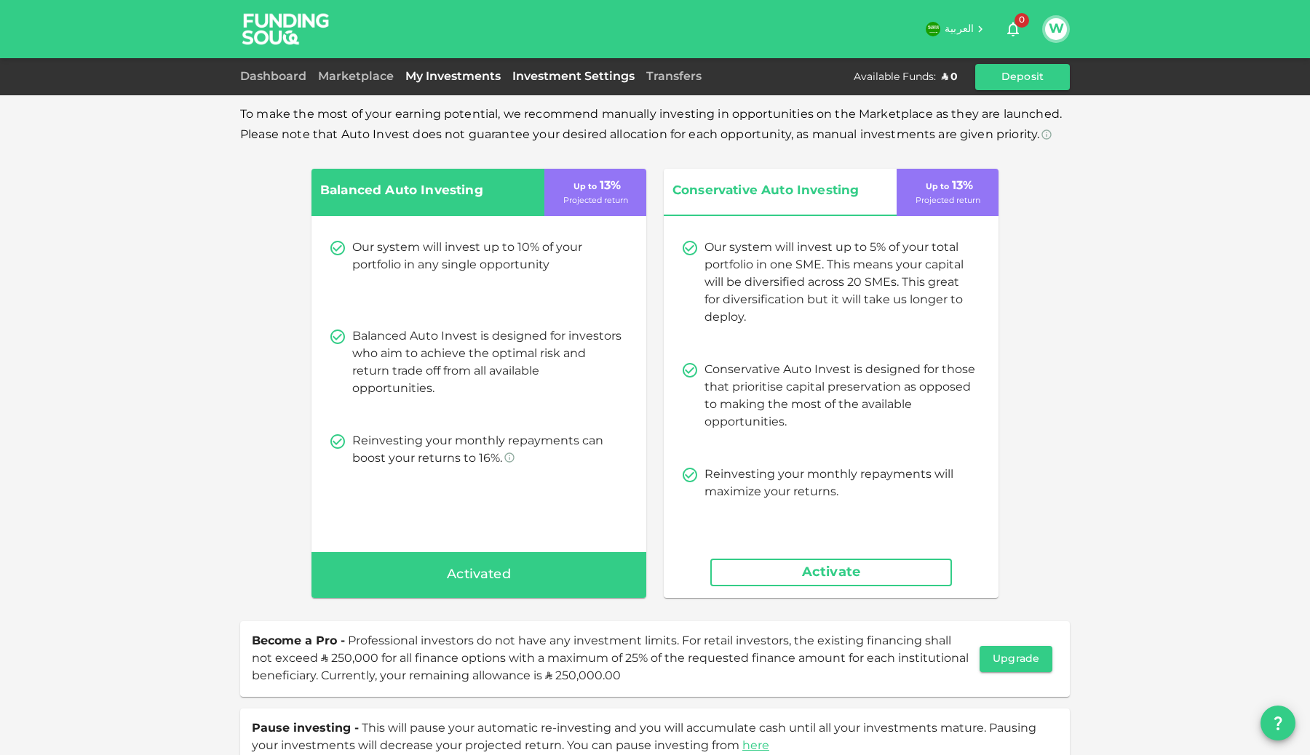
click at [449, 80] on link "My Investments" at bounding box center [453, 76] width 107 height 11
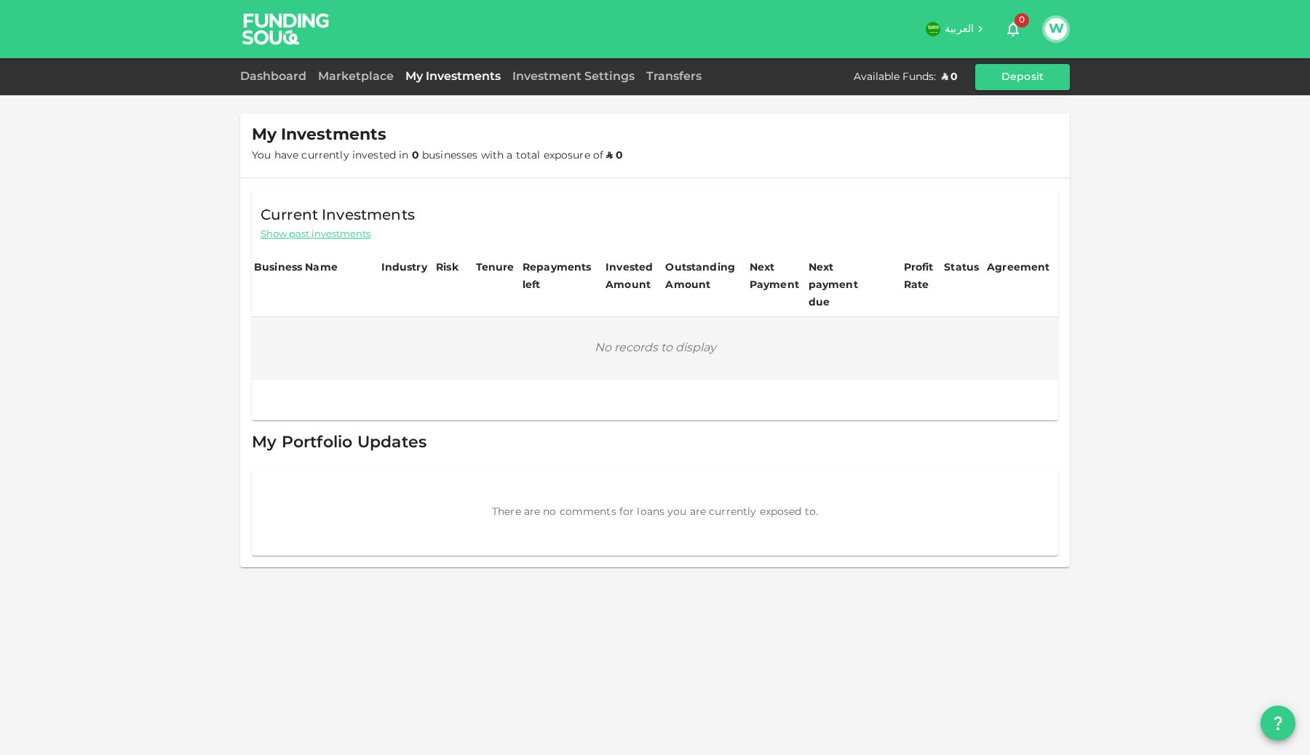
click at [1055, 40] on div "W" at bounding box center [1056, 29] width 28 height 28
click at [1054, 25] on button "W" at bounding box center [1056, 29] width 22 height 22
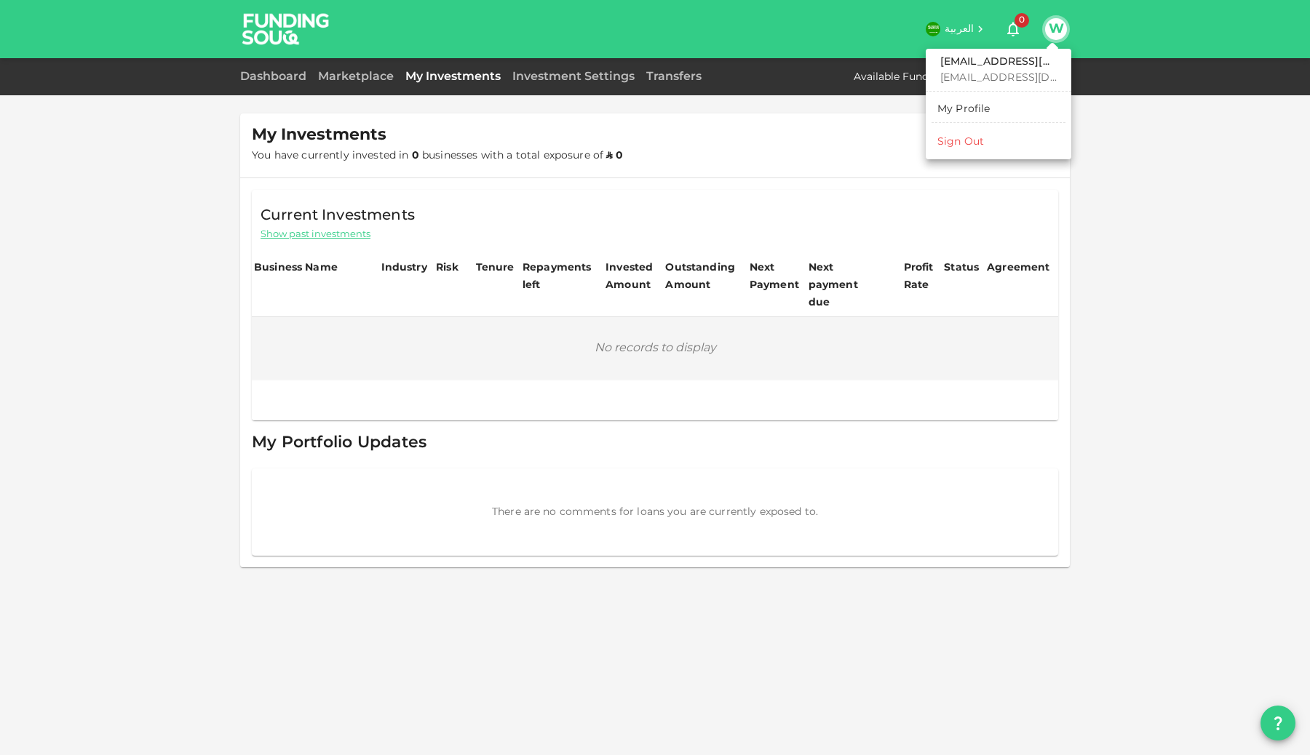
click at [987, 143] on li "Sign Out" at bounding box center [999, 141] width 134 height 23
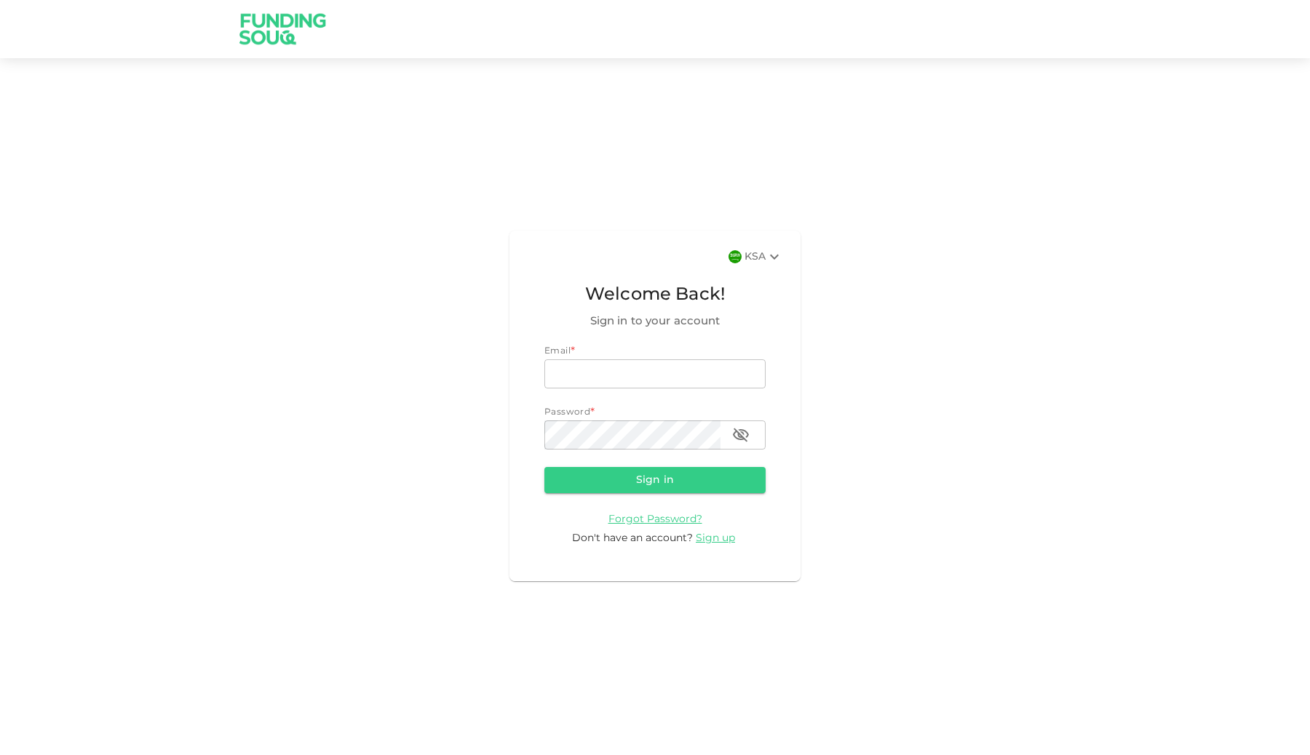
click at [761, 258] on div "KSA" at bounding box center [763, 256] width 39 height 17
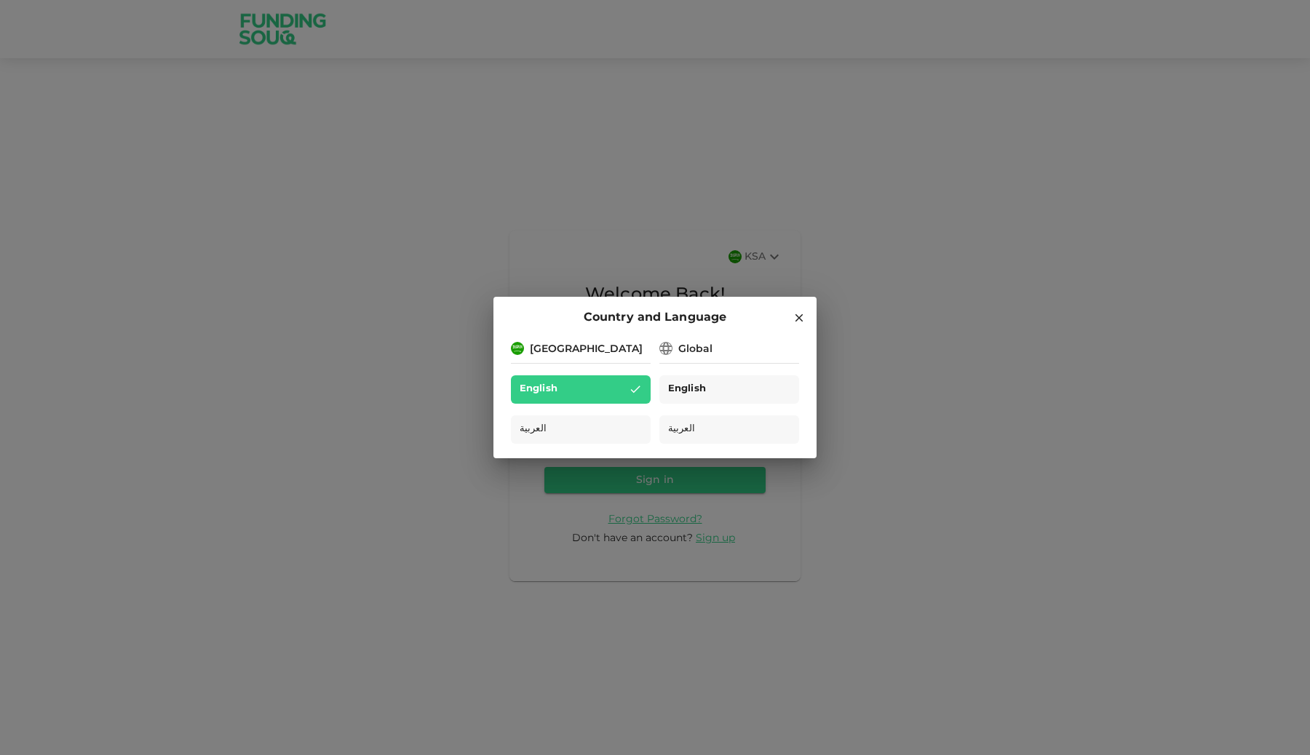
click at [712, 393] on div "English" at bounding box center [729, 390] width 140 height 28
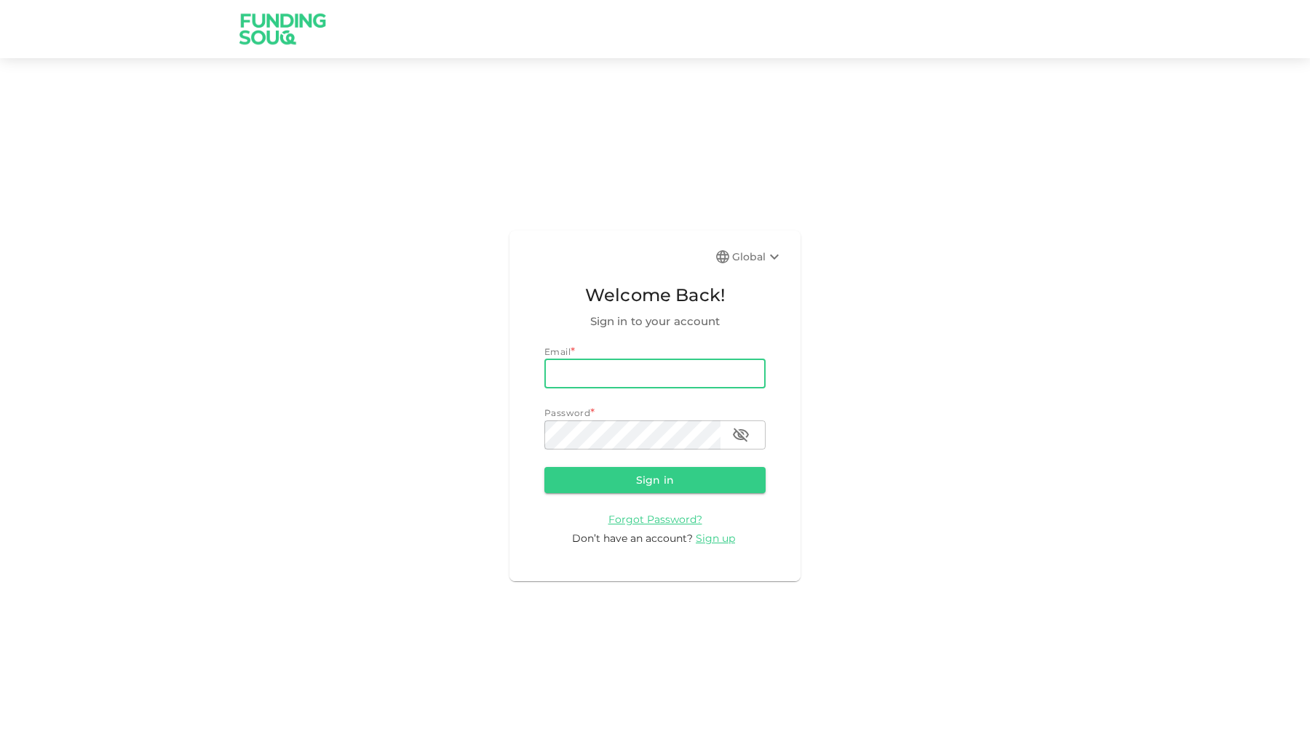
type input "[EMAIL_ADDRESS][DOMAIN_NAME]"
click at [638, 479] on button "Sign in" at bounding box center [654, 480] width 221 height 26
